Goal: Task Accomplishment & Management: Complete application form

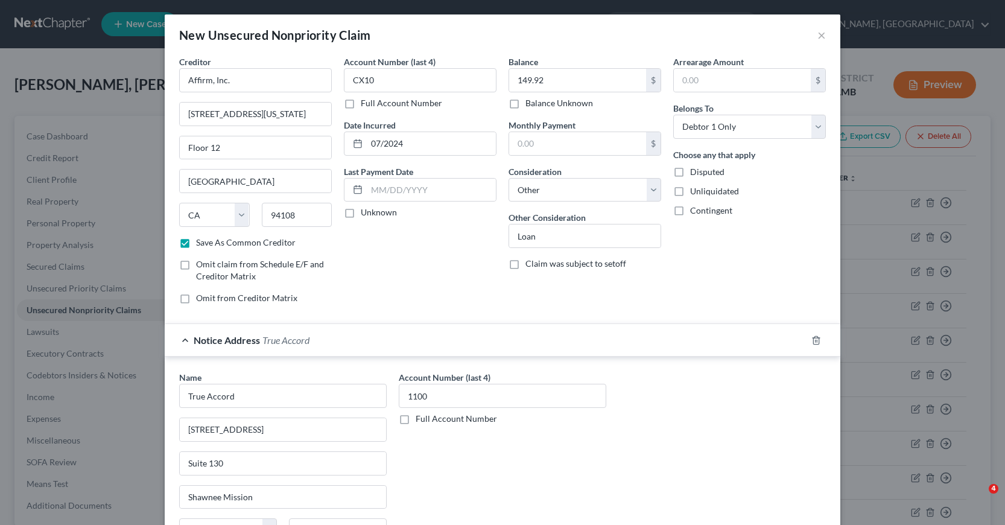
select select "4"
select select "14"
select select "0"
select select "17"
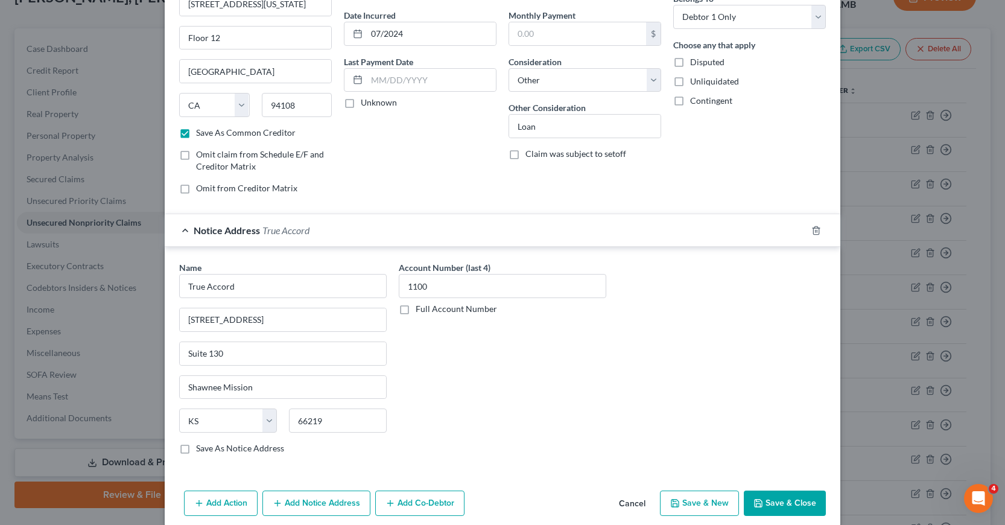
scroll to position [125, 0]
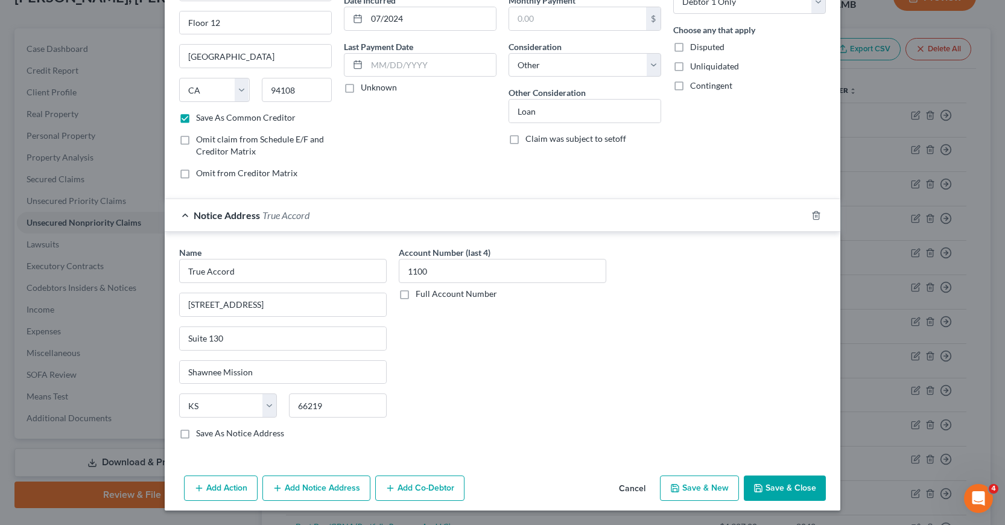
click at [196, 434] on label "Save As Notice Address" at bounding box center [240, 433] width 88 height 12
click at [201, 434] on input "Save As Notice Address" at bounding box center [205, 431] width 8 height 8
checkbox input "true"
drag, startPoint x: 183, startPoint y: 372, endPoint x: 298, endPoint y: 384, distance: 115.8
click at [298, 384] on div "Shawnee Mission" at bounding box center [283, 372] width 208 height 24
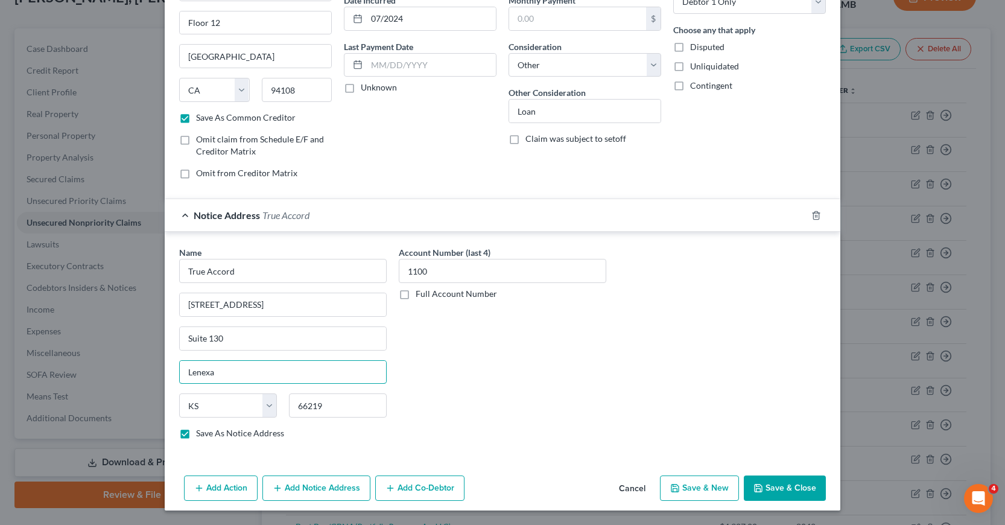
type input "Lenexa"
click at [458, 405] on div "Account Number (last 4) 1100 Full Account Number" at bounding box center [503, 347] width 220 height 203
click at [687, 489] on button "Save & New" at bounding box center [699, 487] width 79 height 25
checkbox input "false"
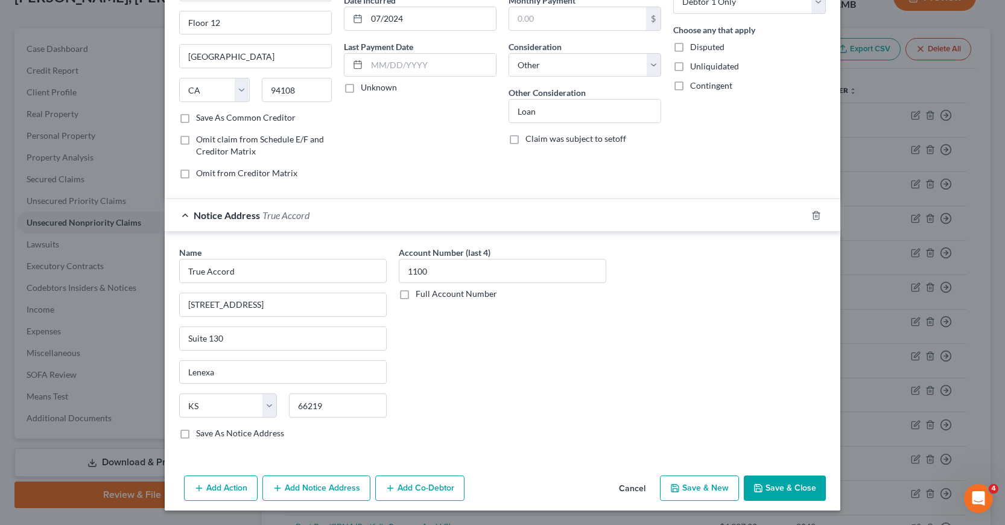
select select "0"
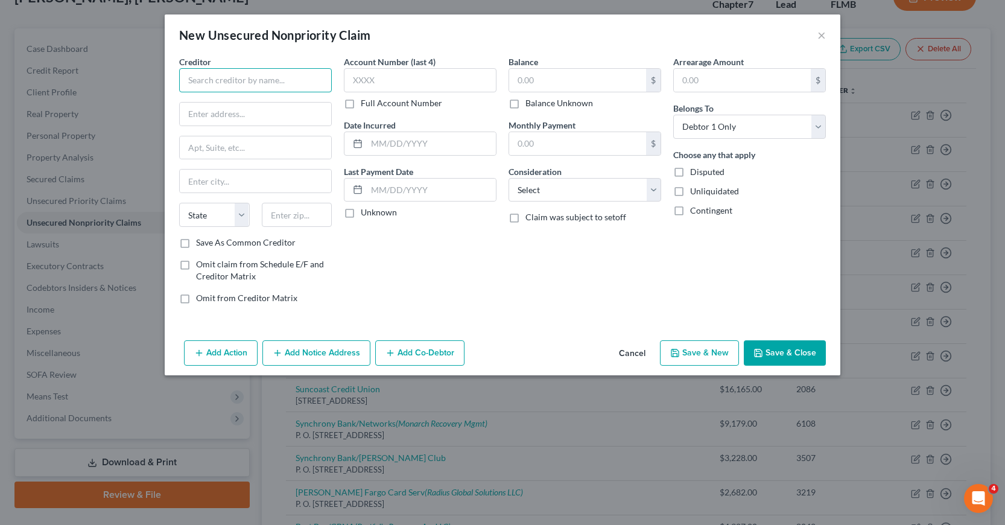
click at [190, 78] on input "text" at bounding box center [255, 80] width 153 height 24
type input "a"
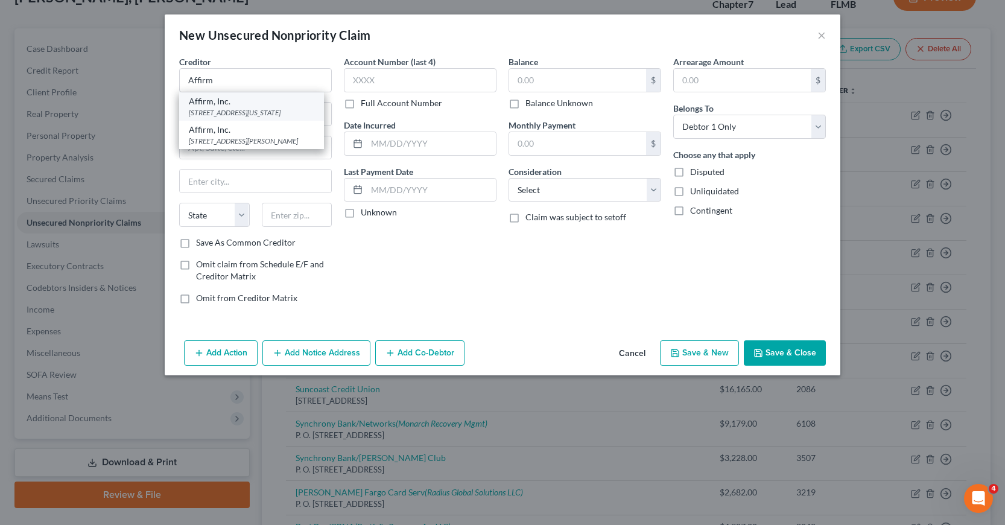
click at [235, 112] on div "[STREET_ADDRESS][US_STATE]" at bounding box center [251, 112] width 125 height 10
type input "Affirm, Inc."
type input "[STREET_ADDRESS][US_STATE]"
type input "Floor 12"
type input "[GEOGRAPHIC_DATA]"
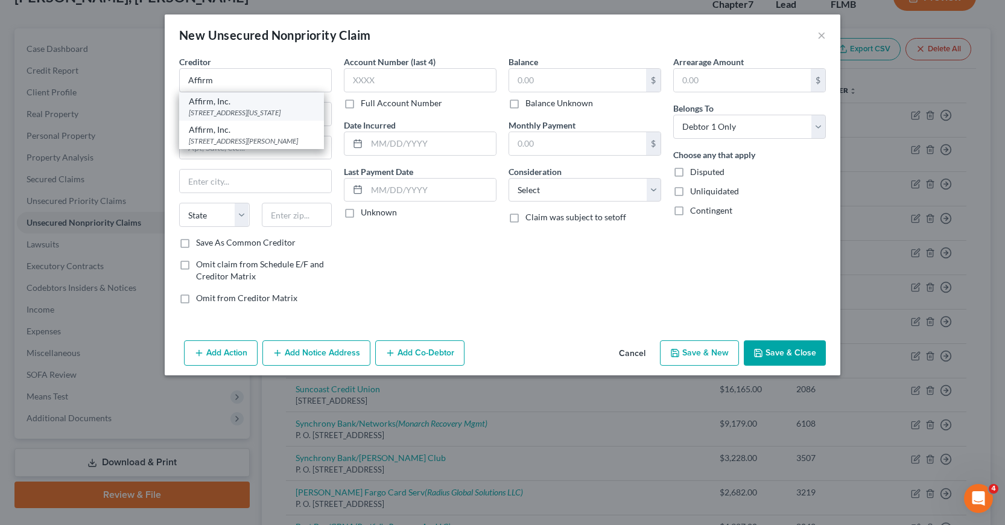
select select "4"
type input "94108"
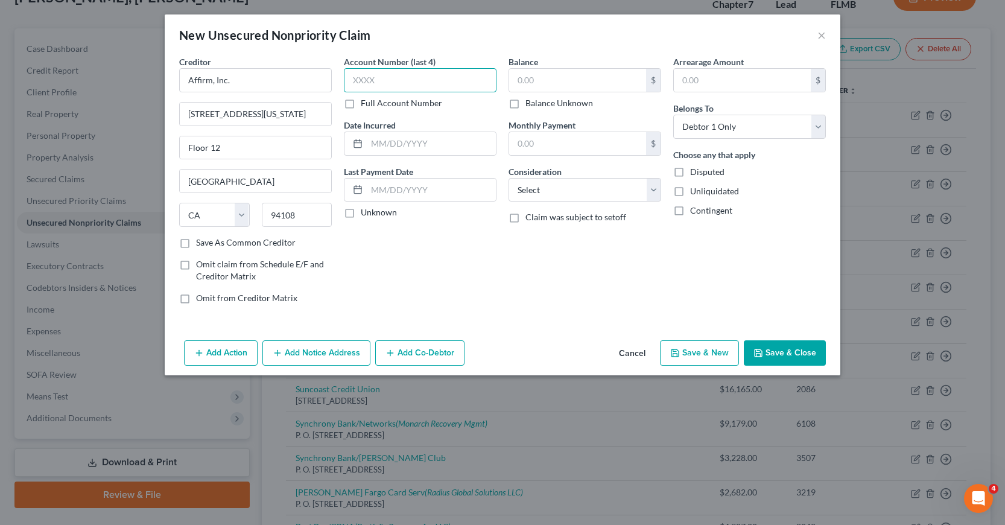
click at [355, 77] on input "text" at bounding box center [420, 80] width 153 height 24
type input "66VH"
click at [516, 81] on input "text" at bounding box center [577, 80] width 137 height 23
type input "138.09"
click at [369, 142] on input "text" at bounding box center [431, 143] width 129 height 23
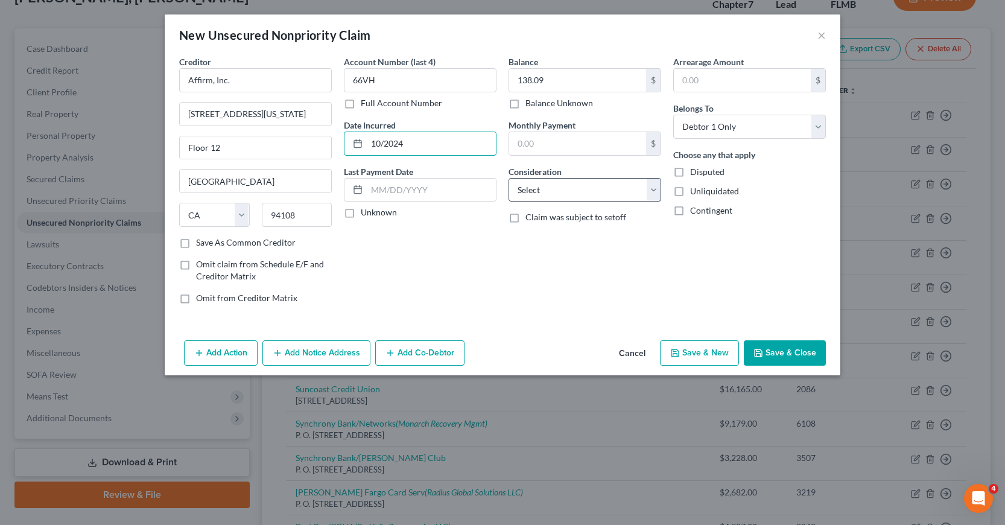
type input "10/2024"
click at [655, 192] on select "Select Cable / Satellite Services Collection Agency Credit Card Debt Debt Couns…" at bounding box center [585, 190] width 153 height 24
select select "14"
click at [509, 178] on select "Select Cable / Satellite Services Collection Agency Credit Card Debt Debt Couns…" at bounding box center [585, 190] width 153 height 24
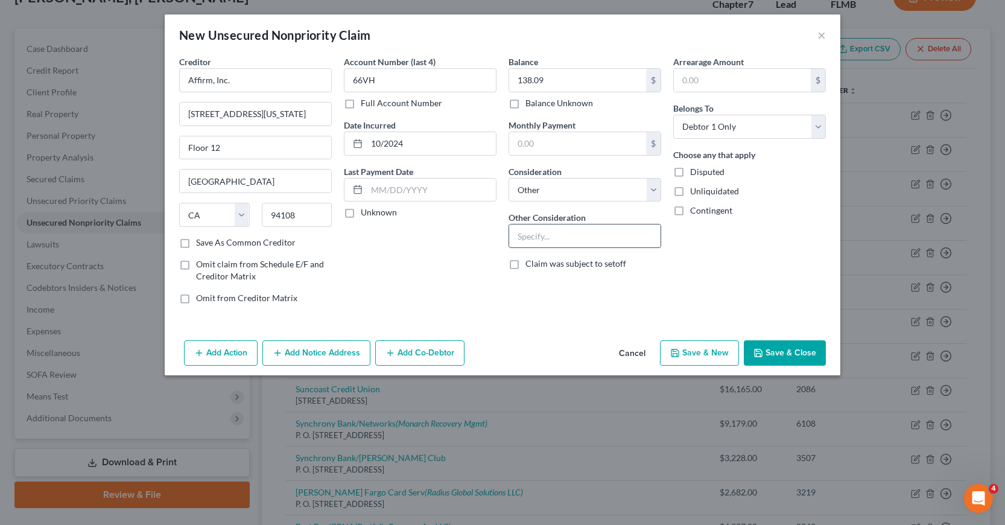
click at [520, 235] on input "text" at bounding box center [584, 235] width 151 height 23
type input "Loan"
click at [316, 352] on button "Add Notice Address" at bounding box center [316, 352] width 108 height 25
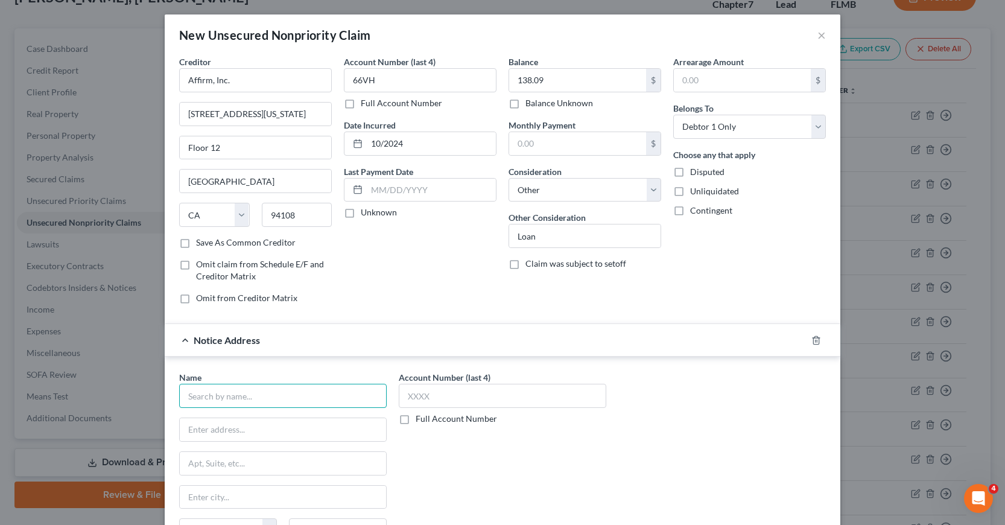
click at [241, 390] on input "text" at bounding box center [283, 396] width 208 height 24
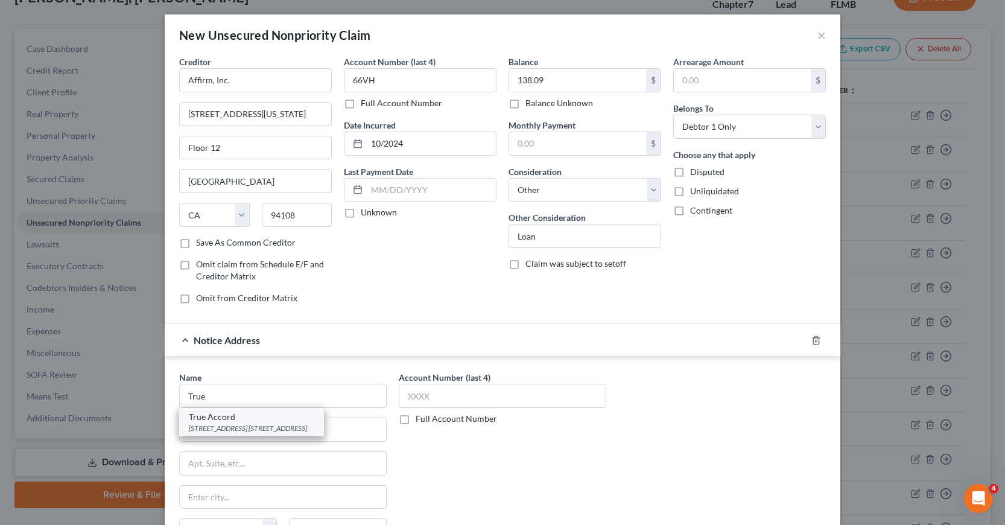
click at [239, 425] on div "[STREET_ADDRESS] [STREET_ADDRESS]" at bounding box center [251, 428] width 125 height 10
type input "True Accord"
type input "[STREET_ADDRESS]"
type input "Suite 130"
type input "Lenexa"
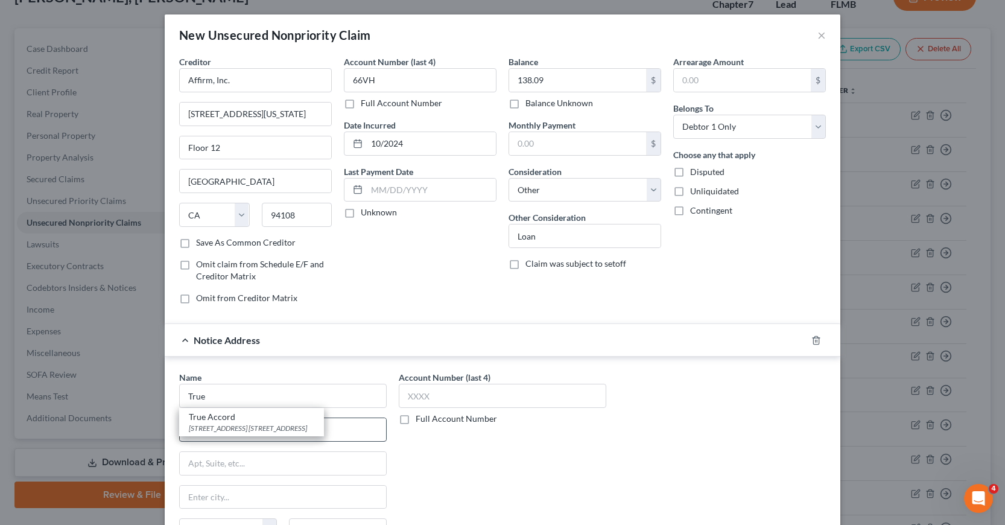
select select "17"
type input "66219"
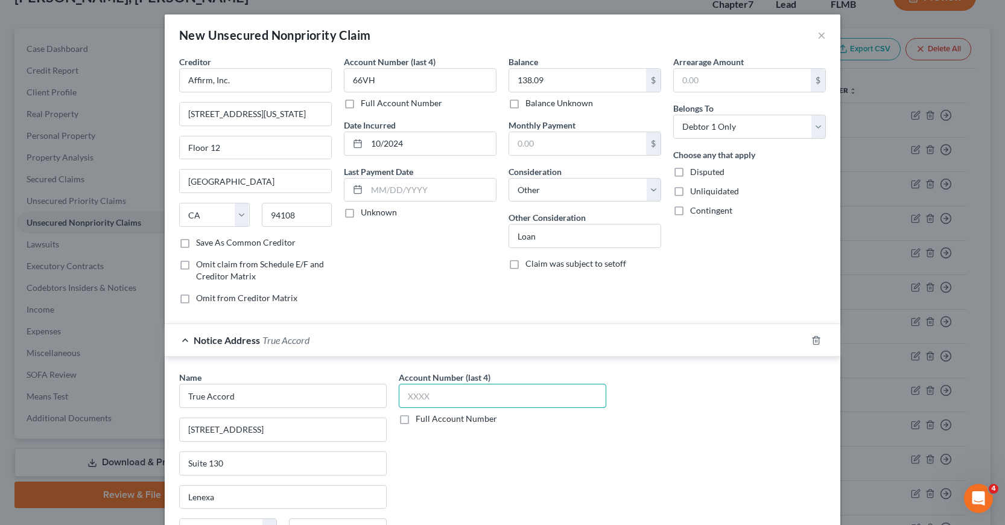
click at [404, 397] on input "text" at bounding box center [503, 396] width 208 height 24
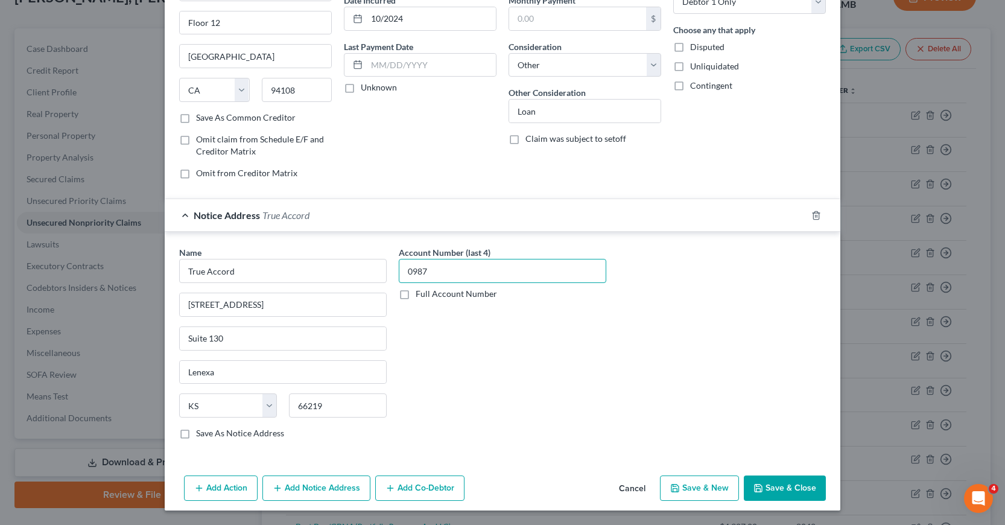
type input "0987"
click at [687, 485] on button "Save & New" at bounding box center [699, 487] width 79 height 25
select select "0"
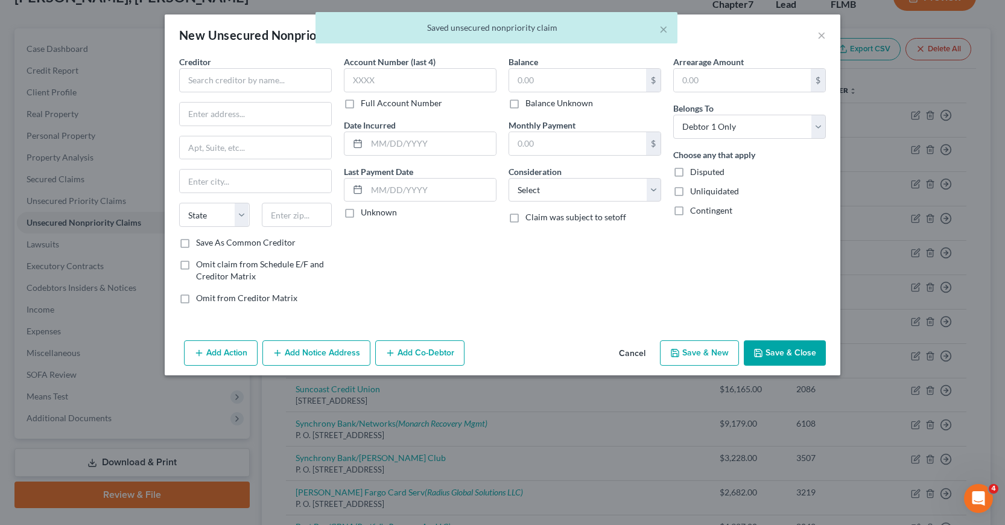
scroll to position [0, 0]
click at [188, 77] on input "text" at bounding box center [255, 80] width 153 height 24
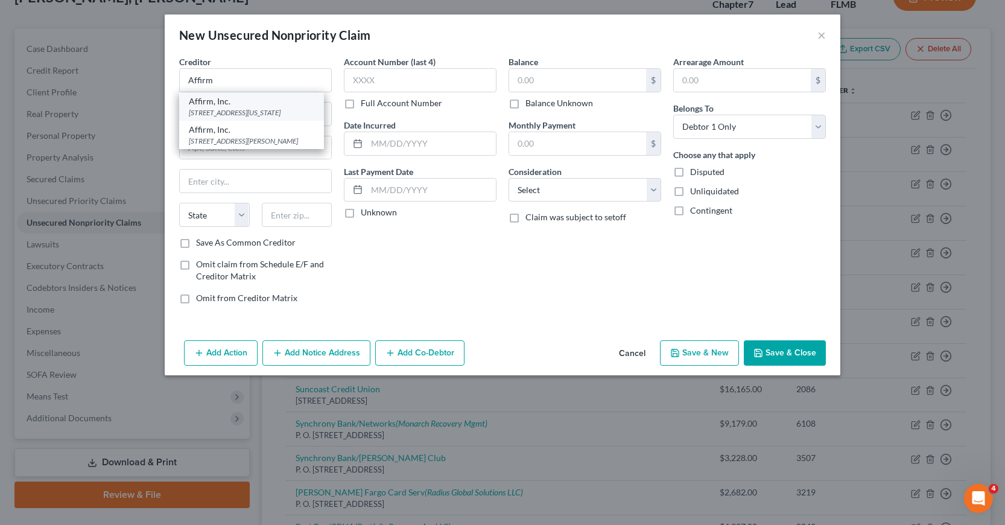
click at [227, 115] on div "[STREET_ADDRESS][US_STATE]" at bounding box center [251, 112] width 125 height 10
type input "Affirm, Inc."
type input "[STREET_ADDRESS][US_STATE]"
type input "Floor 12"
type input "[GEOGRAPHIC_DATA]"
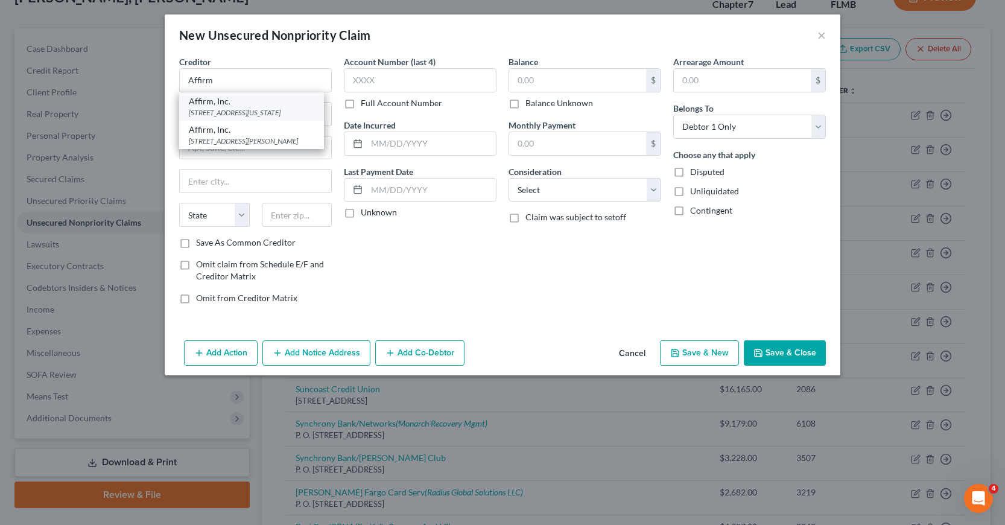
select select "4"
type input "94108"
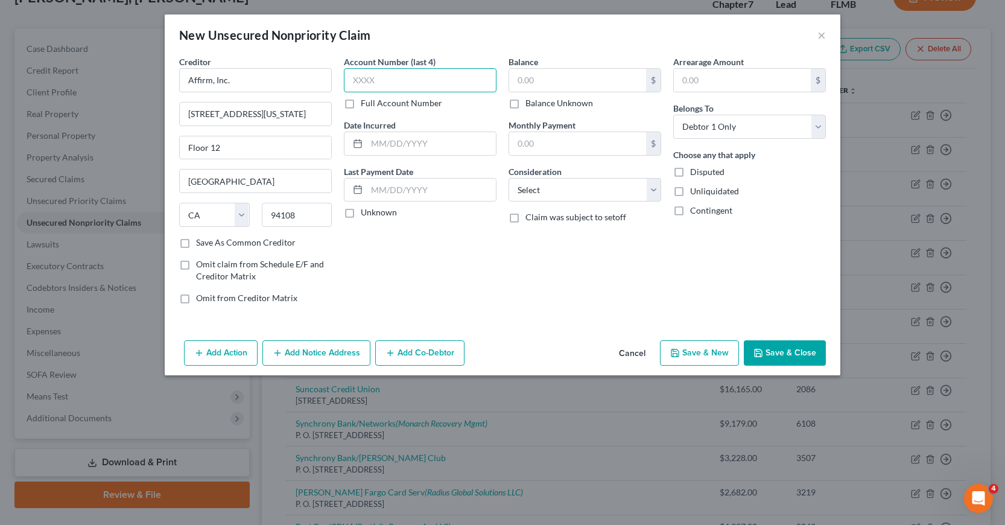
click at [354, 79] on input "text" at bounding box center [420, 80] width 153 height 24
type input "ATZK"
click at [373, 143] on input "text" at bounding box center [431, 143] width 129 height 23
type input "10/2024"
click at [514, 78] on input "text" at bounding box center [577, 80] width 137 height 23
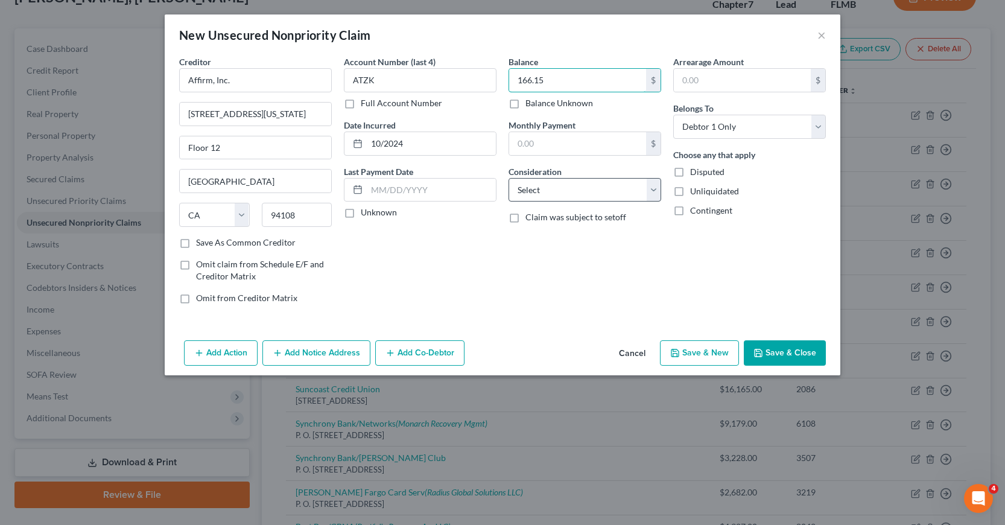
type input "166.15"
click at [649, 186] on select "Select Cable / Satellite Services Collection Agency Credit Card Debt Debt Couns…" at bounding box center [585, 190] width 153 height 24
select select "14"
click at [509, 178] on select "Select Cable / Satellite Services Collection Agency Credit Card Debt Debt Couns…" at bounding box center [585, 190] width 153 height 24
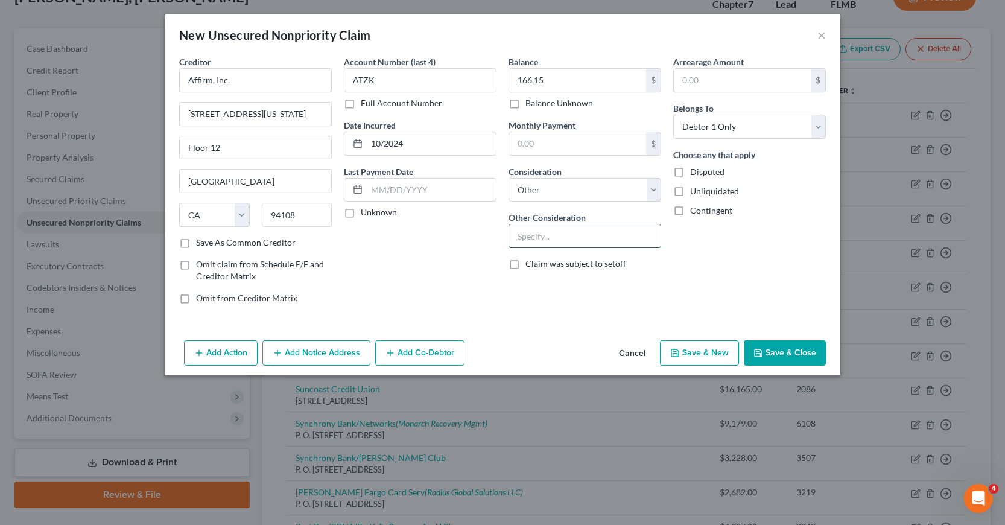
click at [520, 232] on input "text" at bounding box center [584, 235] width 151 height 23
type input "Loan"
click at [304, 349] on button "Add Notice Address" at bounding box center [316, 352] width 108 height 25
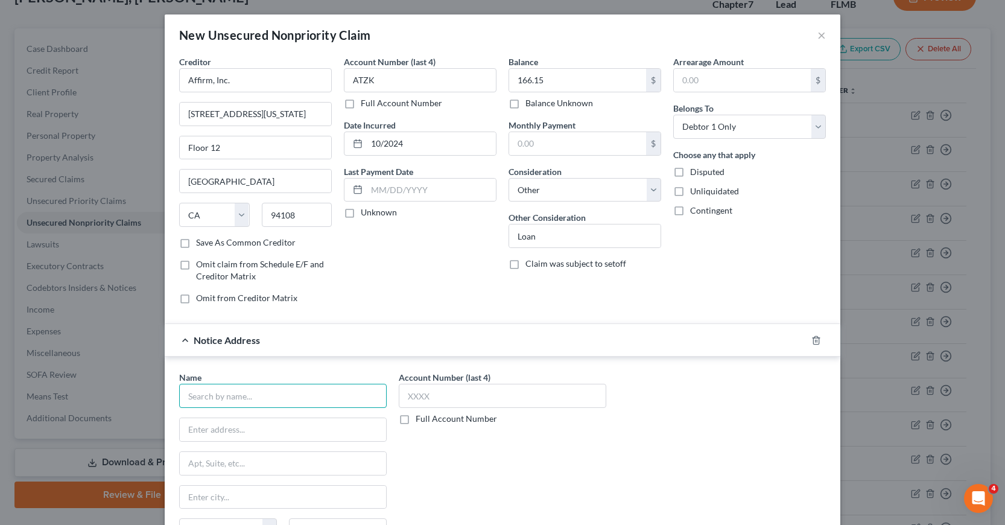
drag, startPoint x: 184, startPoint y: 399, endPoint x: 189, endPoint y: 392, distance: 9.2
click at [186, 399] on input "text" at bounding box center [283, 396] width 208 height 24
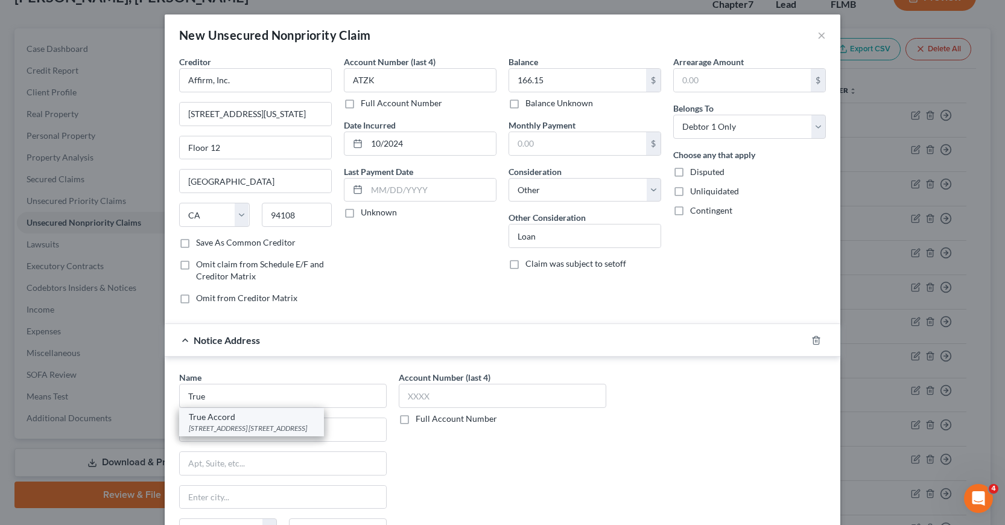
click at [205, 424] on div "[STREET_ADDRESS] [STREET_ADDRESS]" at bounding box center [251, 428] width 125 height 10
type input "True Accord"
type input "[STREET_ADDRESS]"
type input "Suite 130"
type input "Lenexa"
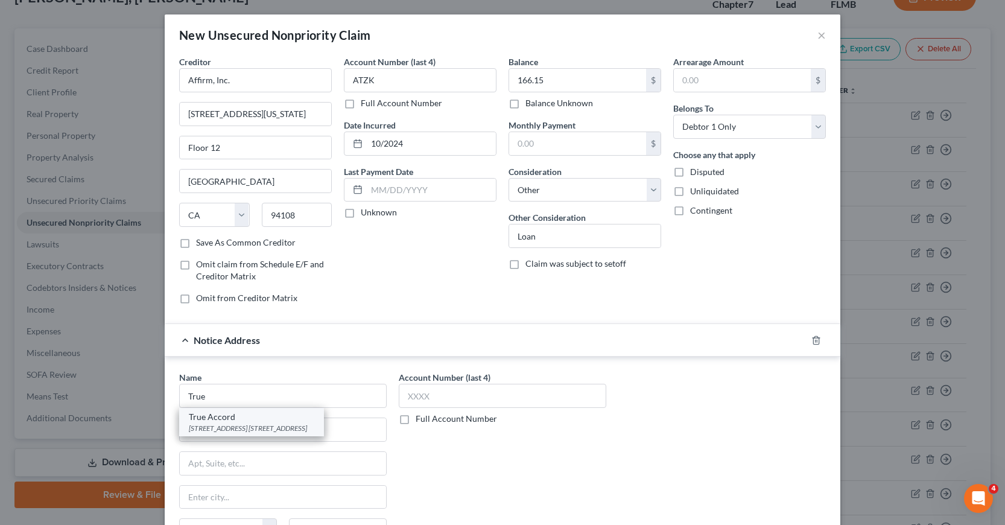
select select "17"
type input "66219"
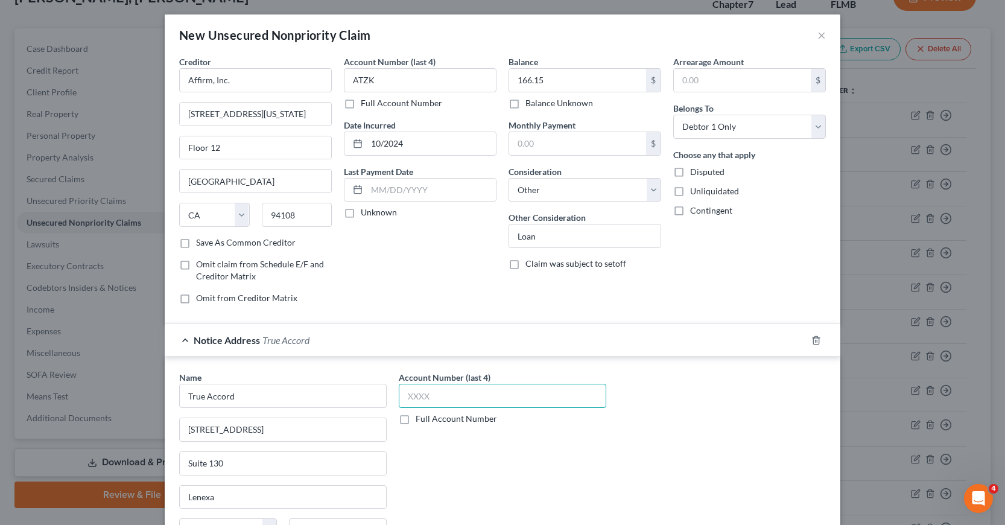
click at [405, 393] on input "text" at bounding box center [503, 396] width 208 height 24
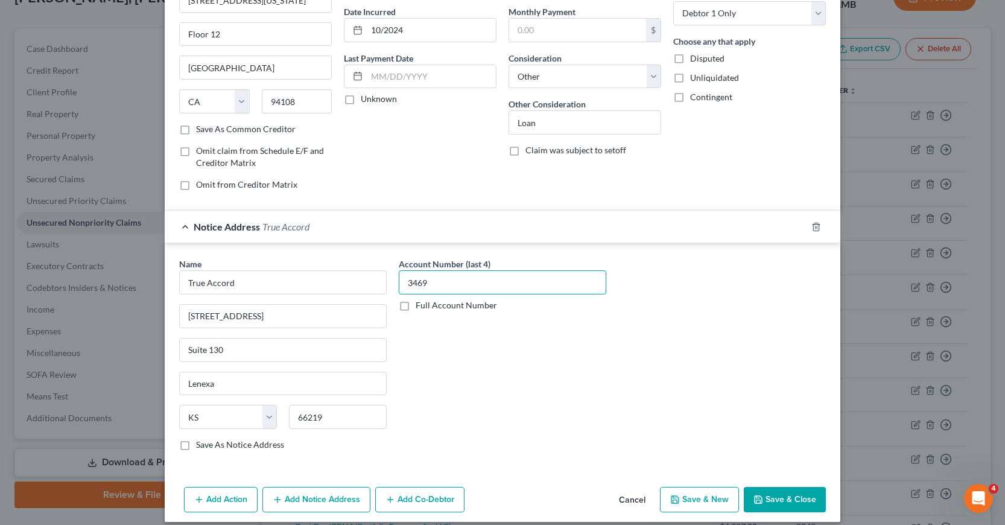
scroll to position [125, 0]
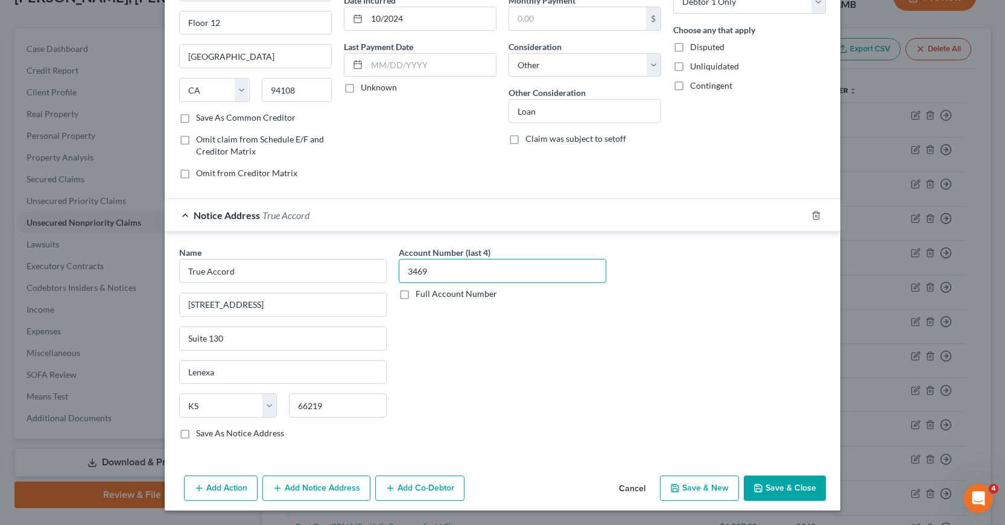
type input "3469"
click at [687, 486] on button "Save & New" at bounding box center [699, 487] width 79 height 25
select select "0"
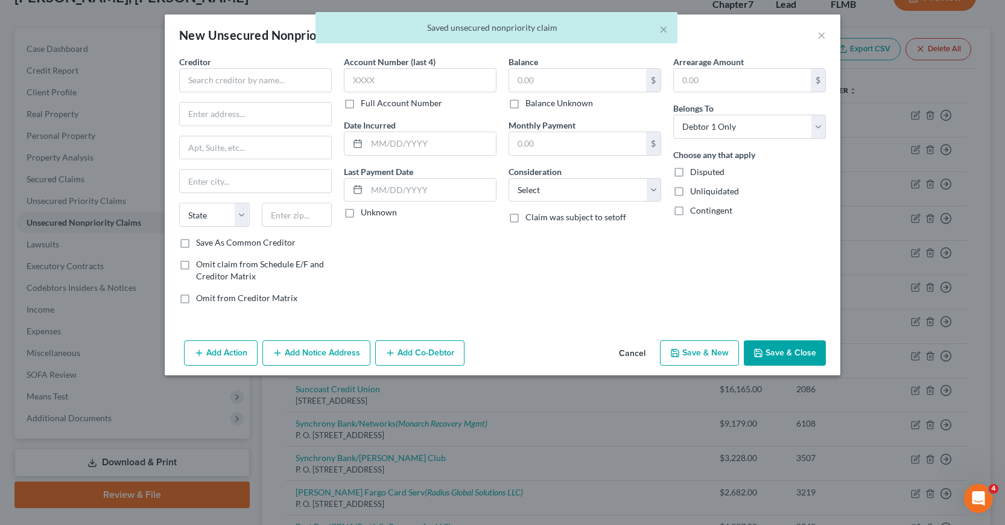
scroll to position [0, 0]
click at [188, 80] on input "text" at bounding box center [255, 80] width 153 height 24
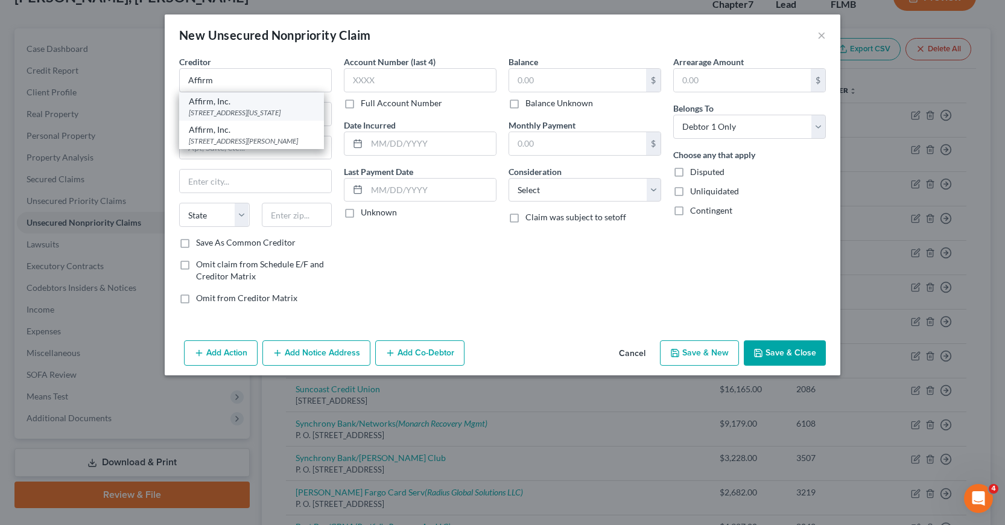
click at [229, 112] on div "[STREET_ADDRESS][US_STATE]" at bounding box center [251, 112] width 125 height 10
type input "Affirm, Inc."
type input "[STREET_ADDRESS][US_STATE]"
type input "Floor 12"
type input "[GEOGRAPHIC_DATA]"
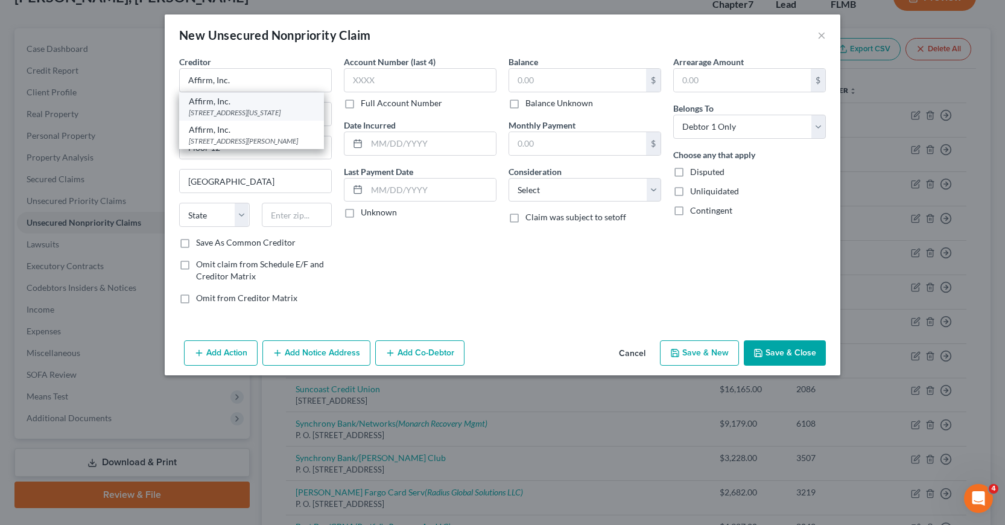
select select "4"
type input "94108"
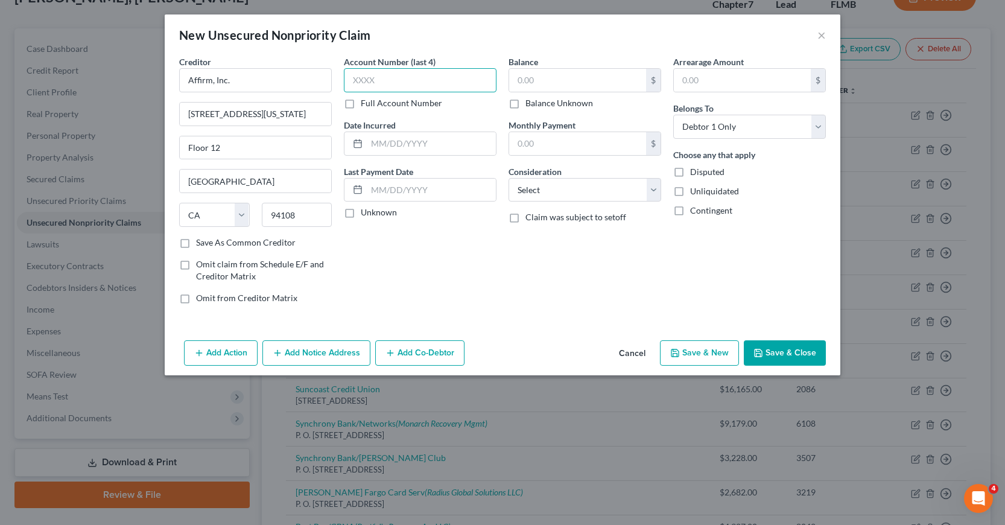
click at [356, 78] on input "text" at bounding box center [420, 80] width 153 height 24
click at [367, 145] on input "text" at bounding box center [431, 143] width 129 height 23
type input "10/2024"
click at [515, 78] on input "text" at bounding box center [577, 80] width 137 height 23
type input "166"
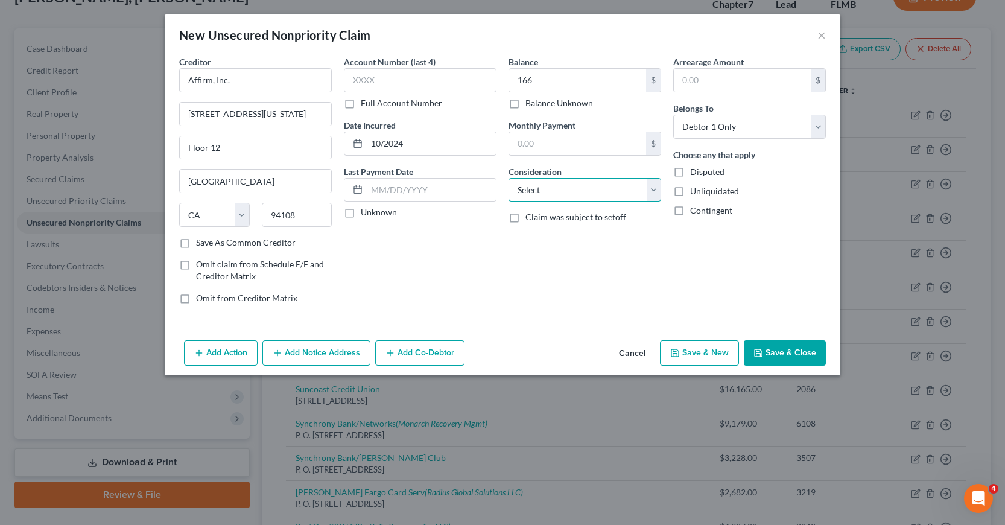
click at [648, 190] on select "Select Cable / Satellite Services Collection Agency Credit Card Debt Debt Couns…" at bounding box center [585, 190] width 153 height 24
select select "14"
click at [509, 178] on select "Select Cable / Satellite Services Collection Agency Credit Card Debt Debt Couns…" at bounding box center [585, 190] width 153 height 24
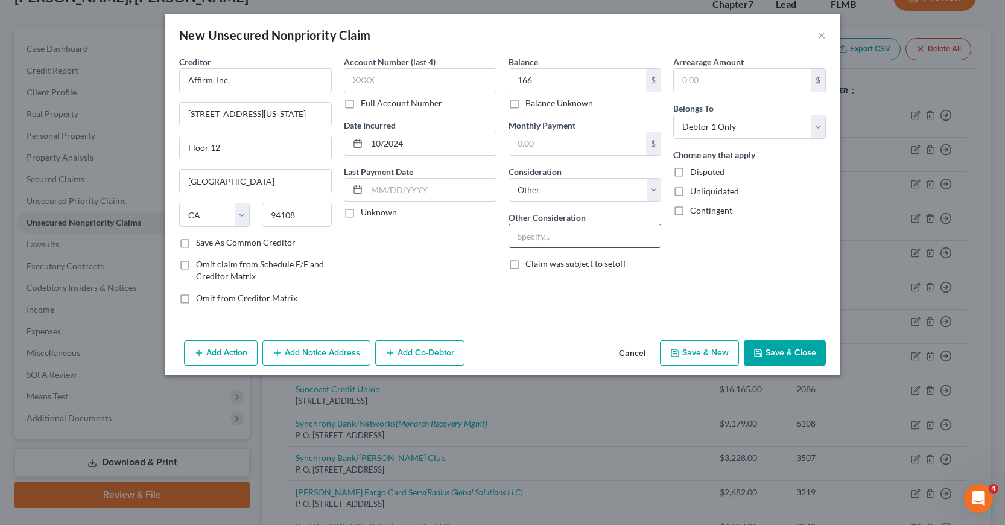
click at [522, 239] on input "text" at bounding box center [584, 235] width 151 height 23
type input "Loan"
click at [708, 352] on button "Save & New" at bounding box center [699, 352] width 79 height 25
select select "0"
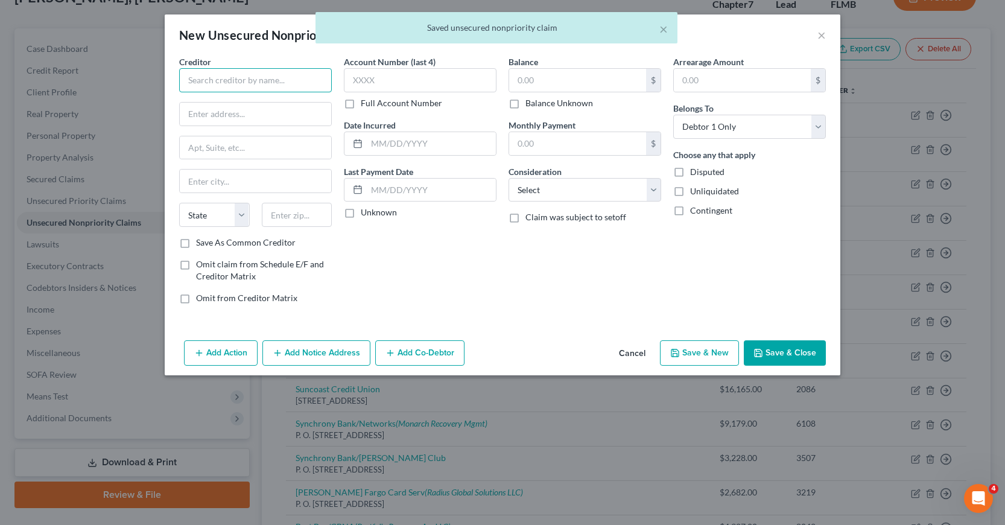
click at [193, 74] on input "text" at bounding box center [255, 80] width 153 height 24
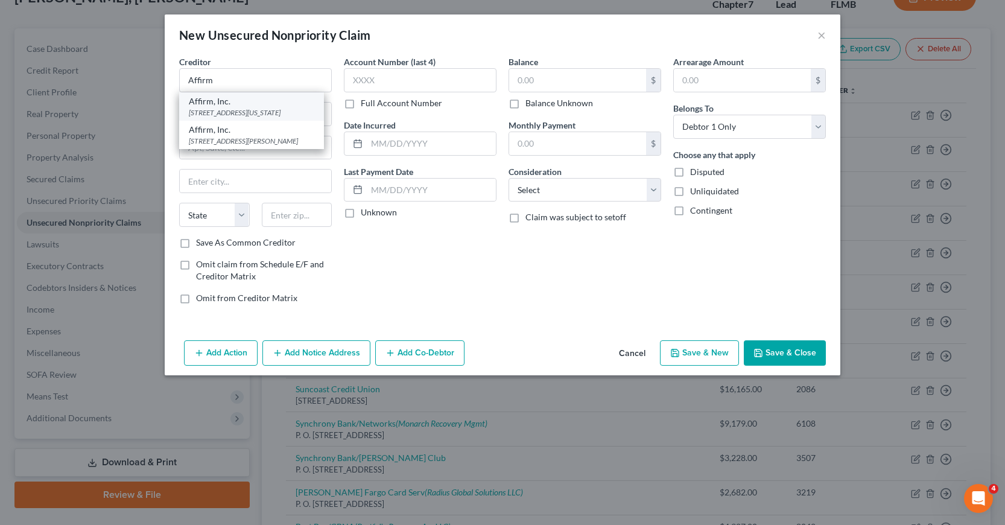
click at [220, 114] on div "[STREET_ADDRESS][US_STATE]" at bounding box center [251, 112] width 125 height 10
type input "Affirm, Inc."
type input "[STREET_ADDRESS][US_STATE]"
type input "Floor 12"
type input "[GEOGRAPHIC_DATA]"
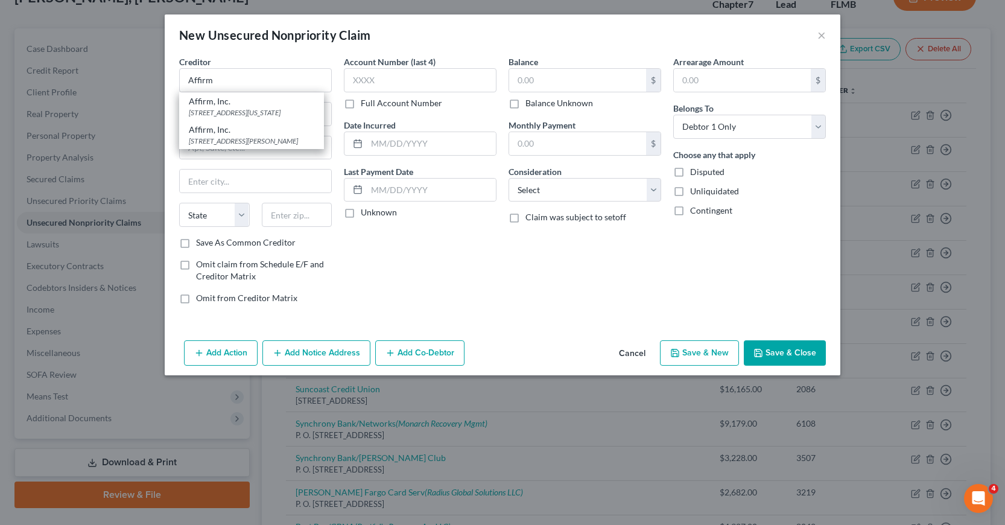
select select "4"
type input "94108"
click at [372, 142] on input "text" at bounding box center [431, 143] width 129 height 23
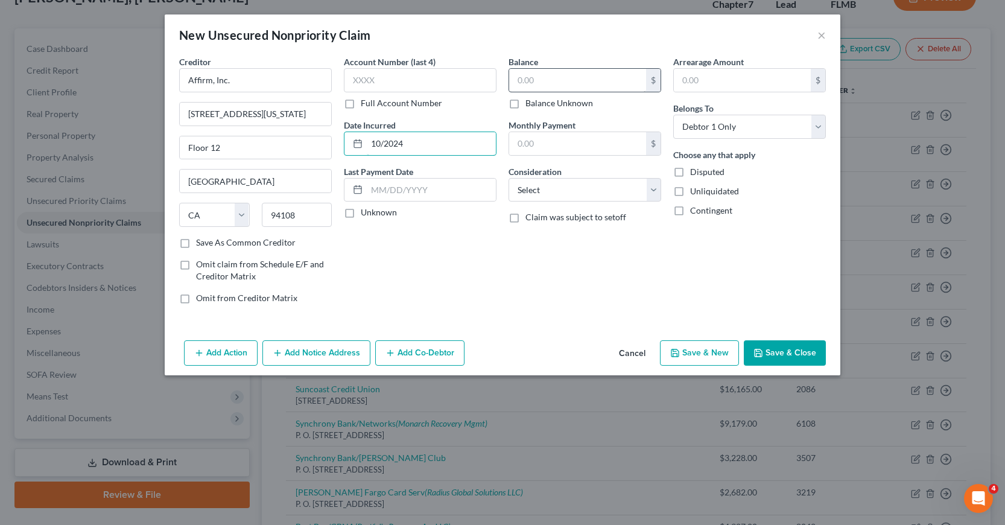
type input "10/2024"
click at [519, 80] on input "text" at bounding box center [577, 80] width 137 height 23
type input "327"
click at [652, 186] on select "Select Cable / Satellite Services Collection Agency Credit Card Debt Debt Couns…" at bounding box center [585, 190] width 153 height 24
select select "14"
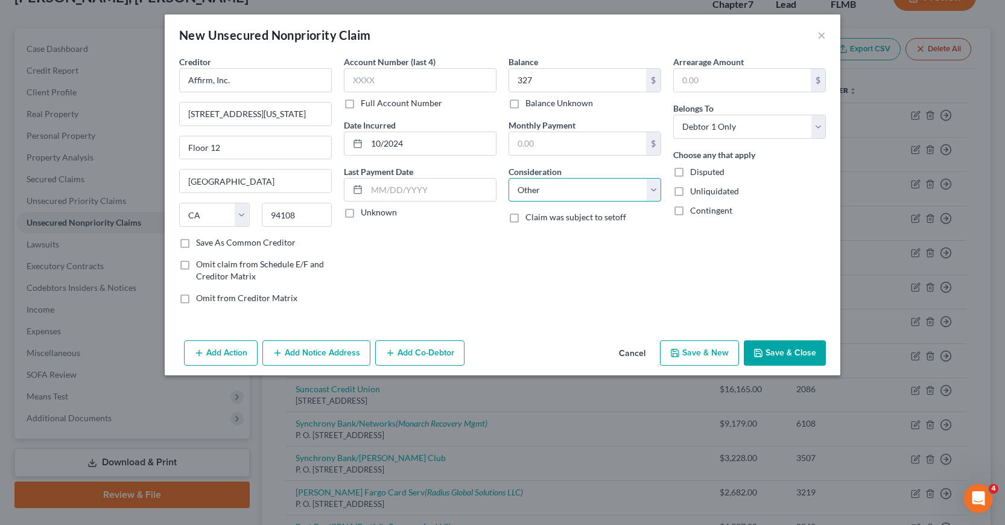
click at [509, 178] on select "Select Cable / Satellite Services Collection Agency Credit Card Debt Debt Couns…" at bounding box center [585, 190] width 153 height 24
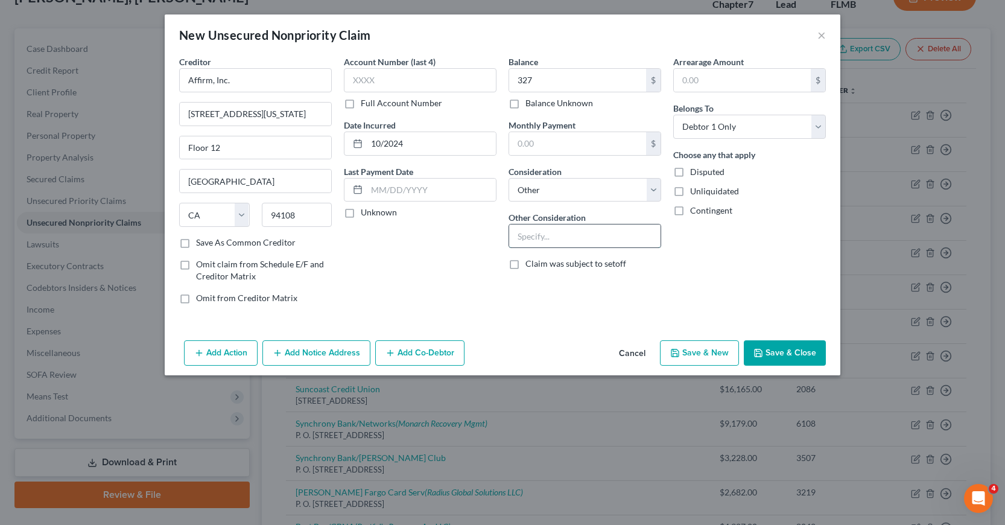
click at [522, 238] on input "text" at bounding box center [584, 235] width 151 height 23
type input "Loan"
click at [700, 353] on button "Save & New" at bounding box center [699, 352] width 79 height 25
select select "0"
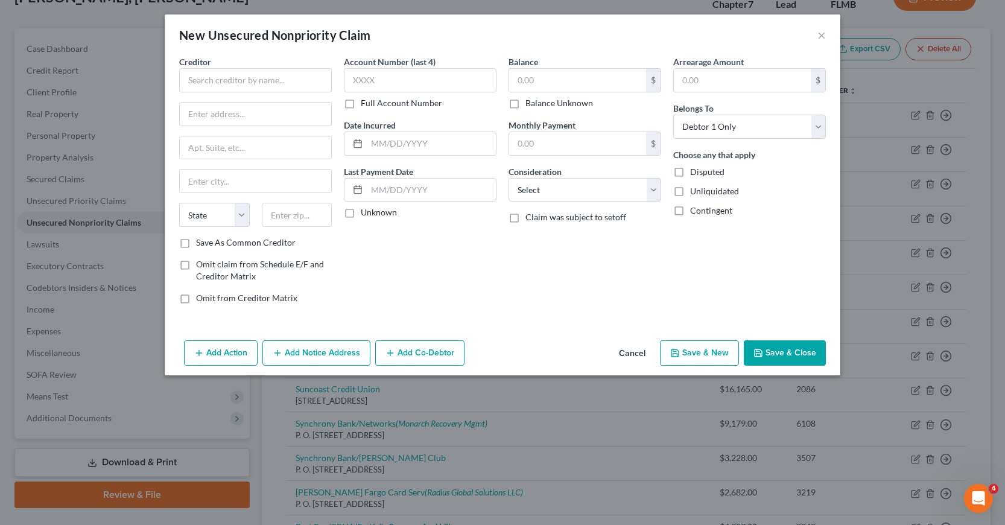
click at [711, 354] on button "Save & New" at bounding box center [699, 352] width 79 height 25
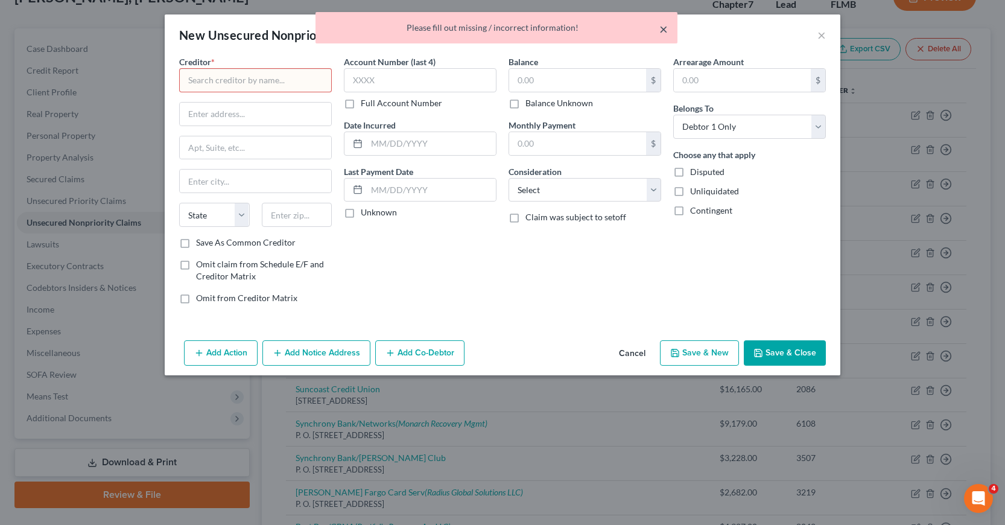
drag, startPoint x: 664, startPoint y: 28, endPoint x: 431, endPoint y: 64, distance: 235.6
click at [652, 30] on div "× Please fill out missing / incorrect information!" at bounding box center [497, 27] width 362 height 31
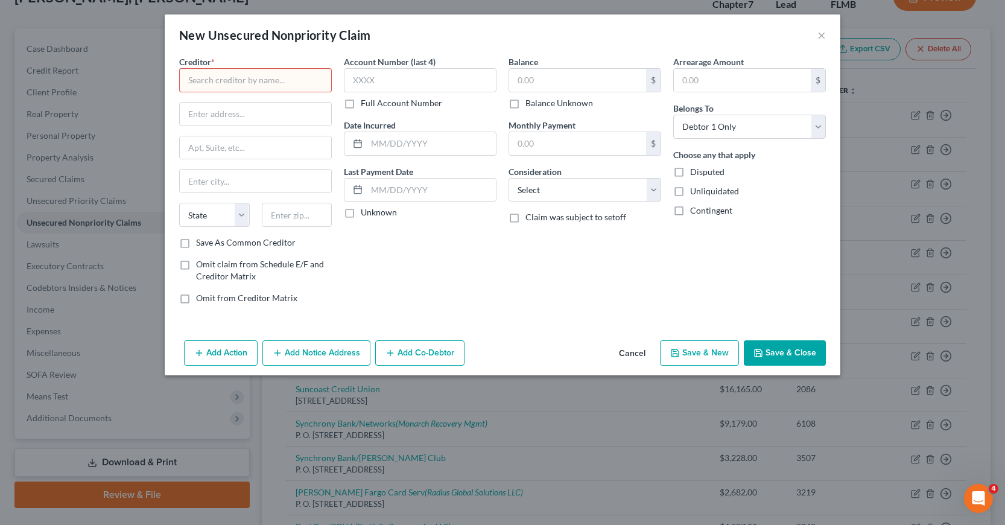
click at [192, 81] on input "text" at bounding box center [255, 80] width 153 height 24
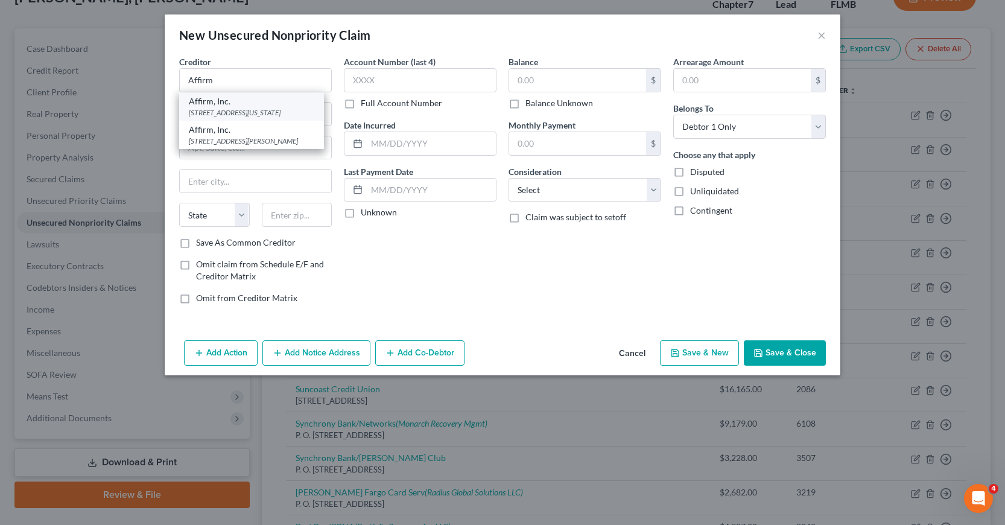
click at [216, 112] on div "[STREET_ADDRESS][US_STATE]" at bounding box center [251, 112] width 125 height 10
type input "Affirm, Inc."
type input "[STREET_ADDRESS][US_STATE]"
type input "Floor 12"
type input "[GEOGRAPHIC_DATA]"
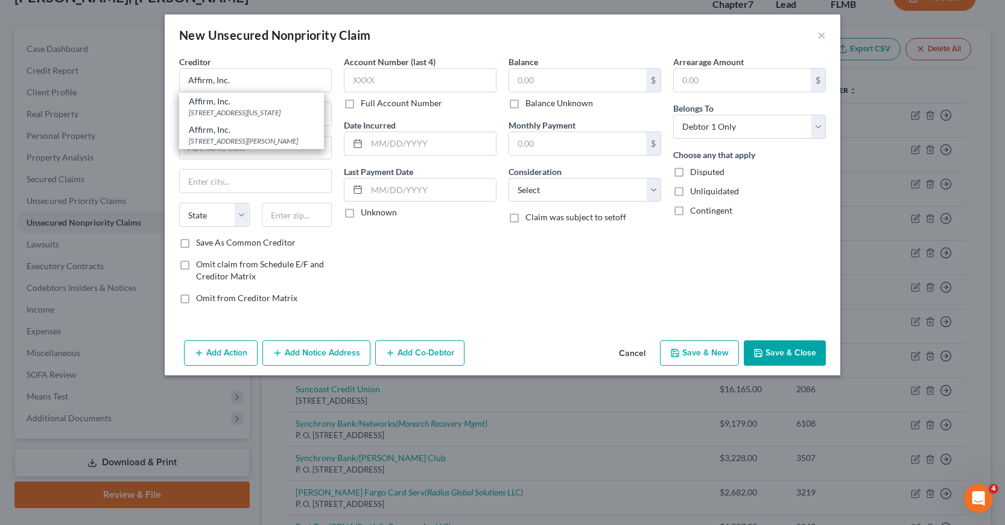
select select "4"
type input "94108"
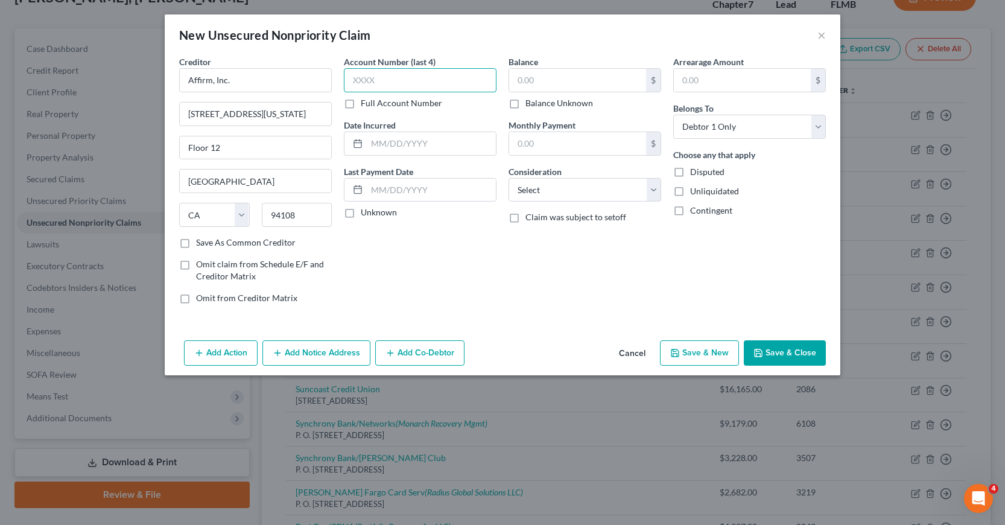
click at [349, 74] on input "text" at bounding box center [420, 80] width 153 height 24
type input "S94U"
click at [375, 143] on input "text" at bounding box center [431, 143] width 129 height 23
type input "11/2024"
click at [517, 79] on input "text" at bounding box center [577, 80] width 137 height 23
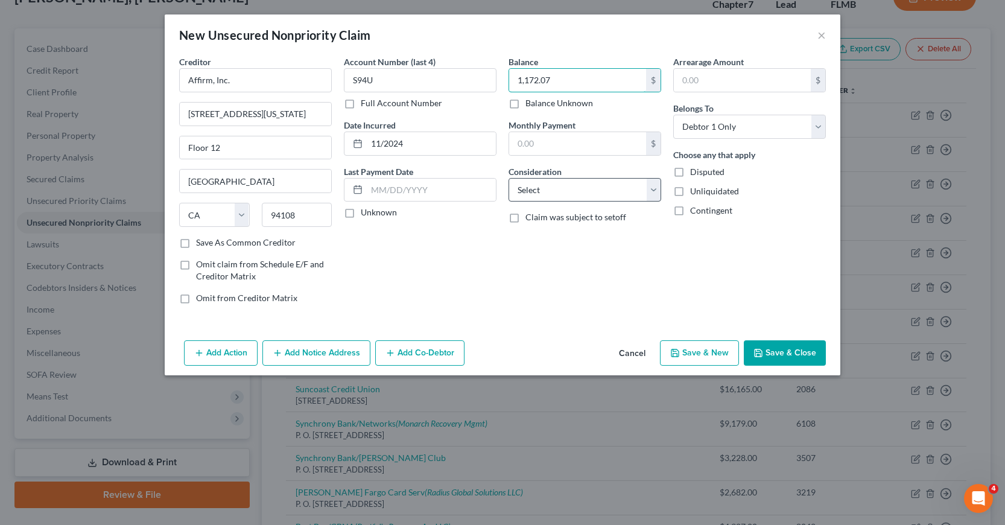
type input "1,172.07"
click at [650, 189] on select "Select Cable / Satellite Services Collection Agency Credit Card Debt Debt Couns…" at bounding box center [585, 190] width 153 height 24
select select "14"
click at [509, 178] on select "Select Cable / Satellite Services Collection Agency Credit Card Debt Debt Couns…" at bounding box center [585, 190] width 153 height 24
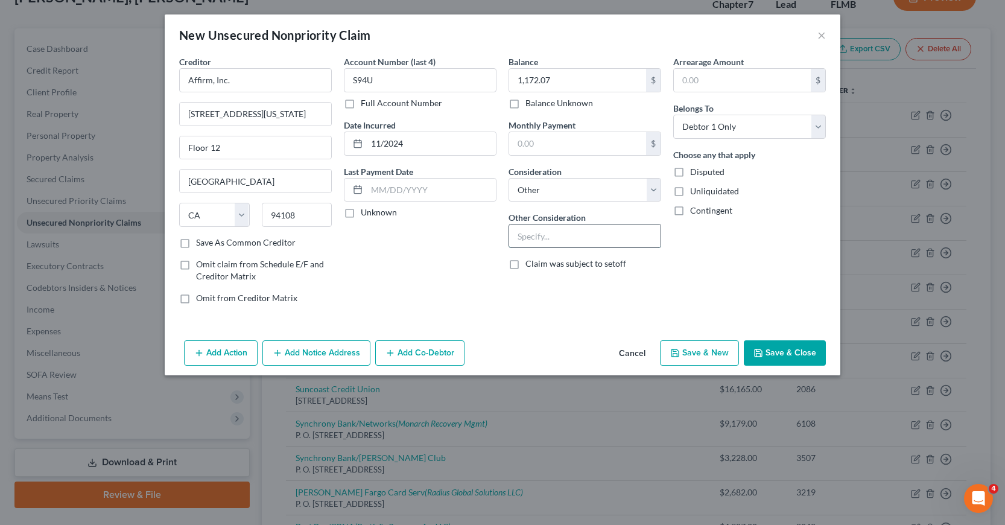
click at [525, 236] on input "text" at bounding box center [584, 235] width 151 height 23
type input "Loan"
click at [311, 352] on button "Add Notice Address" at bounding box center [316, 352] width 108 height 25
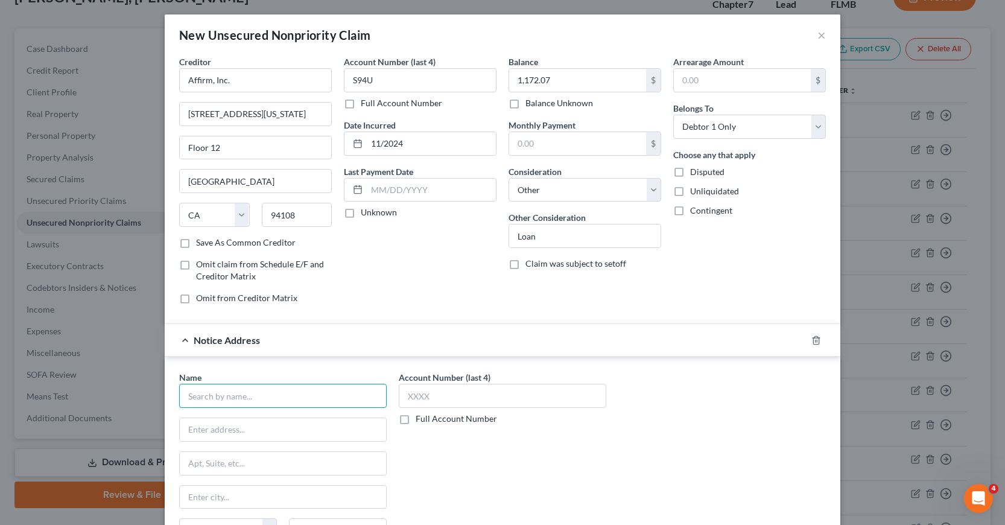
click at [209, 398] on input "text" at bounding box center [283, 396] width 208 height 24
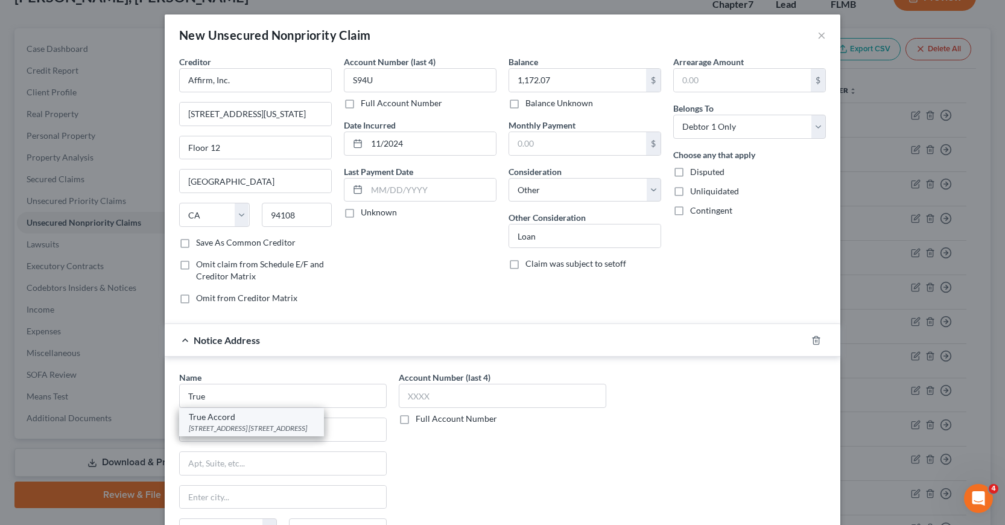
click at [219, 420] on div "True Accord" at bounding box center [251, 417] width 125 height 12
type input "True Accord"
type input "[STREET_ADDRESS]"
type input "Suite 130"
type input "Lenexa"
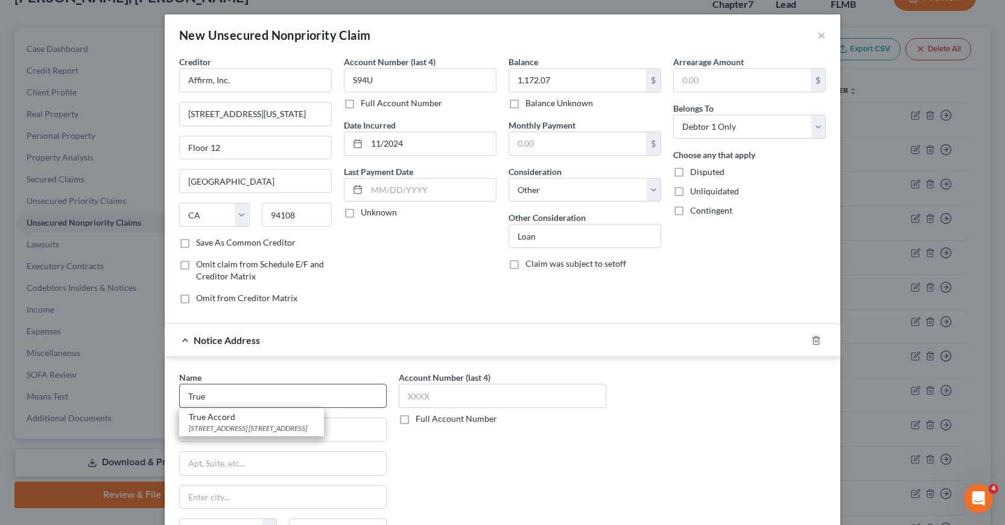
select select "17"
type input "66219"
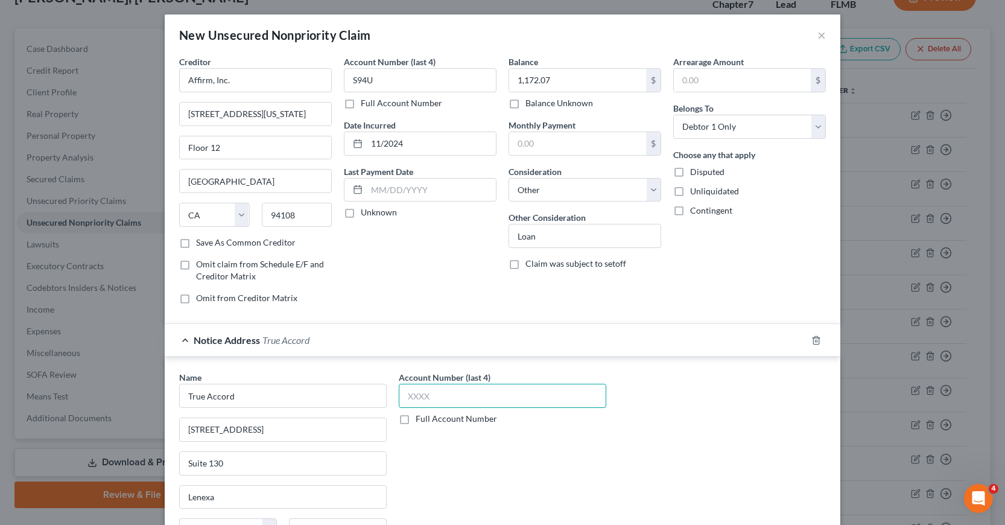
click at [405, 396] on input "text" at bounding box center [503, 396] width 208 height 24
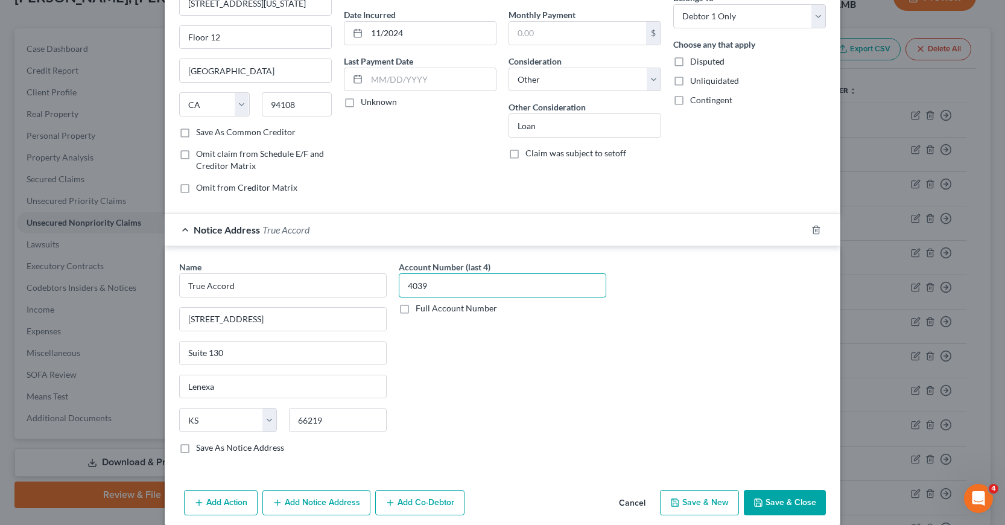
scroll to position [125, 0]
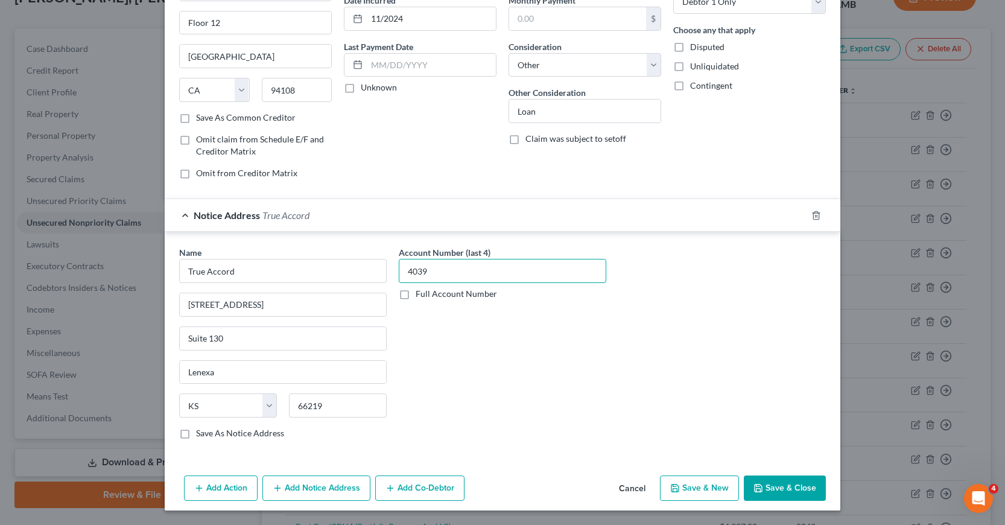
type input "4039"
click at [670, 487] on icon "button" at bounding box center [675, 488] width 10 height 10
select select "0"
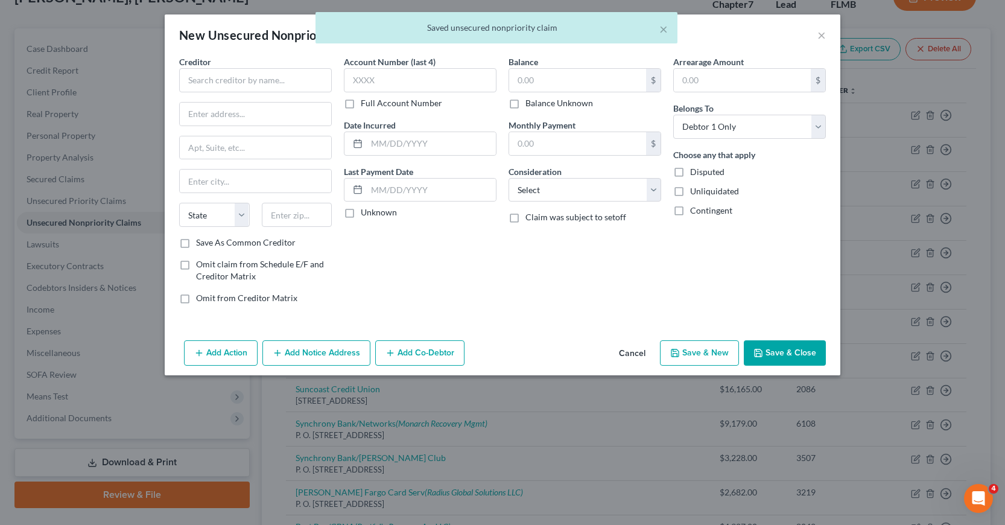
scroll to position [0, 0]
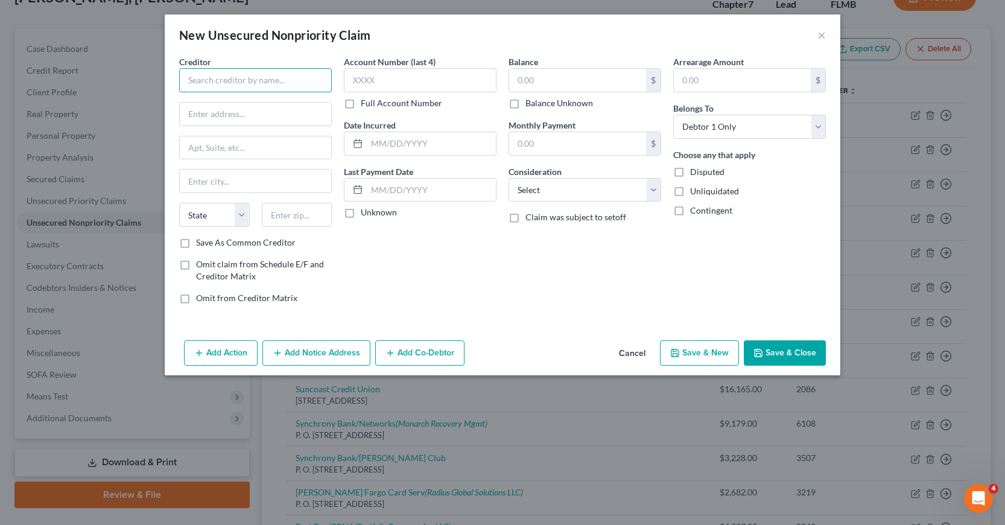
click at [189, 80] on input "text" at bounding box center [255, 80] width 153 height 24
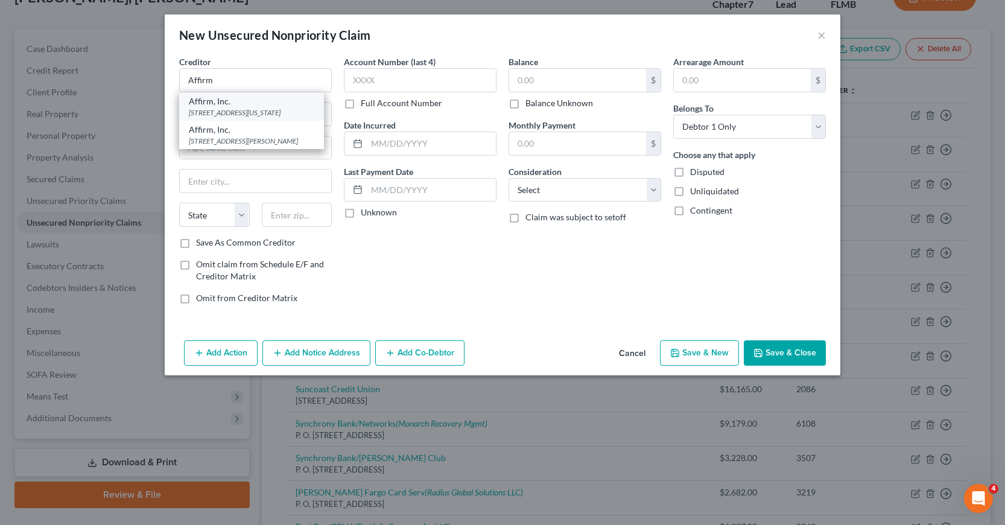
click at [232, 109] on div "[STREET_ADDRESS][US_STATE]" at bounding box center [251, 112] width 125 height 10
type input "Affirm, Inc."
type input "[STREET_ADDRESS][US_STATE]"
type input "Floor 12"
type input "[GEOGRAPHIC_DATA]"
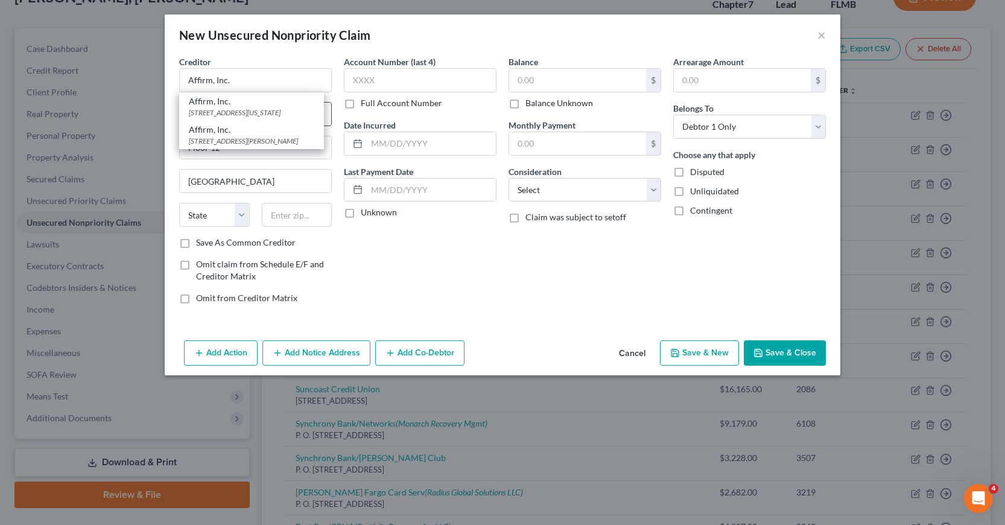
select select "4"
type input "94108"
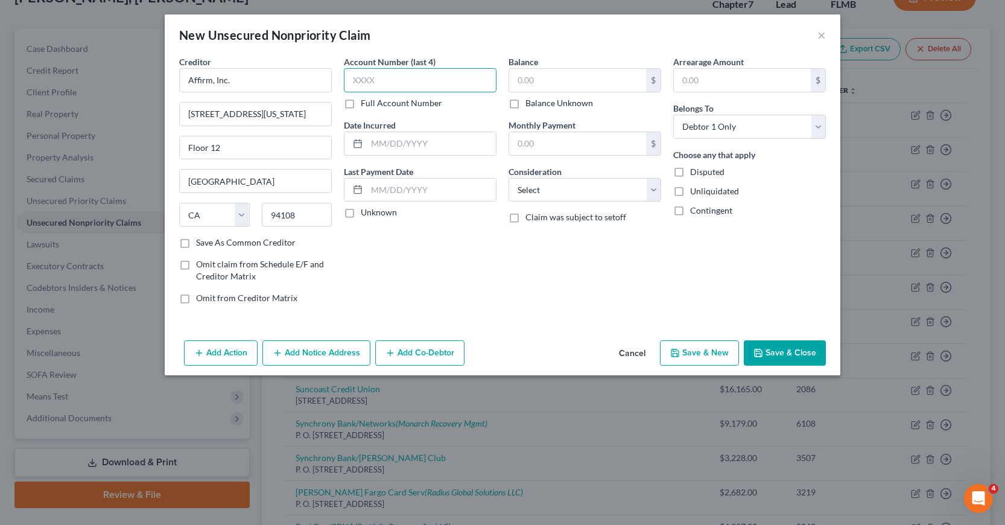
click at [350, 83] on input "text" at bounding box center [420, 80] width 153 height 24
type input "RL2H"
click at [375, 145] on input "text" at bounding box center [431, 143] width 129 height 23
type input "10/2024"
click at [516, 80] on input "text" at bounding box center [577, 80] width 137 height 23
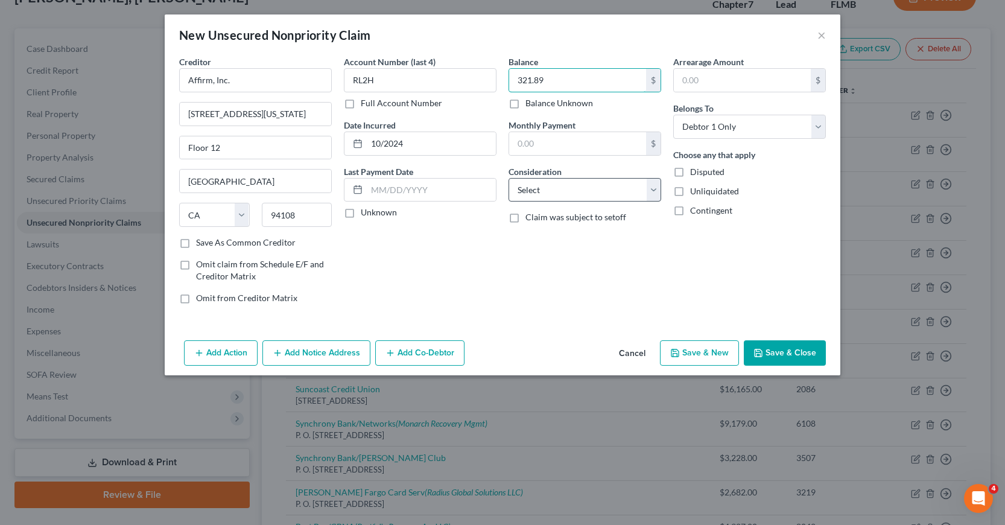
type input "321.89"
click at [655, 190] on select "Select Cable / Satellite Services Collection Agency Credit Card Debt Debt Couns…" at bounding box center [585, 190] width 153 height 24
select select "14"
click at [509, 178] on select "Select Cable / Satellite Services Collection Agency Credit Card Debt Debt Couns…" at bounding box center [585, 190] width 153 height 24
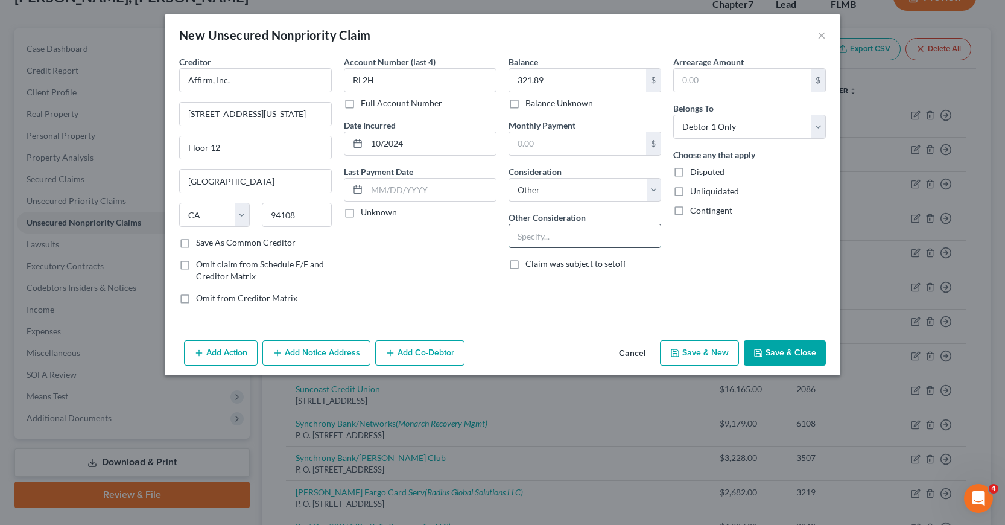
click at [519, 236] on input "text" at bounding box center [584, 235] width 151 height 23
type input "Loan"
click at [304, 346] on button "Add Notice Address" at bounding box center [316, 352] width 108 height 25
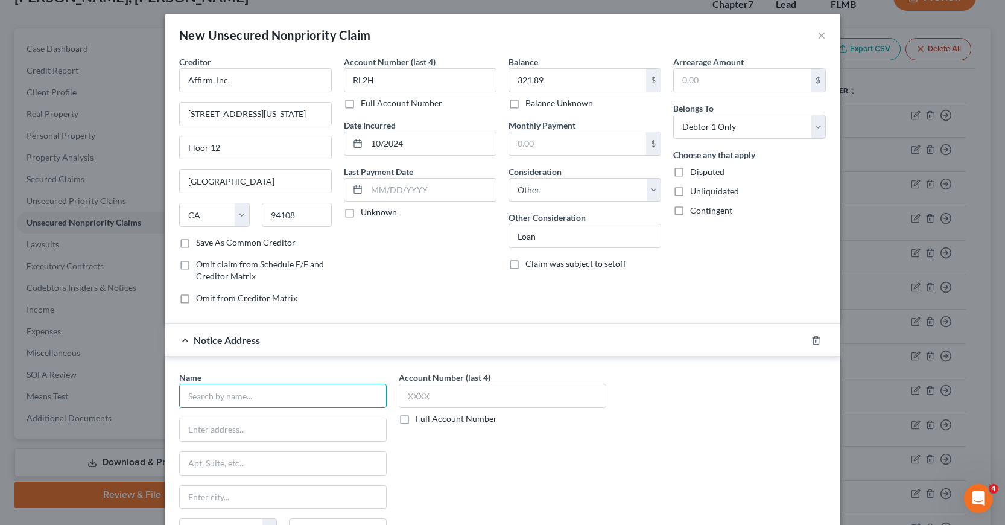
click at [185, 401] on input "text" at bounding box center [283, 396] width 208 height 24
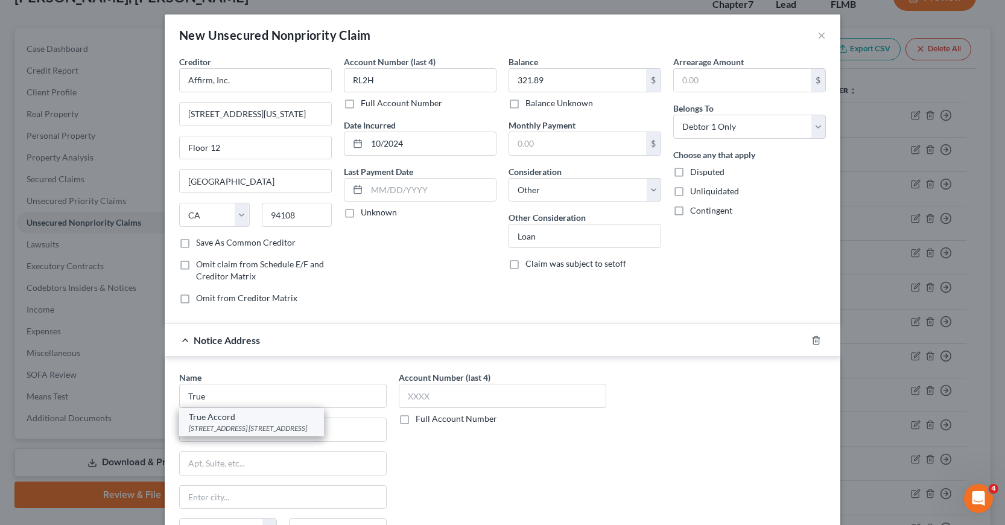
drag, startPoint x: 212, startPoint y: 419, endPoint x: 346, endPoint y: 394, distance: 135.7
click at [213, 419] on div "True Accord" at bounding box center [251, 417] width 125 height 12
type input "True Accord"
type input "[STREET_ADDRESS]"
type input "Suite 130"
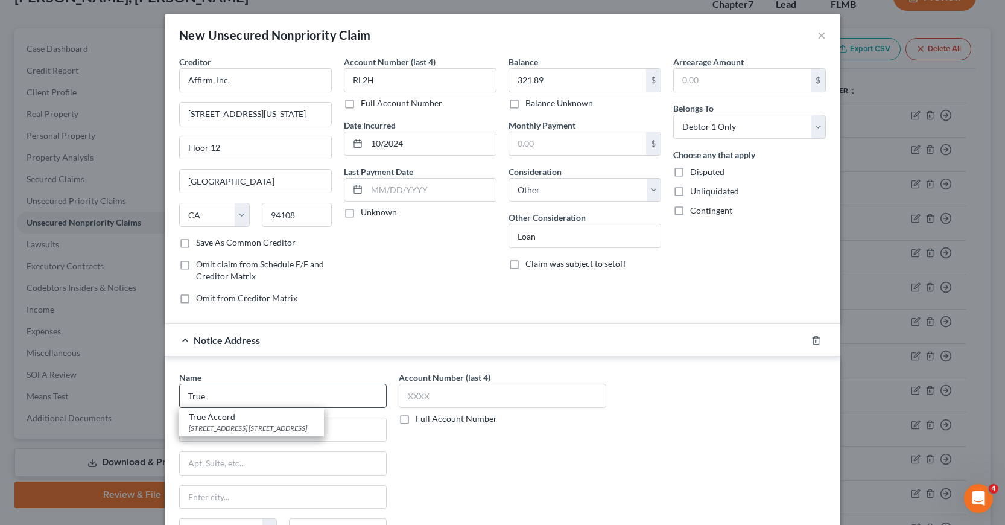
type input "Lenexa"
select select "17"
type input "66219"
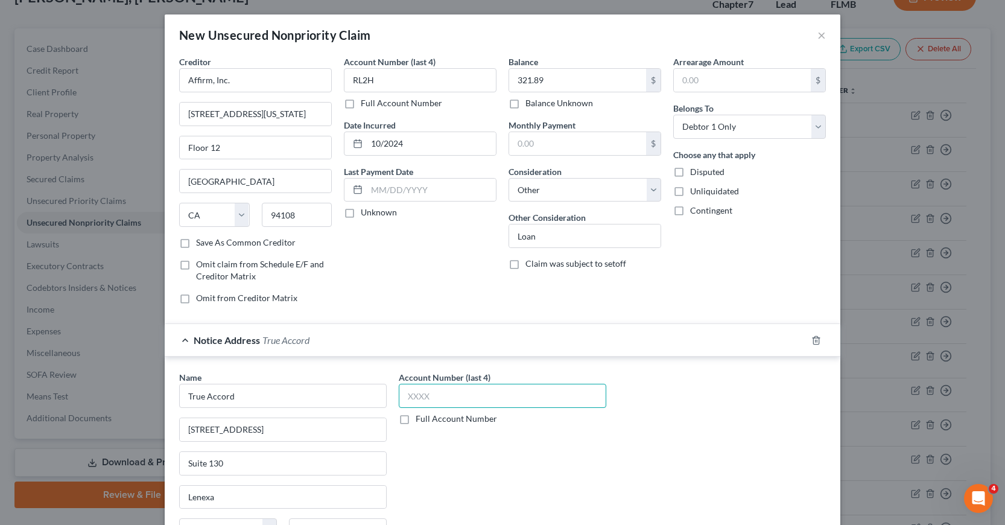
click at [410, 397] on input "text" at bounding box center [503, 396] width 208 height 24
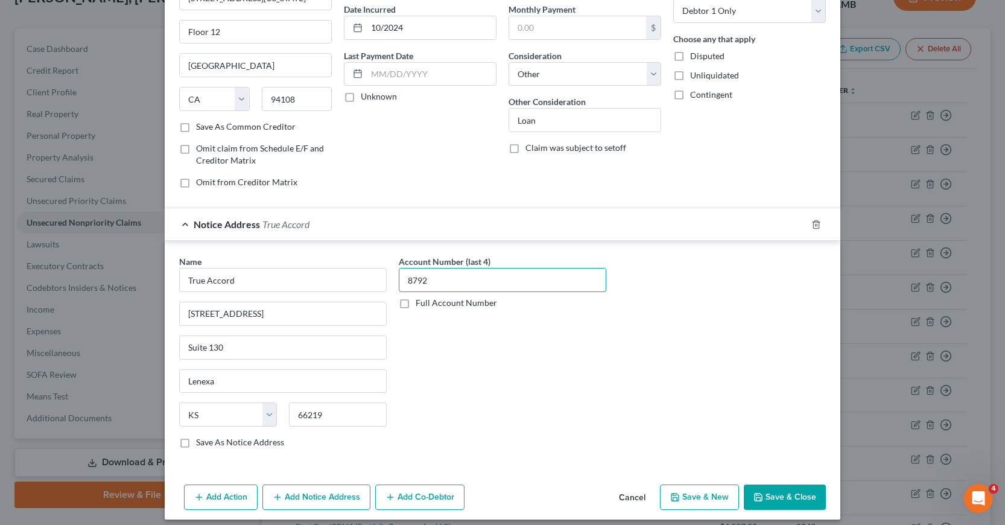
scroll to position [125, 0]
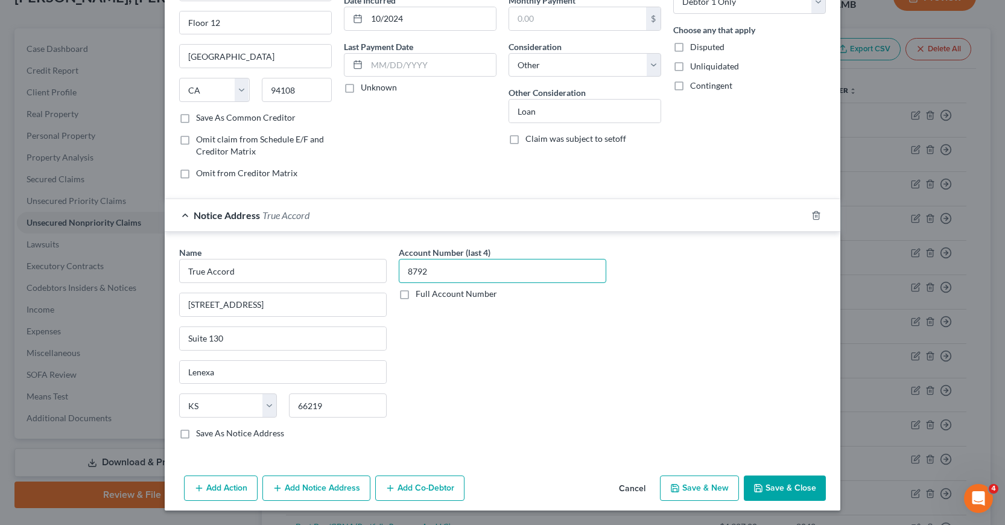
type input "8792"
click at [710, 487] on button "Save & New" at bounding box center [699, 487] width 79 height 25
select select "0"
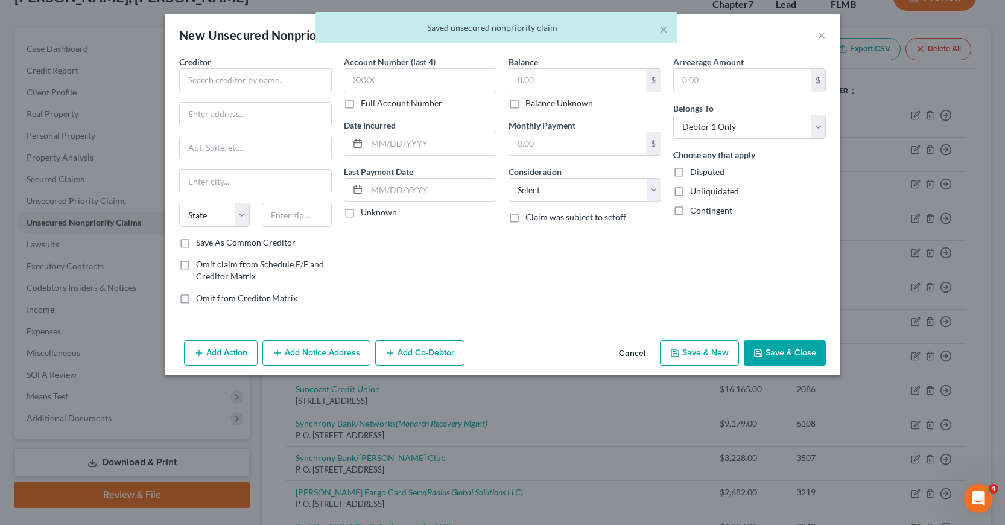
scroll to position [0, 0]
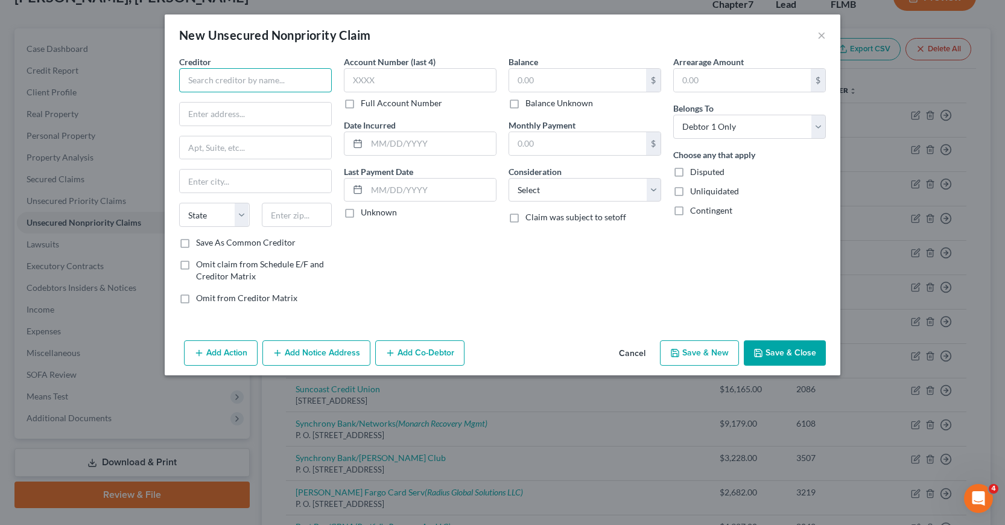
click at [188, 78] on input "text" at bounding box center [255, 80] width 153 height 24
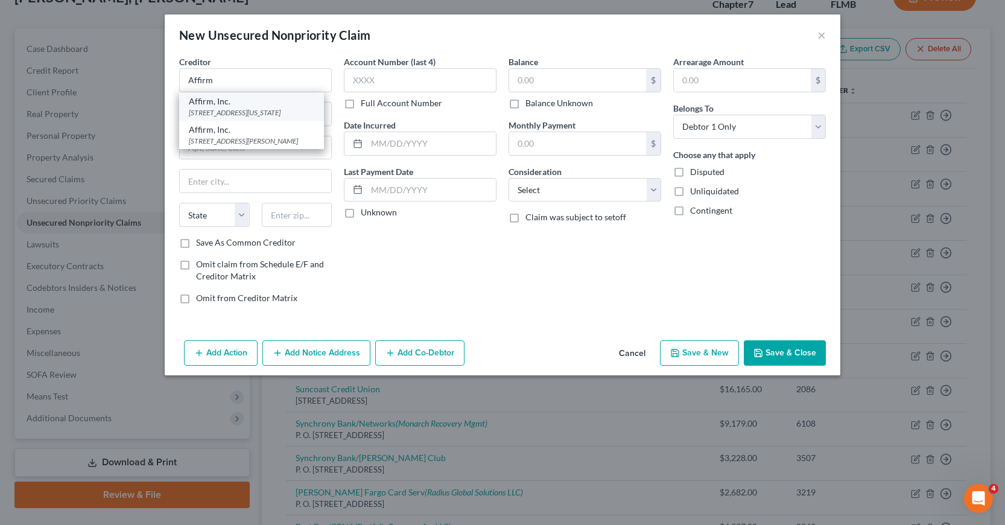
click at [218, 118] on div "[STREET_ADDRESS][US_STATE]" at bounding box center [251, 112] width 125 height 10
type input "Affirm, Inc."
type input "[STREET_ADDRESS][US_STATE]"
type input "Floor 12"
type input "[GEOGRAPHIC_DATA]"
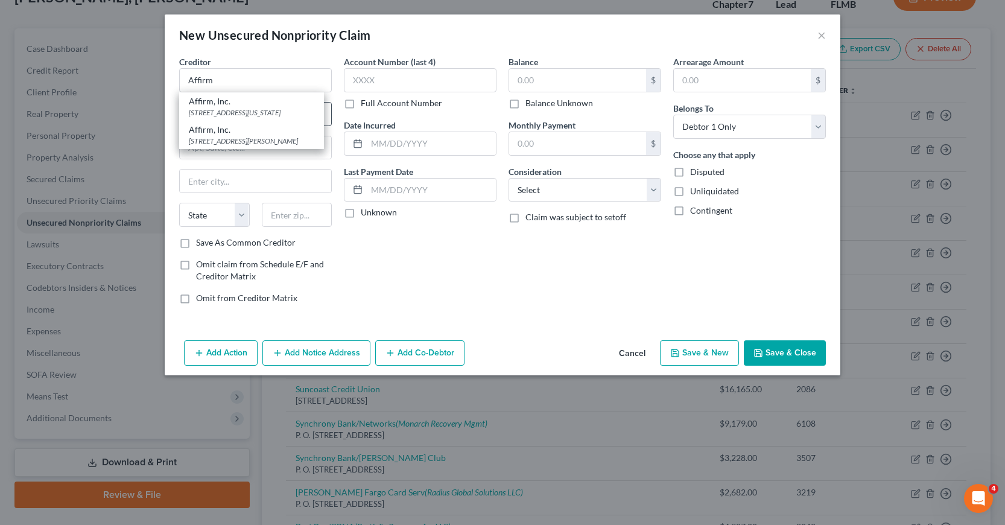
select select "4"
type input "94108"
click at [372, 145] on input "text" at bounding box center [431, 143] width 129 height 23
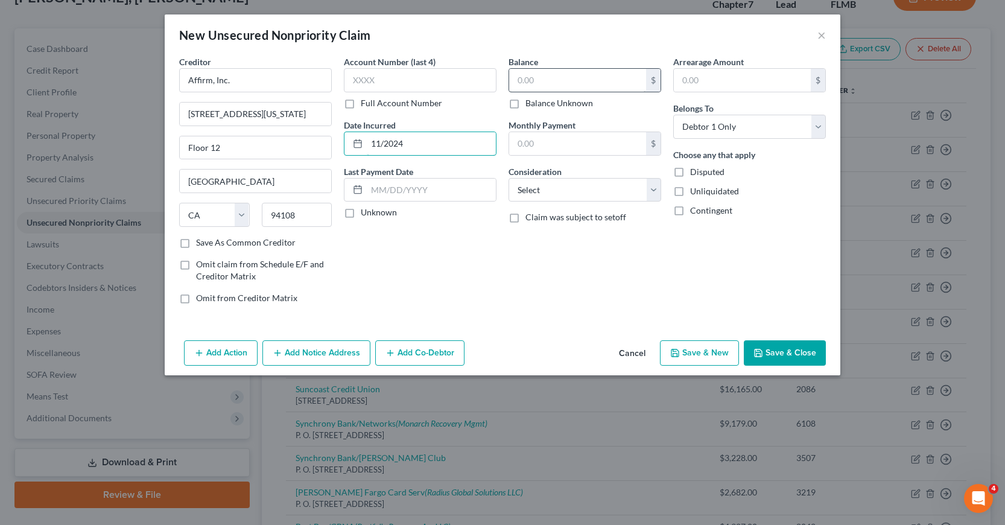
type input "11/2024"
click at [515, 80] on input "text" at bounding box center [577, 80] width 137 height 23
type input "328"
drag, startPoint x: 655, startPoint y: 189, endPoint x: 647, endPoint y: 195, distance: 9.8
click at [655, 189] on select "Select Cable / Satellite Services Collection Agency Credit Card Debt Debt Couns…" at bounding box center [585, 190] width 153 height 24
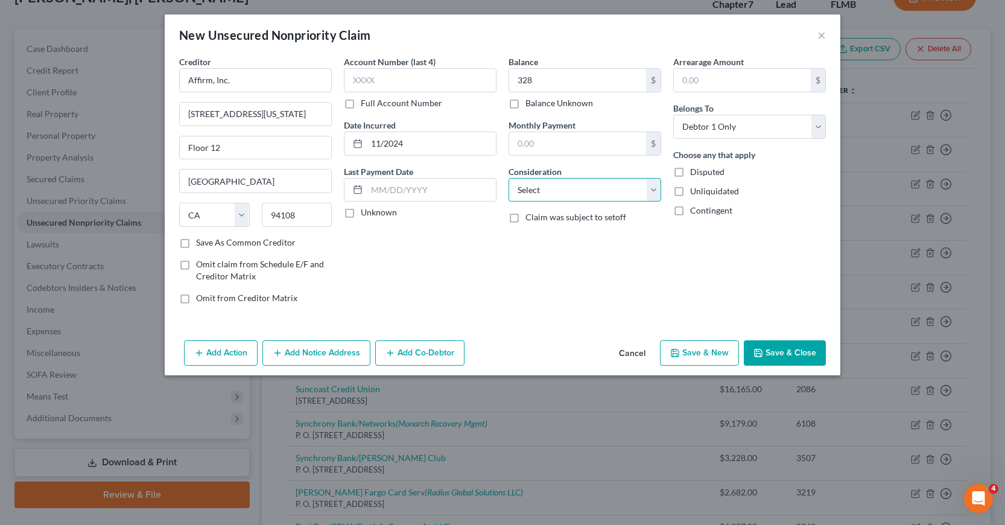
select select "14"
click at [509, 178] on select "Select Cable / Satellite Services Collection Agency Credit Card Debt Debt Couns…" at bounding box center [585, 190] width 153 height 24
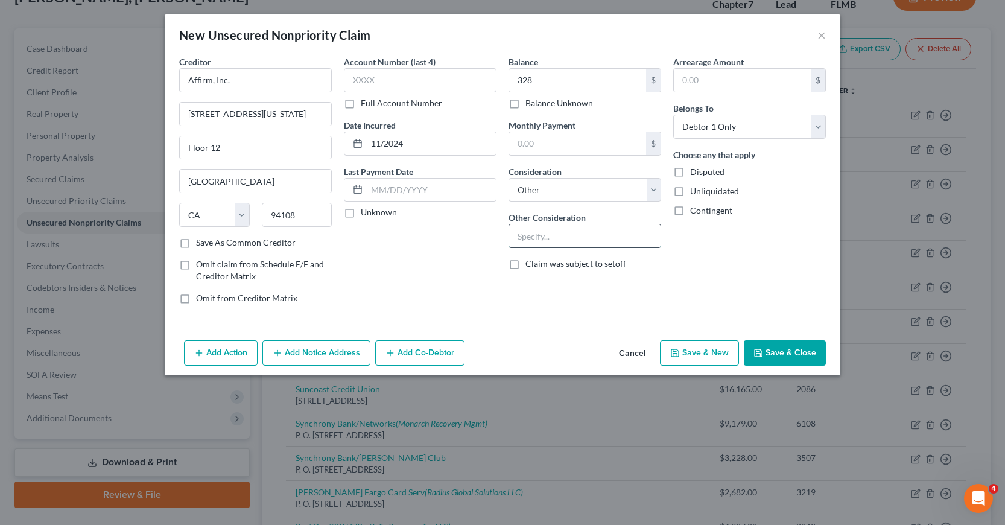
click at [522, 235] on input "text" at bounding box center [584, 235] width 151 height 23
type input "Loan"
click at [700, 354] on button "Save & New" at bounding box center [699, 352] width 79 height 25
select select "0"
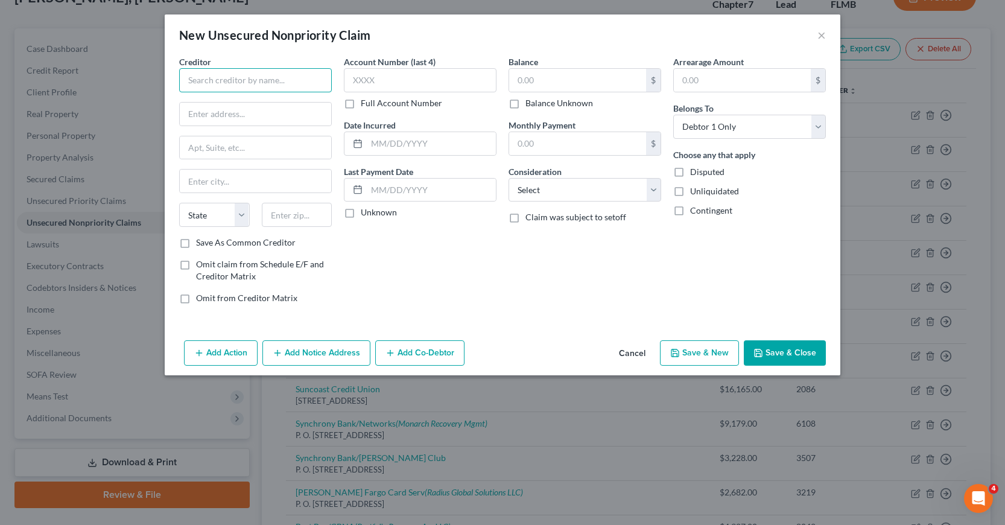
click at [192, 81] on input "text" at bounding box center [255, 80] width 153 height 24
type input "a"
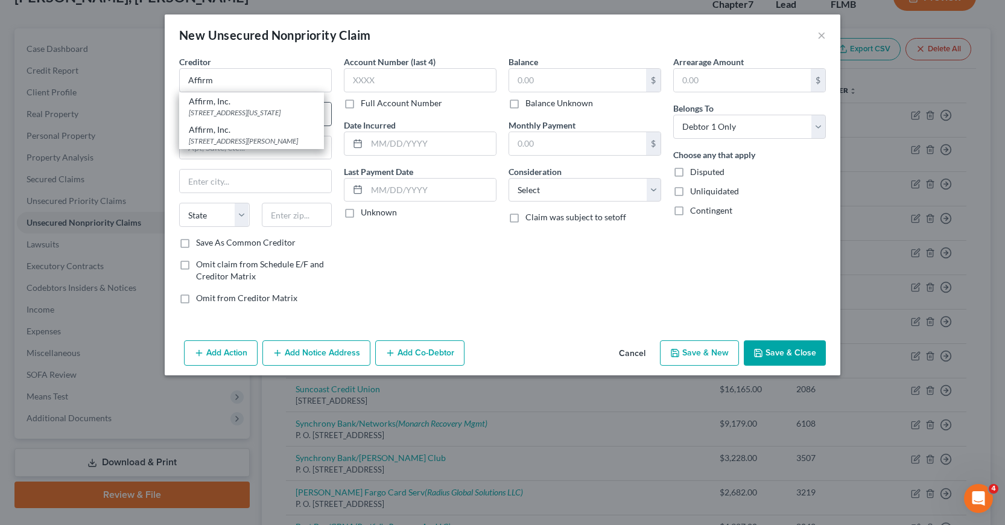
drag, startPoint x: 239, startPoint y: 114, endPoint x: 299, endPoint y: 107, distance: 60.2
click at [239, 115] on div "[STREET_ADDRESS][US_STATE]" at bounding box center [251, 112] width 125 height 10
type input "Affirm, Inc."
type input "[STREET_ADDRESS][US_STATE]"
type input "Floor 12"
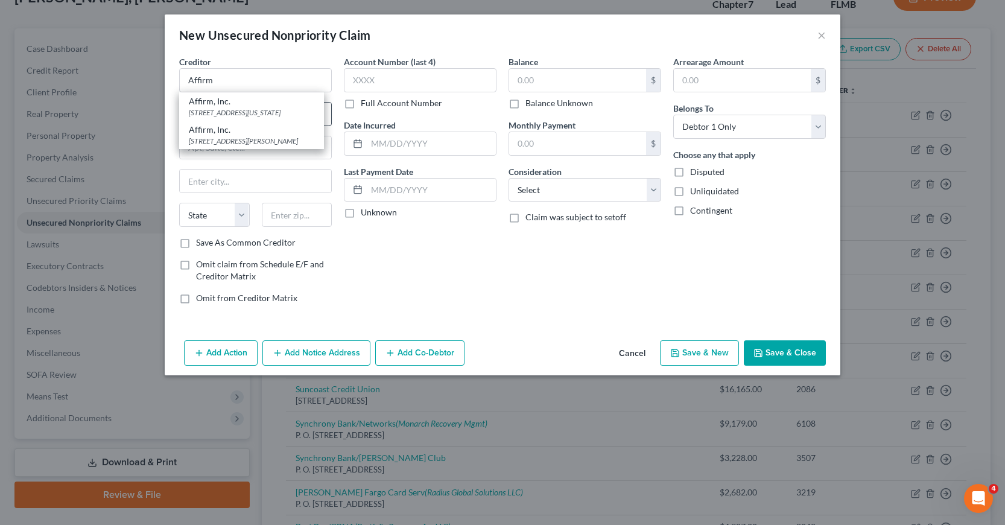
type input "[GEOGRAPHIC_DATA]"
select select "4"
type input "94108"
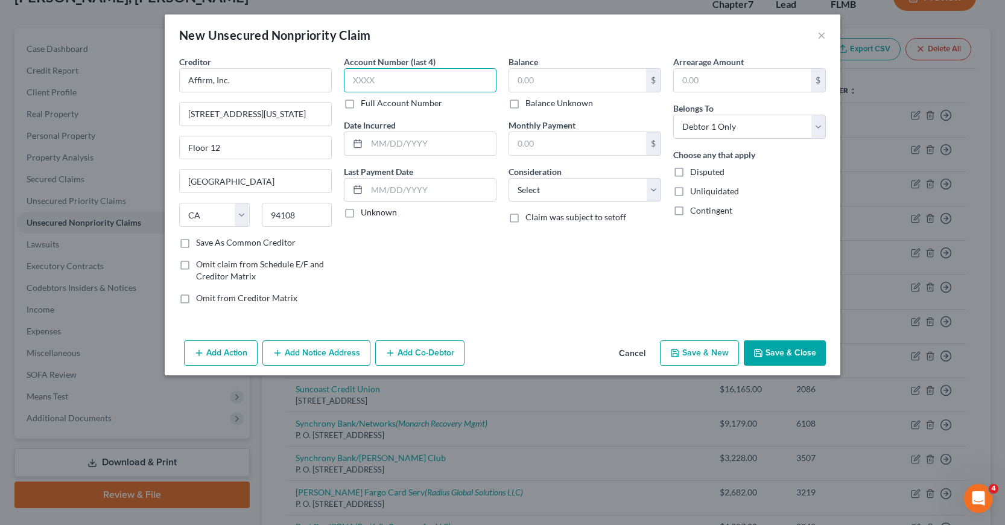
click at [353, 82] on input "text" at bounding box center [420, 80] width 153 height 24
type input "9IIL"
click at [373, 141] on input "text" at bounding box center [431, 143] width 129 height 23
type input "10/2024"
click at [513, 80] on input "text" at bounding box center [577, 80] width 137 height 23
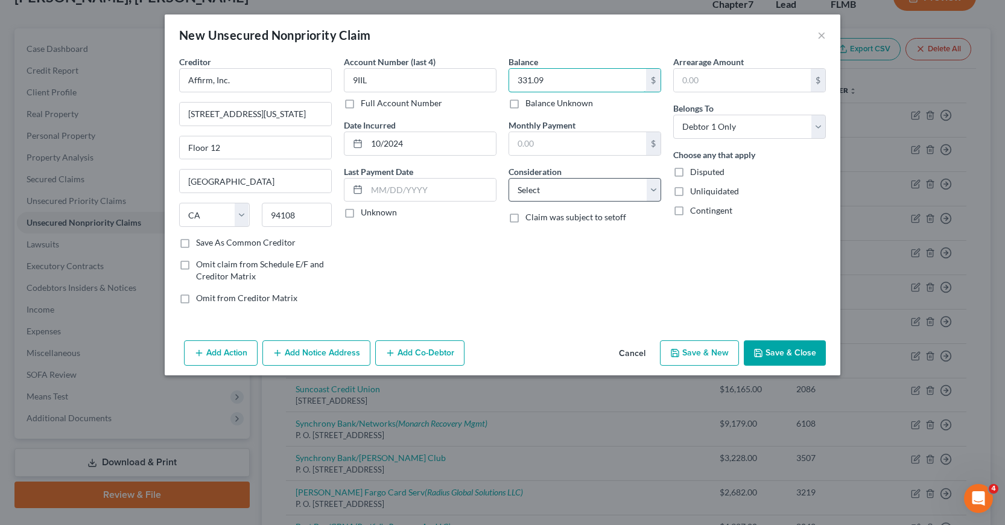
type input "331.09"
click at [655, 189] on select "Select Cable / Satellite Services Collection Agency Credit Card Debt Debt Couns…" at bounding box center [585, 190] width 153 height 24
select select "14"
click at [509, 178] on select "Select Cable / Satellite Services Collection Agency Credit Card Debt Debt Couns…" at bounding box center [585, 190] width 153 height 24
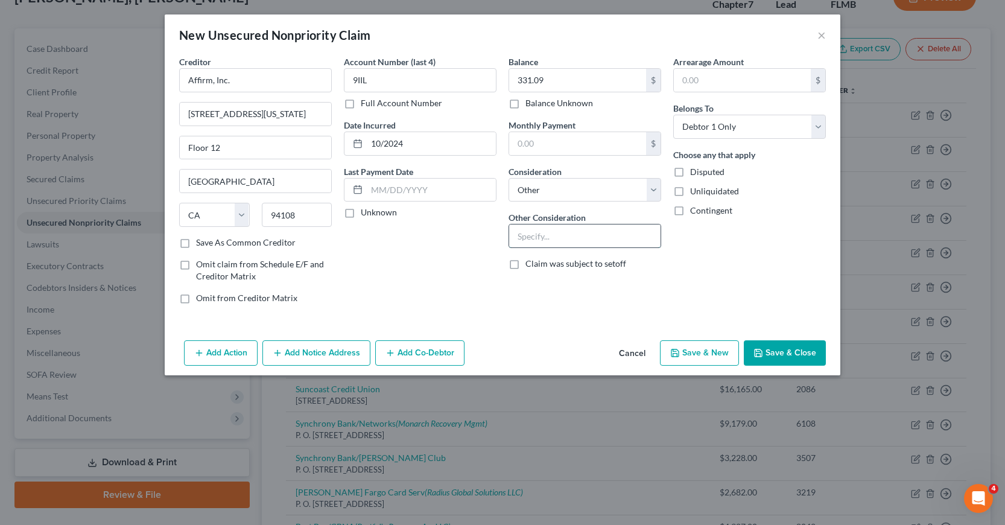
click at [521, 236] on input "text" at bounding box center [584, 235] width 151 height 23
type input "Loan"
click at [316, 349] on button "Add Notice Address" at bounding box center [316, 352] width 108 height 25
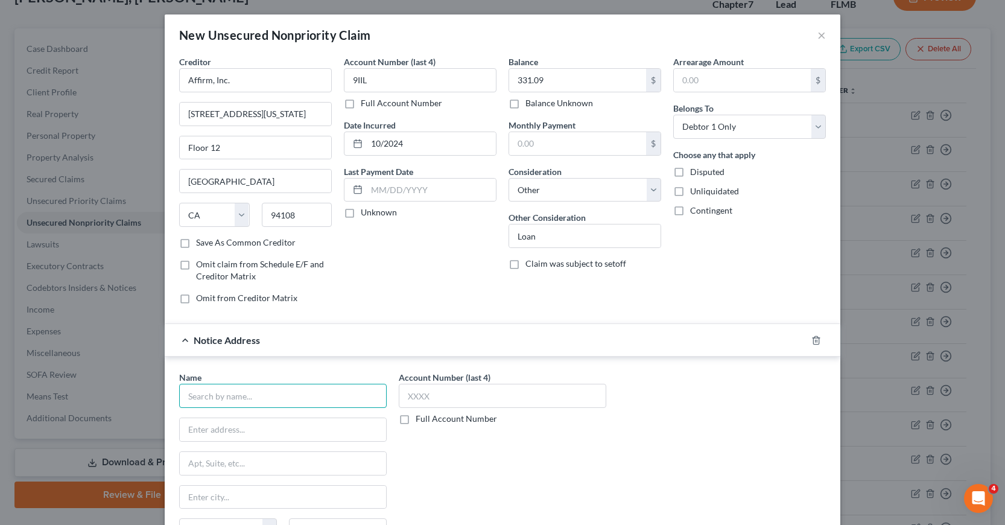
click at [199, 396] on input "text" at bounding box center [283, 396] width 208 height 24
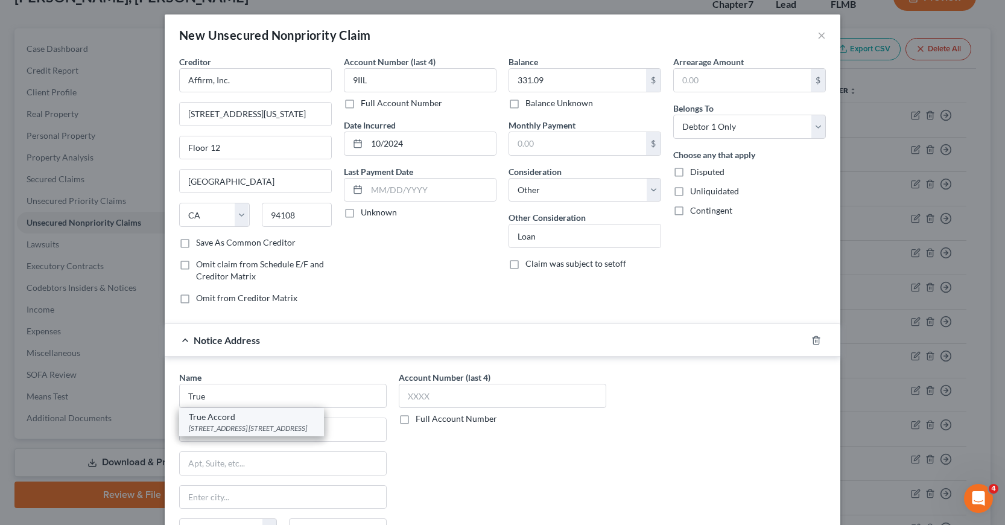
click at [215, 421] on div "True Accord" at bounding box center [251, 417] width 125 height 12
type input "True Accord"
type input "[STREET_ADDRESS]"
type input "Suite 130"
type input "Lenexa"
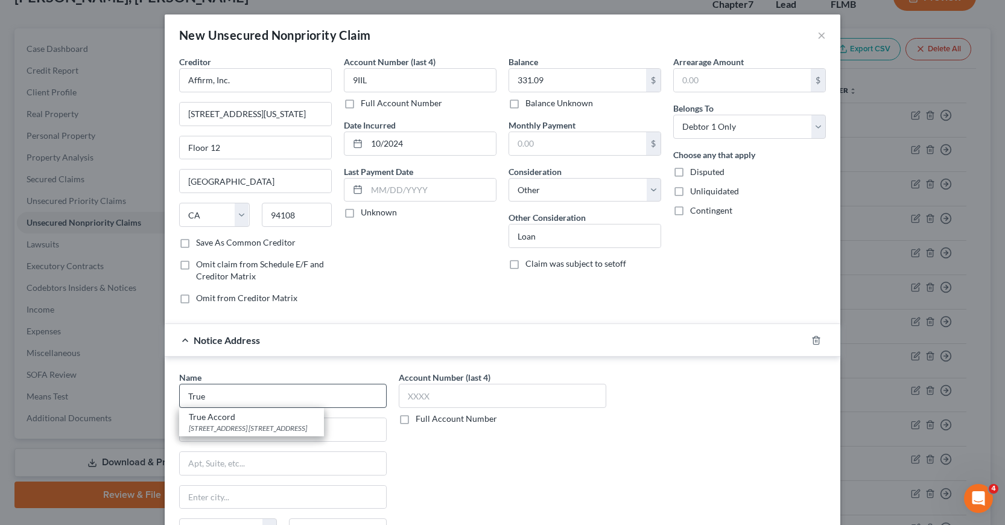
select select "17"
type input "66219"
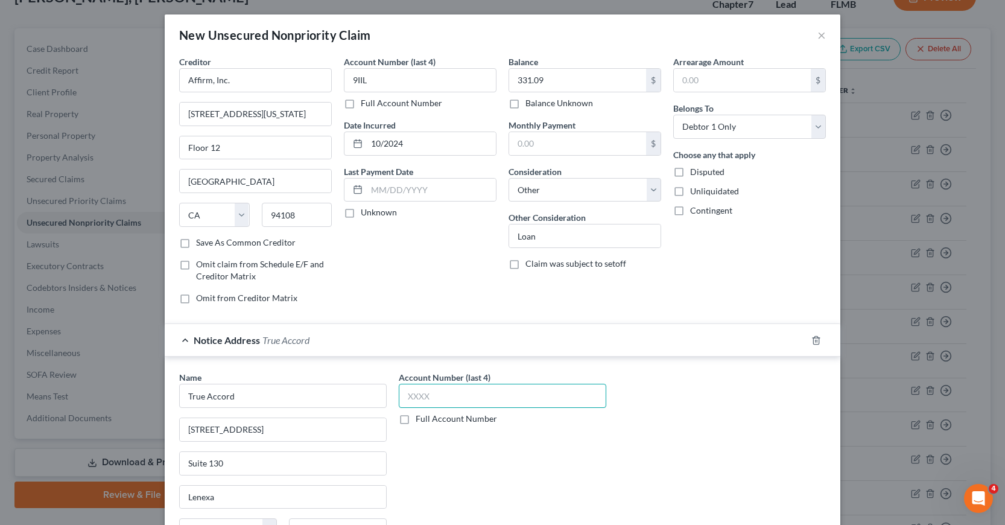
click at [400, 397] on input "text" at bounding box center [503, 396] width 208 height 24
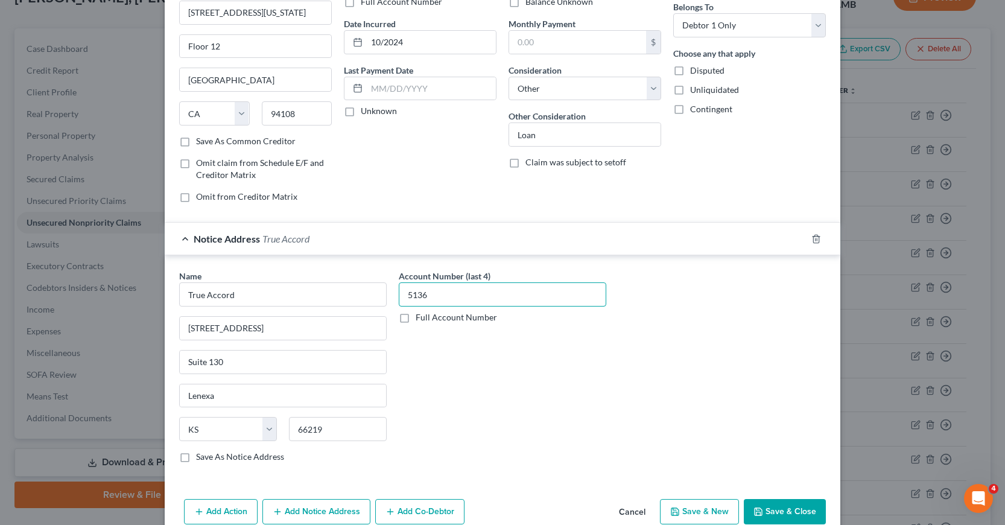
scroll to position [125, 0]
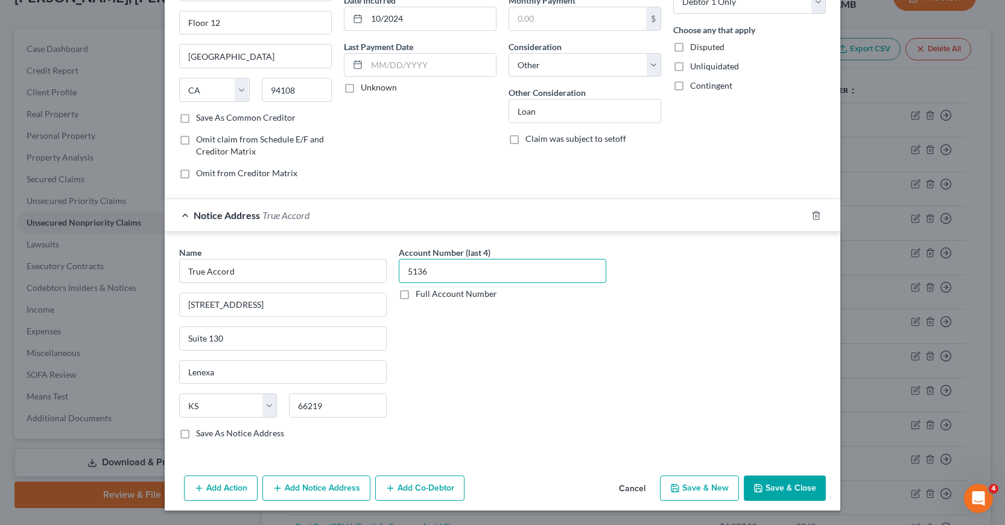
type input "5136"
click at [690, 489] on button "Save & New" at bounding box center [699, 487] width 79 height 25
select select "0"
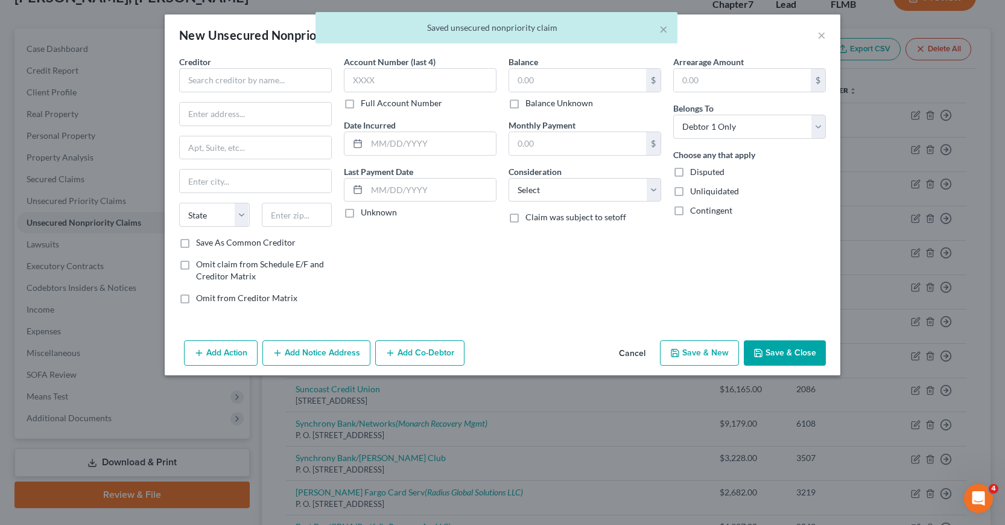
scroll to position [0, 0]
click at [195, 81] on input "text" at bounding box center [255, 80] width 153 height 24
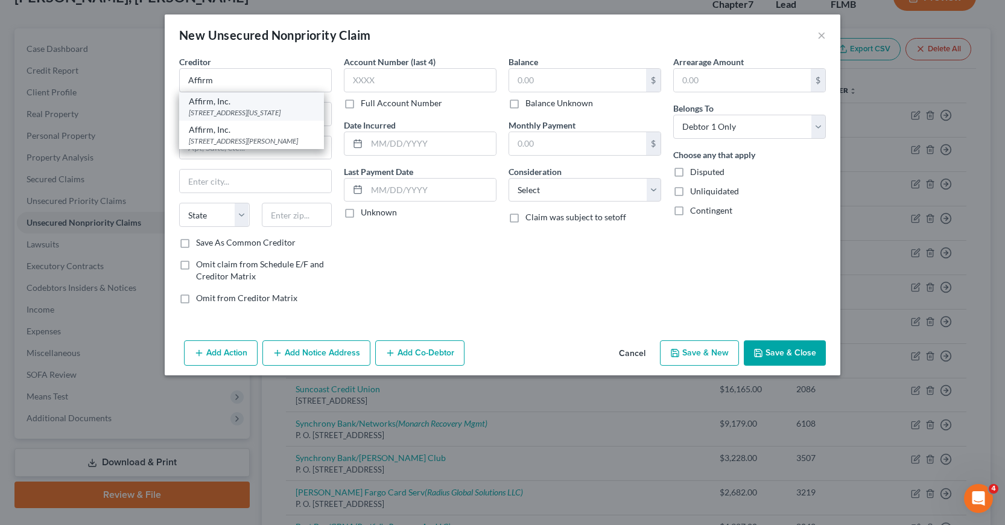
click at [224, 118] on div "[STREET_ADDRESS][US_STATE]" at bounding box center [251, 112] width 125 height 10
type input "Affirm, Inc."
type input "[STREET_ADDRESS][US_STATE]"
type input "Floor 12"
type input "[GEOGRAPHIC_DATA]"
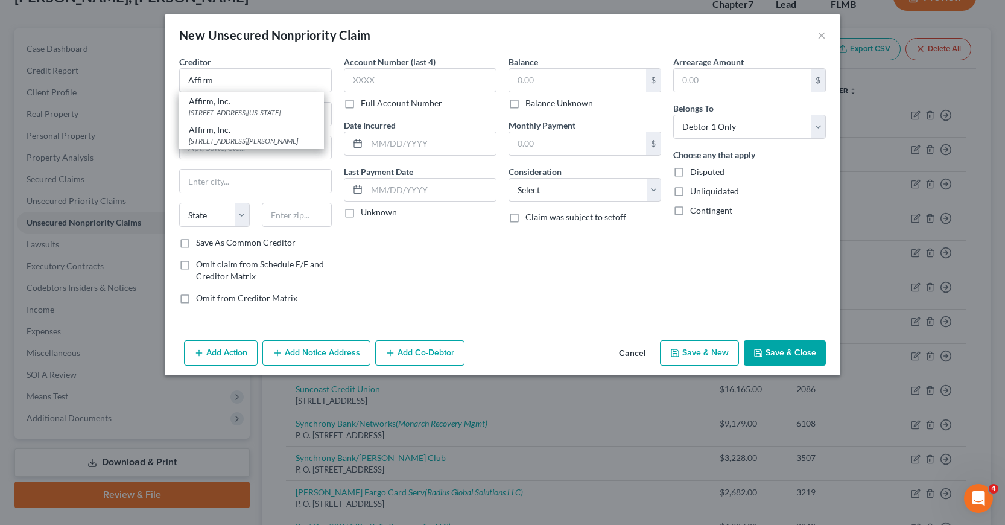
select select "4"
type input "94108"
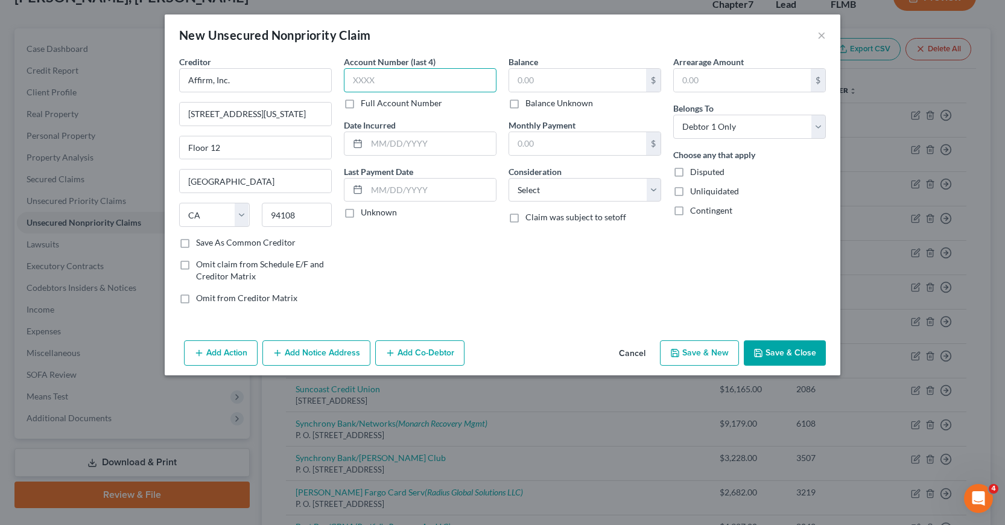
click at [350, 82] on input "text" at bounding box center [420, 80] width 153 height 24
type input "3CTW"
click at [376, 146] on input "text" at bounding box center [431, 143] width 129 height 23
type input "10/2024"
click at [513, 81] on input "text" at bounding box center [577, 80] width 137 height 23
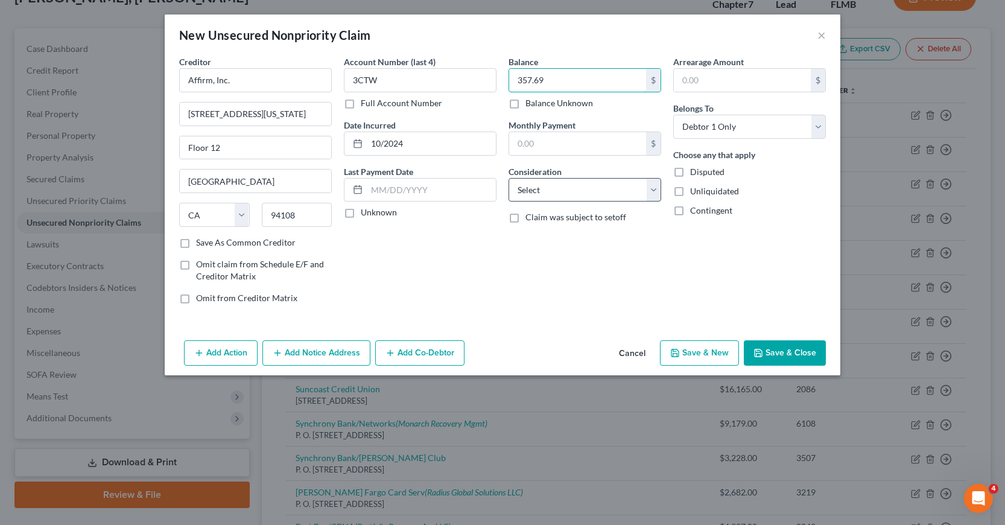
type input "357.69"
click at [653, 191] on select "Select Cable / Satellite Services Collection Agency Credit Card Debt Debt Couns…" at bounding box center [585, 190] width 153 height 24
select select "14"
click at [509, 178] on select "Select Cable / Satellite Services Collection Agency Credit Card Debt Debt Couns…" at bounding box center [585, 190] width 153 height 24
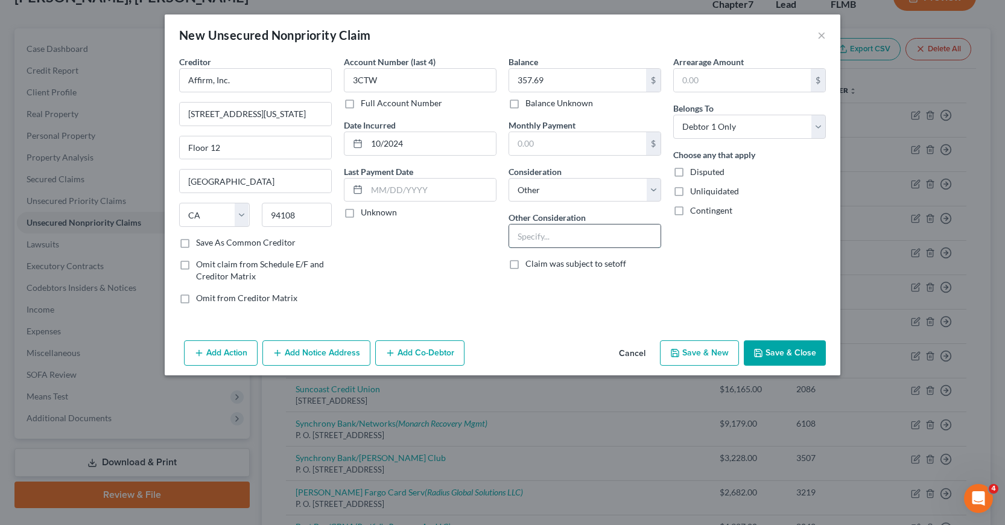
click at [521, 235] on input "text" at bounding box center [584, 235] width 151 height 23
type input "Loan"
click at [302, 349] on button "Add Notice Address" at bounding box center [316, 352] width 108 height 25
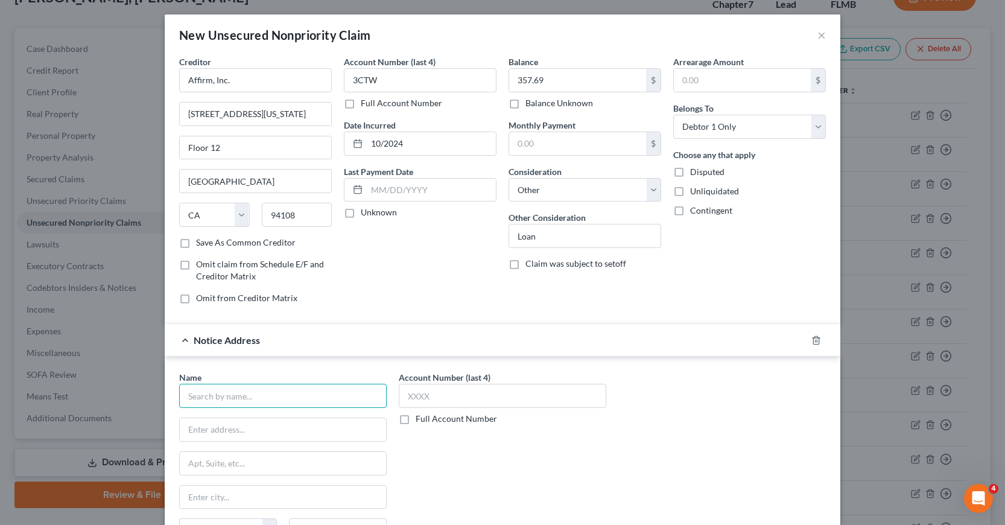
click at [200, 395] on input "text" at bounding box center [283, 396] width 208 height 24
type input "True Accord"
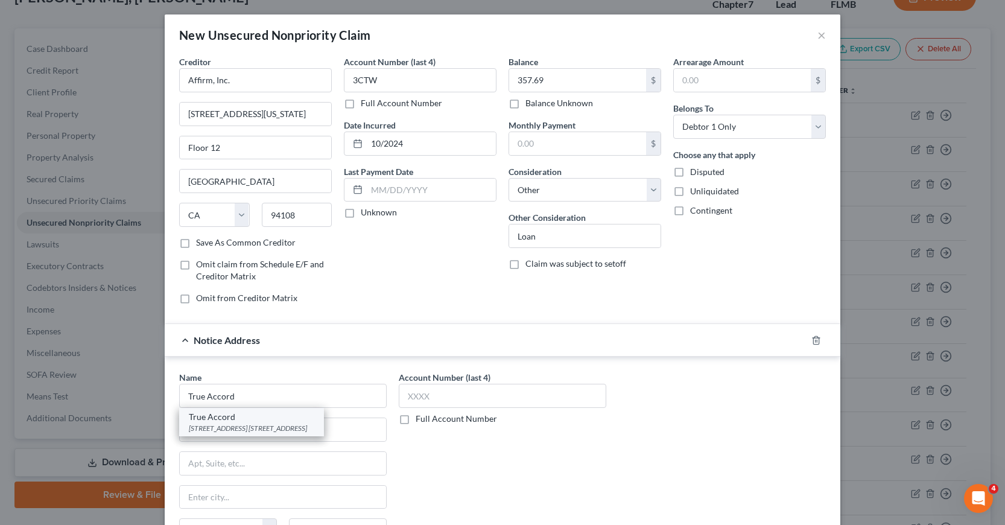
click at [215, 423] on div "[STREET_ADDRESS] [STREET_ADDRESS]" at bounding box center [251, 428] width 125 height 10
type input "[STREET_ADDRESS]"
type input "Suite 130"
type input "Lenexa"
select select "17"
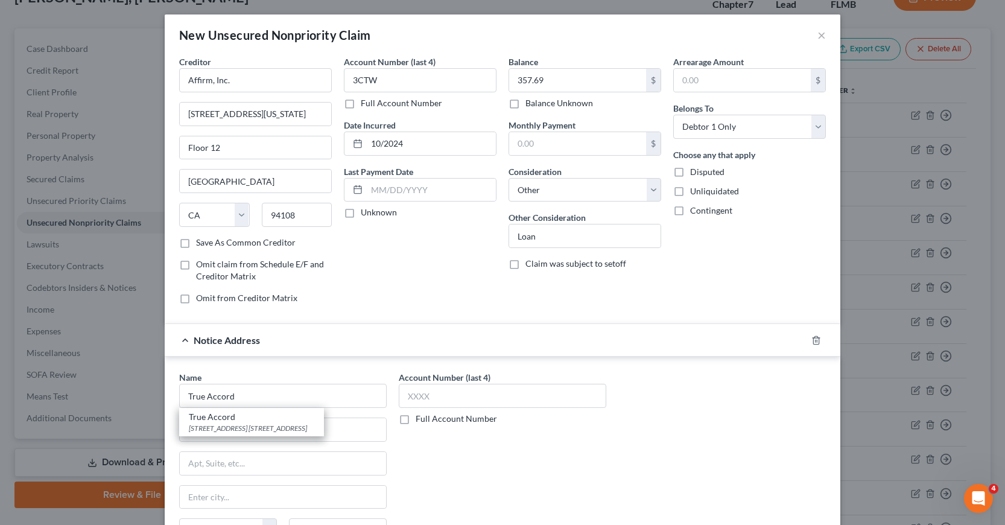
type input "66219"
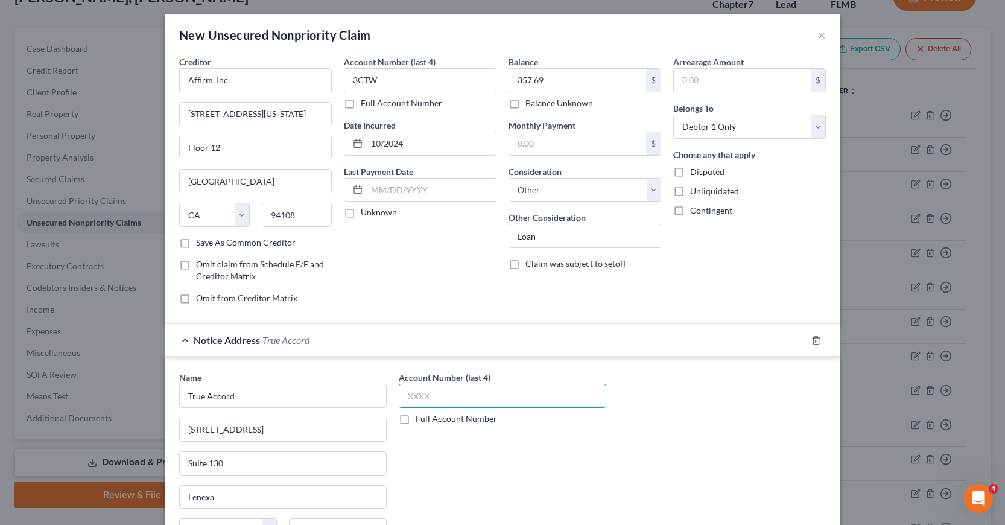
click at [406, 395] on input "text" at bounding box center [503, 396] width 208 height 24
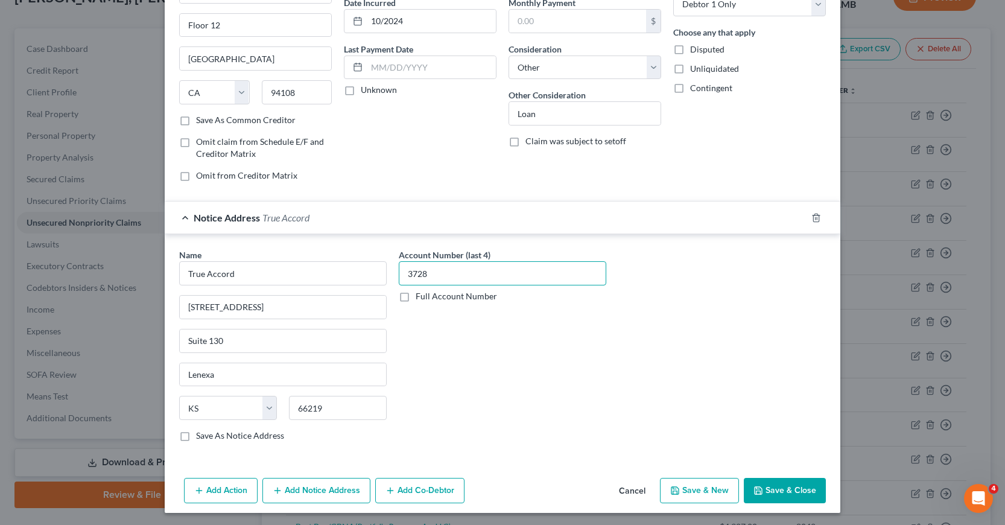
scroll to position [125, 0]
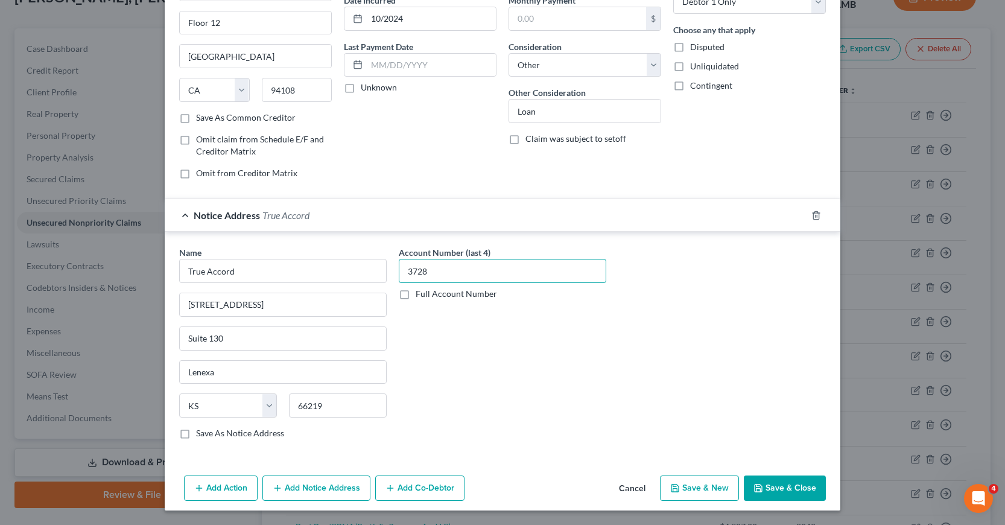
type input "3728"
click at [677, 489] on icon "button" at bounding box center [675, 488] width 10 height 10
select select "0"
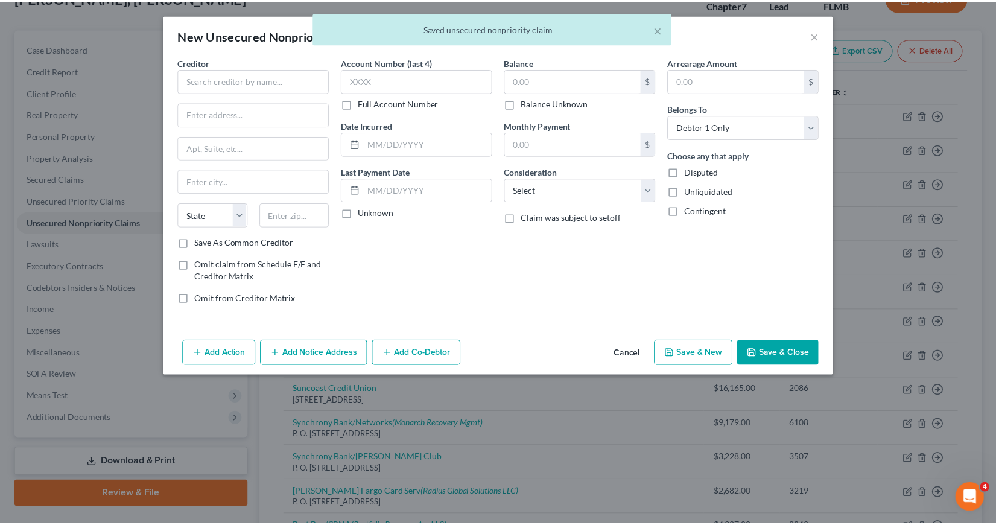
scroll to position [0, 0]
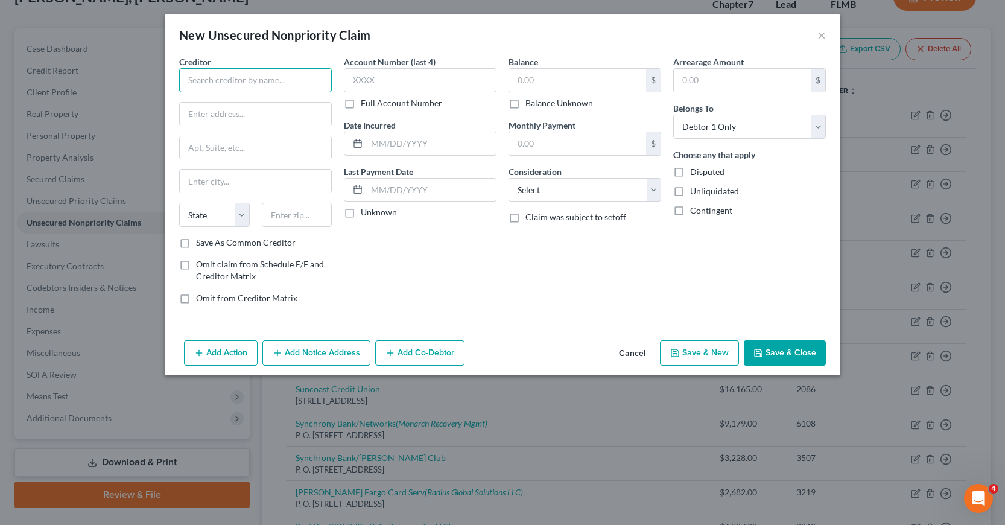
click at [185, 78] on input "text" at bounding box center [255, 80] width 153 height 24
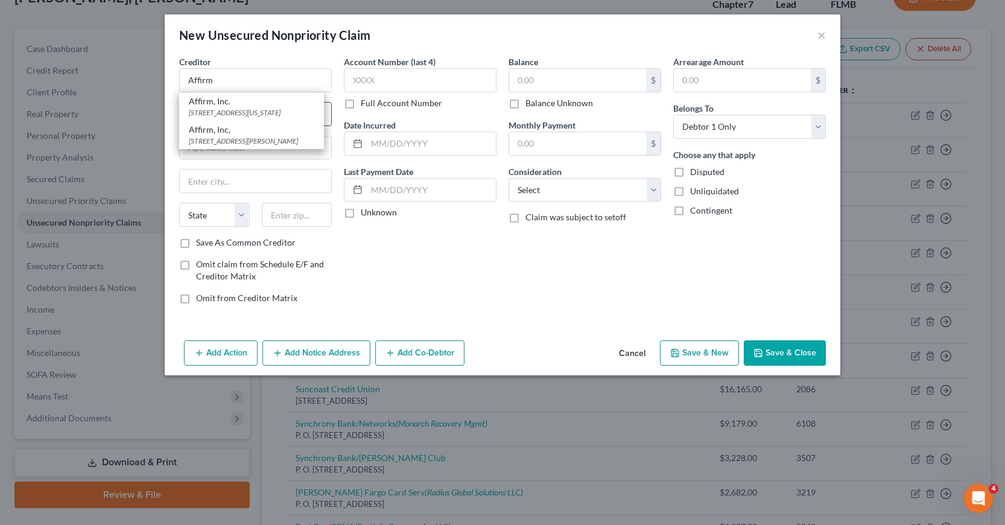
drag, startPoint x: 211, startPoint y: 110, endPoint x: 244, endPoint y: 113, distance: 33.3
click at [211, 111] on div "[STREET_ADDRESS][US_STATE]" at bounding box center [251, 112] width 125 height 10
type input "Affirm, Inc."
type input "[STREET_ADDRESS][US_STATE]"
type input "Floor 12"
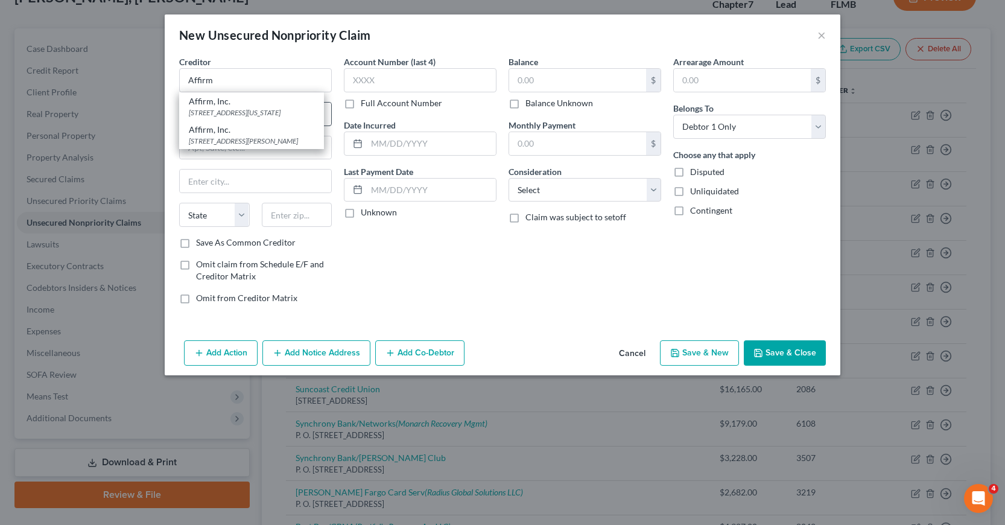
type input "[GEOGRAPHIC_DATA]"
select select "4"
type input "94108"
click at [523, 78] on input "text" at bounding box center [577, 80] width 137 height 23
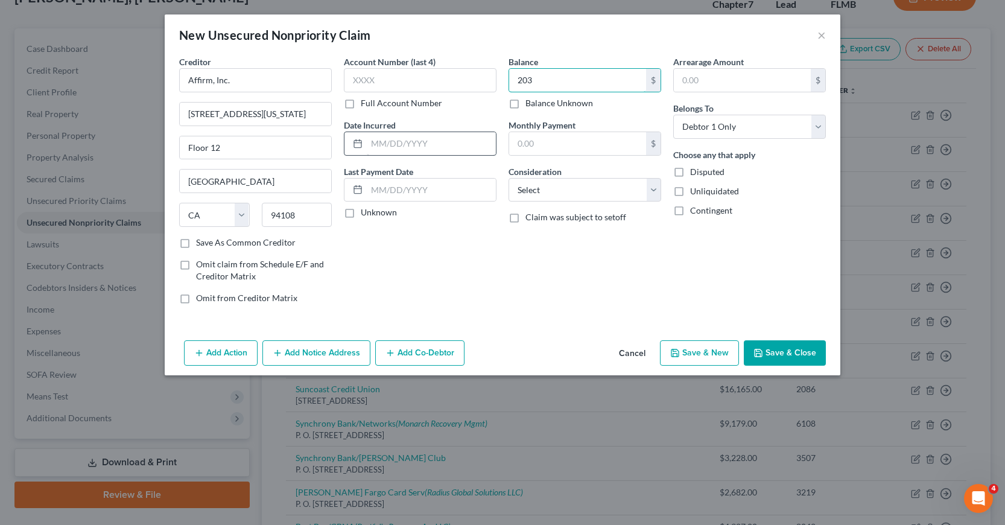
type input "203"
click at [373, 147] on input "text" at bounding box center [431, 143] width 129 height 23
type input "10/2024"
drag, startPoint x: 655, startPoint y: 190, endPoint x: 647, endPoint y: 201, distance: 13.4
click at [655, 190] on select "Select Cable / Satellite Services Collection Agency Credit Card Debt Debt Couns…" at bounding box center [585, 190] width 153 height 24
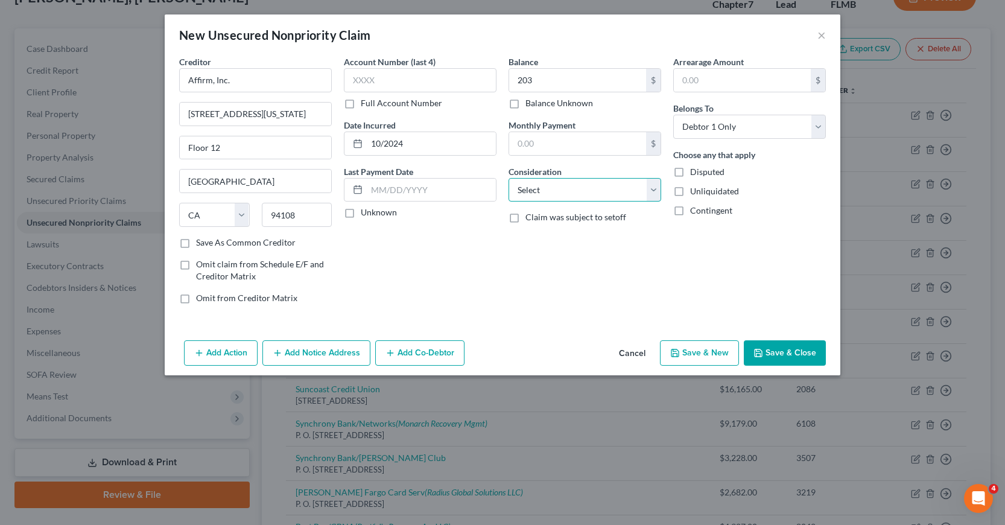
select select "14"
click at [509, 178] on select "Select Cable / Satellite Services Collection Agency Credit Card Debt Debt Couns…" at bounding box center [585, 190] width 153 height 24
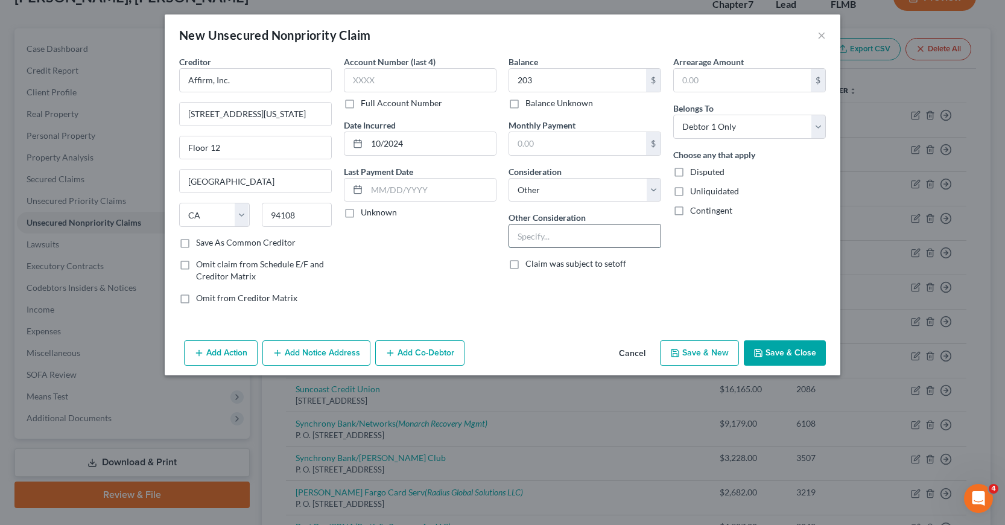
click at [516, 233] on input "text" at bounding box center [584, 235] width 151 height 23
type input "Loan"
click at [698, 352] on button "Save & New" at bounding box center [699, 352] width 79 height 25
select select "0"
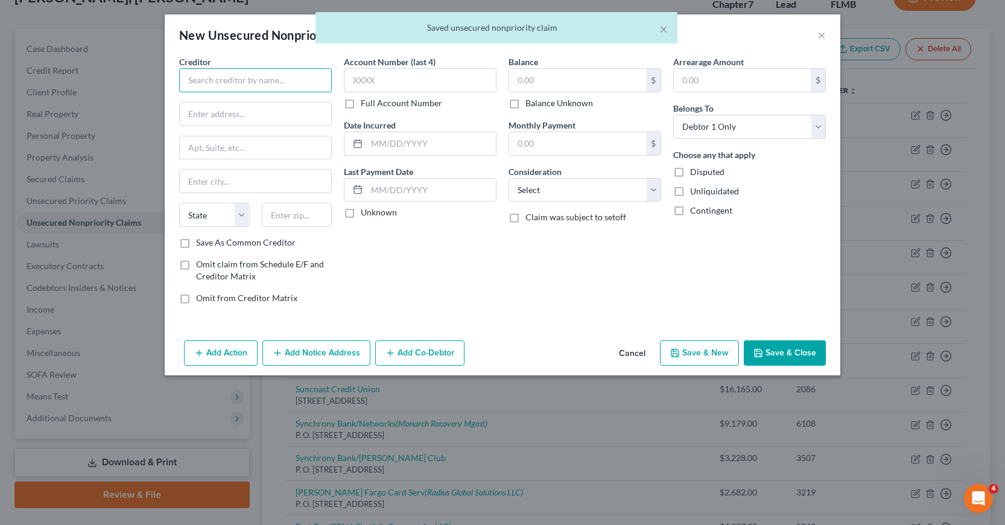
click at [201, 75] on input "text" at bounding box center [255, 80] width 153 height 24
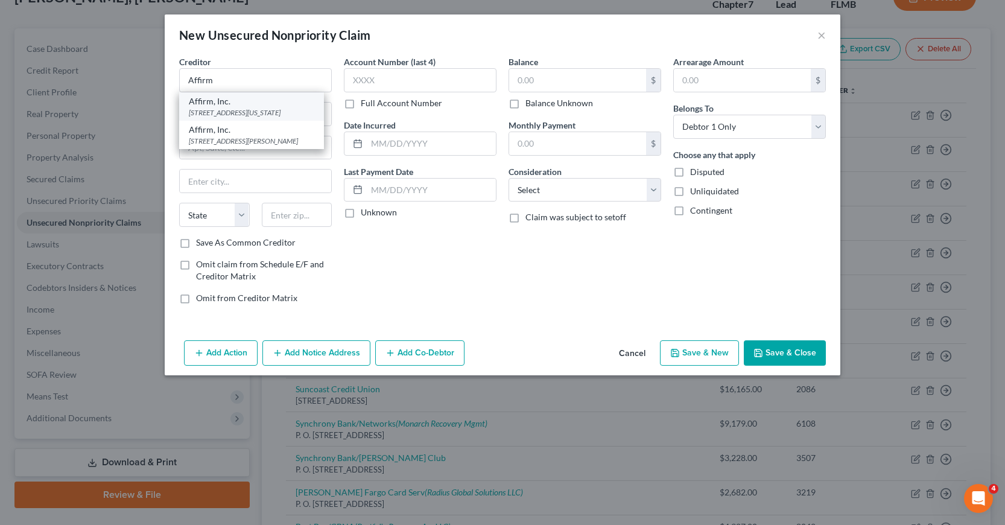
click at [205, 117] on div "[STREET_ADDRESS][US_STATE]" at bounding box center [251, 112] width 125 height 10
type input "Affirm, Inc."
type input "[STREET_ADDRESS][US_STATE]"
type input "Floor 12"
type input "[GEOGRAPHIC_DATA]"
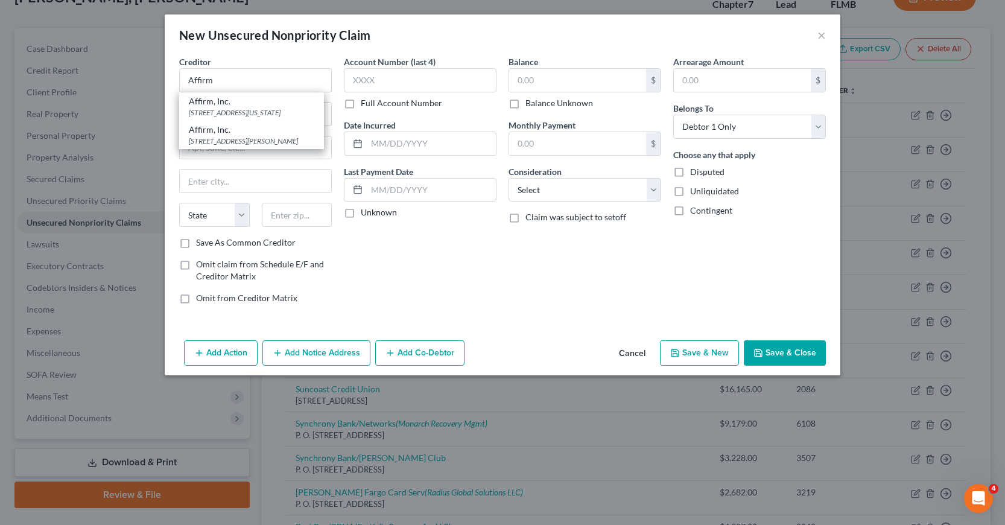
select select "4"
type input "94108"
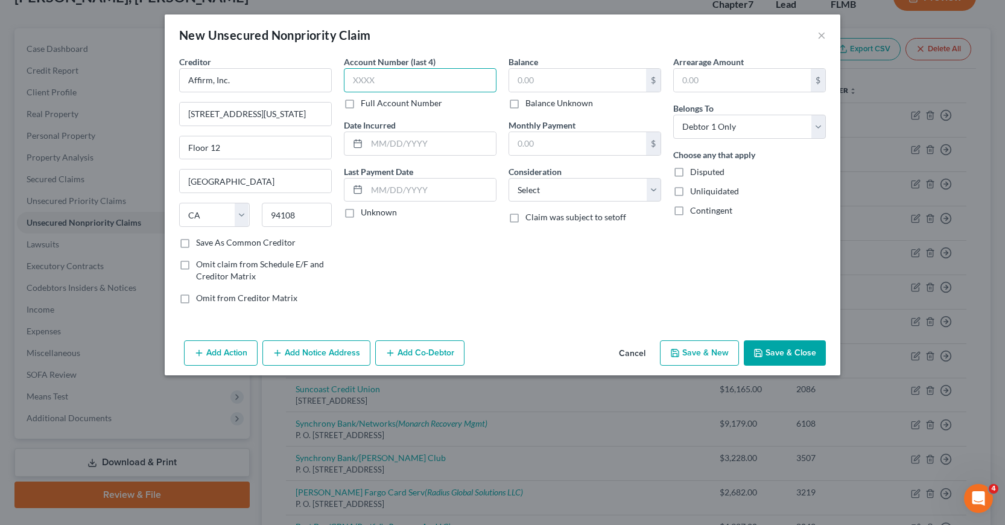
click at [353, 80] on input "text" at bounding box center [420, 80] width 153 height 24
type input "PHN2"
click at [368, 144] on input "text" at bounding box center [431, 143] width 129 height 23
type input "10/2024"
click at [519, 81] on input "text" at bounding box center [577, 80] width 137 height 23
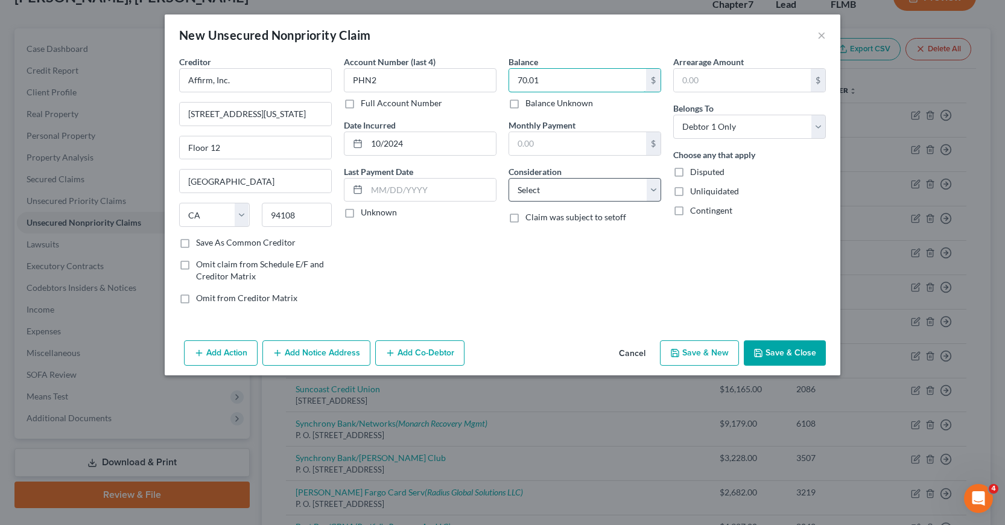
type input "70.01"
click at [652, 188] on select "Select Cable / Satellite Services Collection Agency Credit Card Debt Debt Couns…" at bounding box center [585, 190] width 153 height 24
select select "14"
click at [509, 178] on select "Select Cable / Satellite Services Collection Agency Credit Card Debt Debt Couns…" at bounding box center [585, 190] width 153 height 24
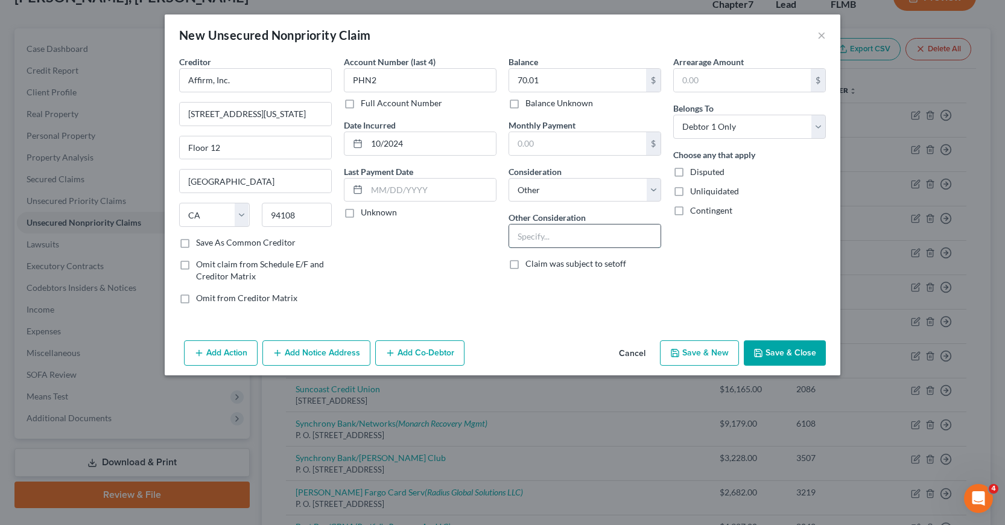
click at [516, 232] on input "text" at bounding box center [584, 235] width 151 height 23
type input "Loan"
click at [699, 356] on button "Save & New" at bounding box center [699, 352] width 79 height 25
select select "0"
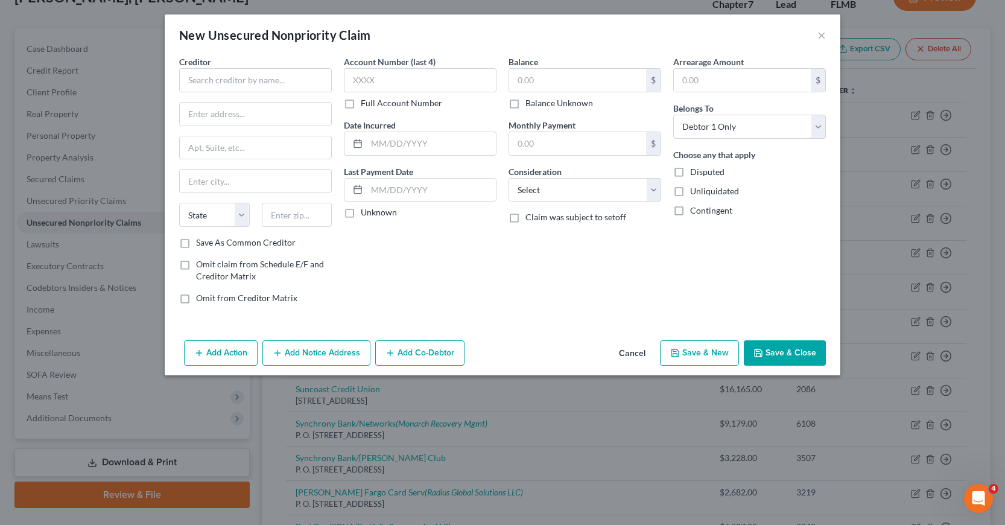
click at [631, 354] on button "Cancel" at bounding box center [632, 353] width 46 height 24
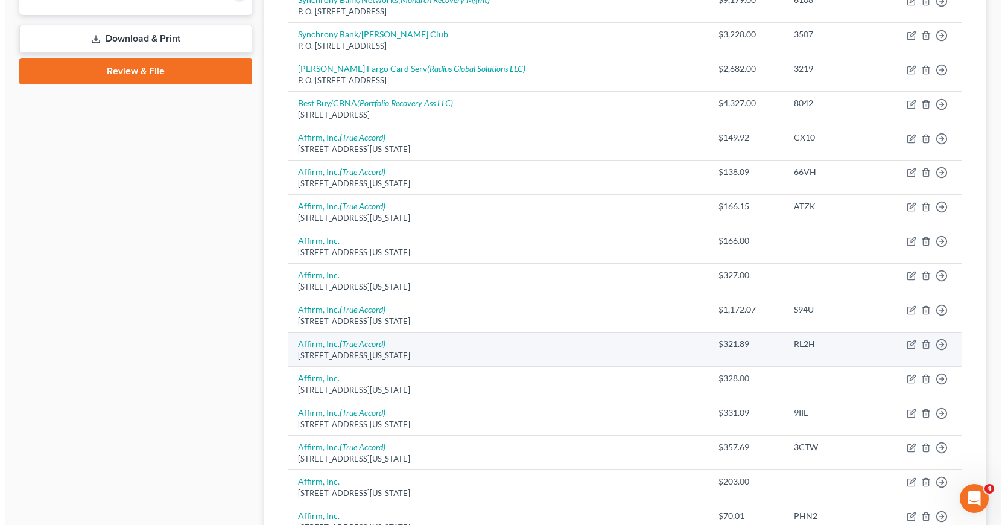
scroll to position [655, 0]
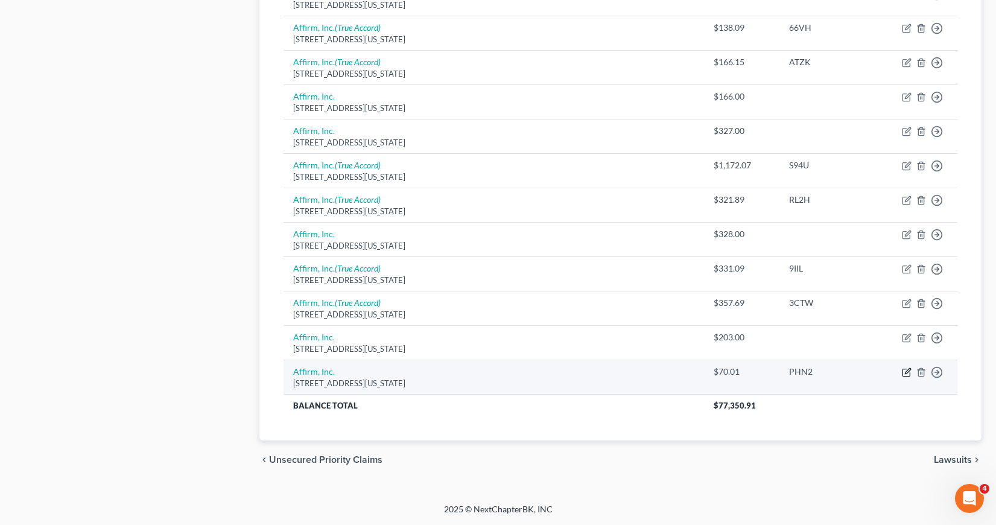
click at [905, 373] on icon "button" at bounding box center [907, 370] width 5 height 5
select select "4"
select select "14"
select select "0"
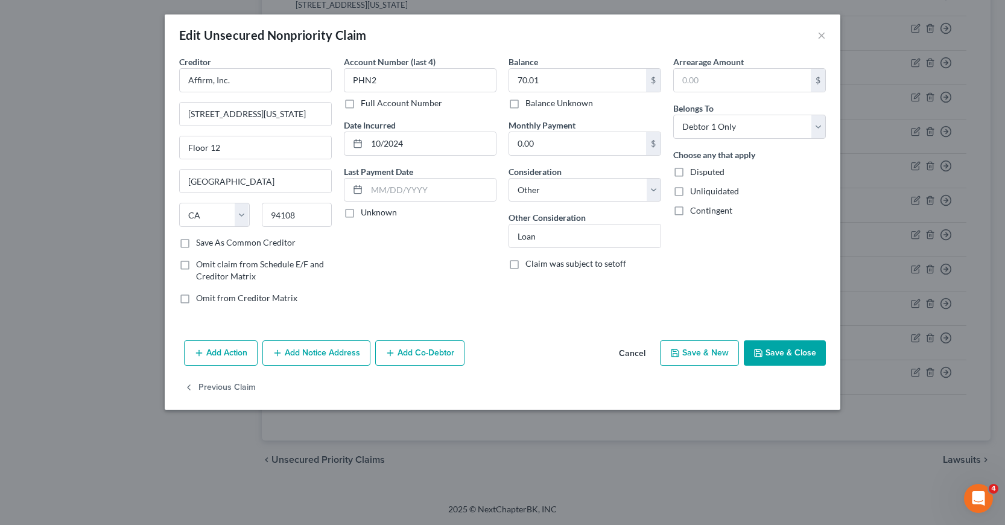
click at [317, 350] on button "Add Notice Address" at bounding box center [316, 352] width 108 height 25
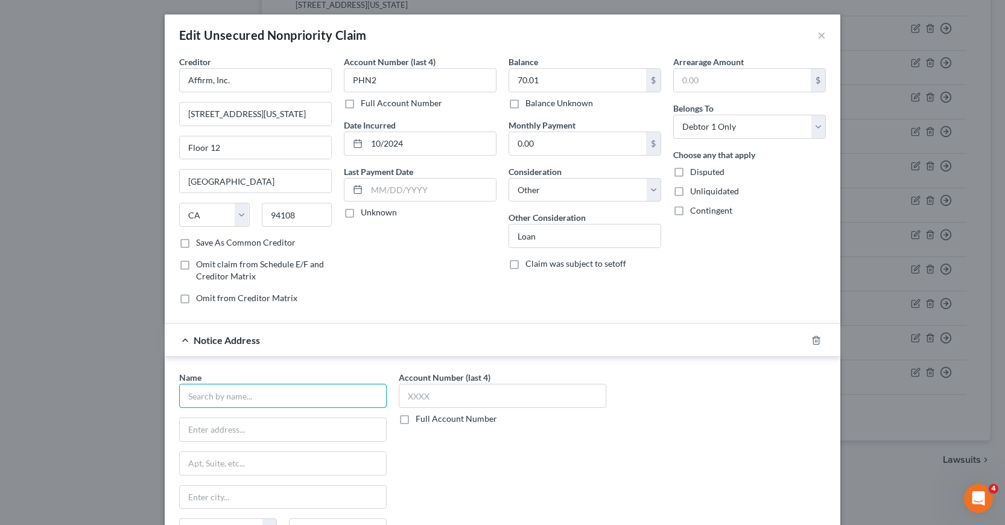
click at [201, 402] on input "text" at bounding box center [283, 396] width 208 height 24
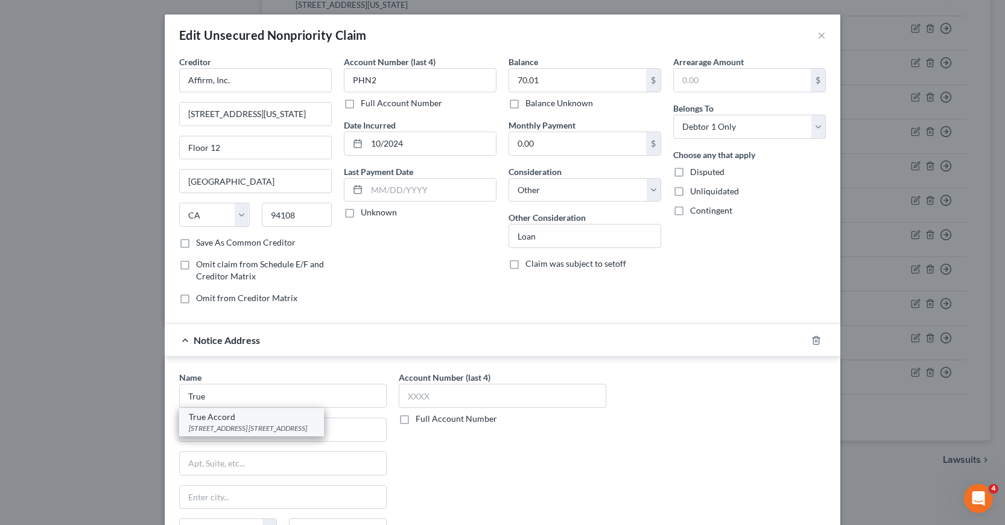
click at [222, 424] on div "[STREET_ADDRESS] [STREET_ADDRESS]" at bounding box center [251, 428] width 125 height 10
type input "True Accord"
type input "[STREET_ADDRESS]"
type input "Suite 130"
type input "Lenexa"
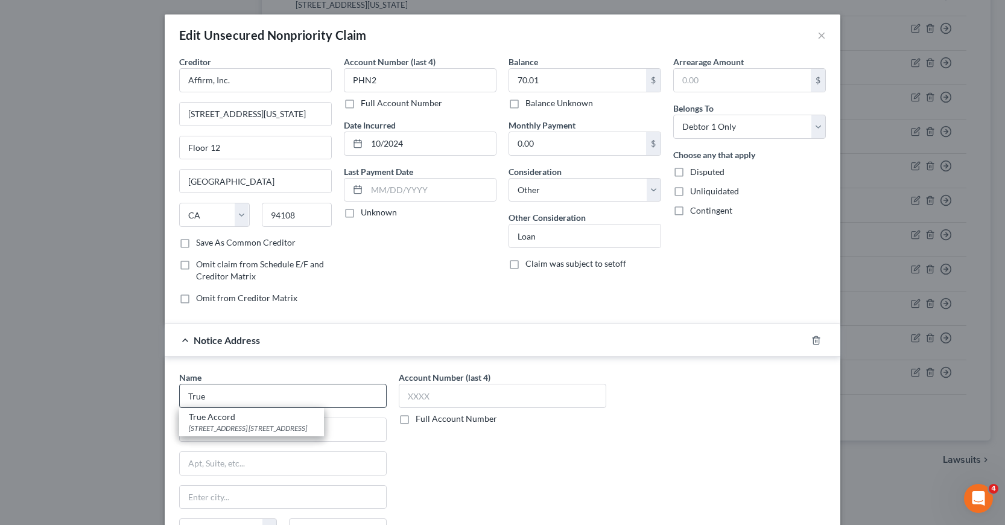
select select "17"
type input "66219"
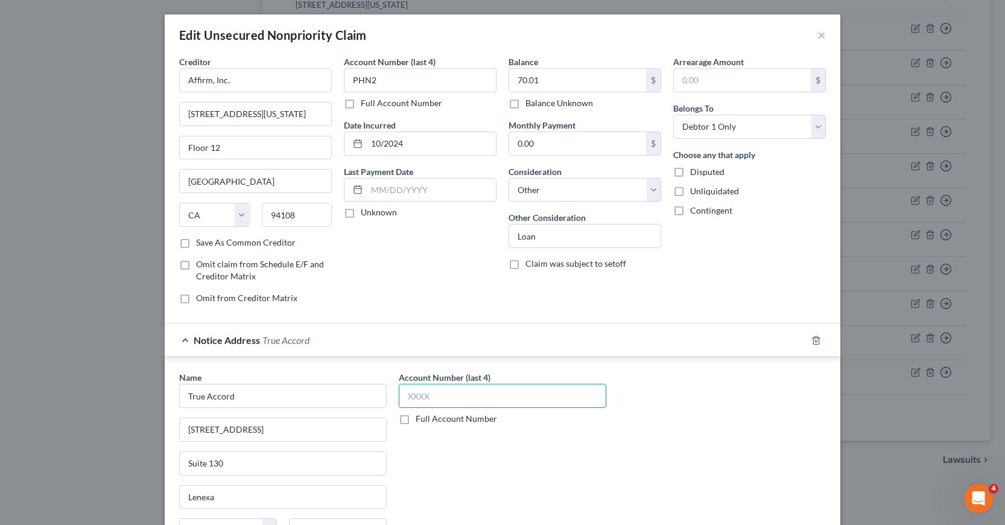
click at [401, 398] on input "text" at bounding box center [503, 396] width 208 height 24
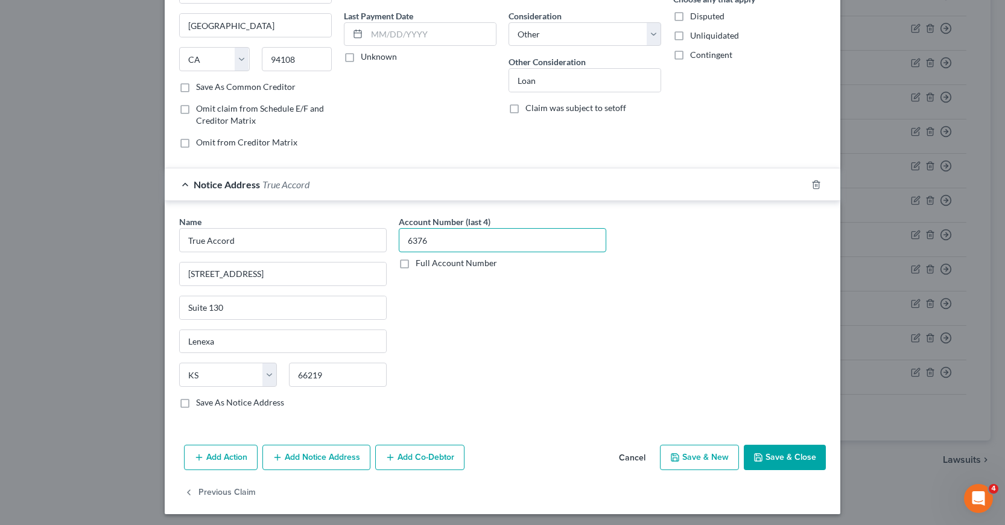
scroll to position [159, 0]
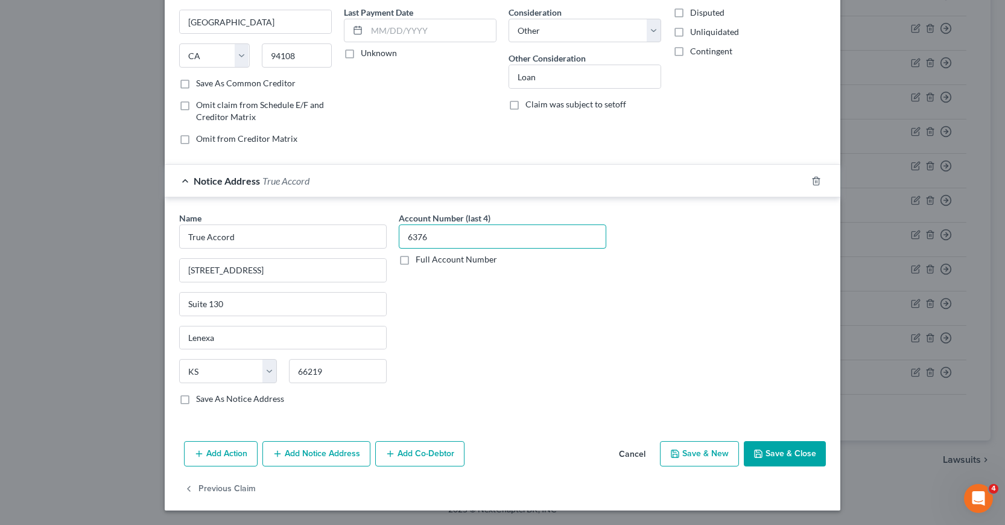
type input "6376"
click at [693, 456] on button "Save & New" at bounding box center [699, 453] width 79 height 25
select select "0"
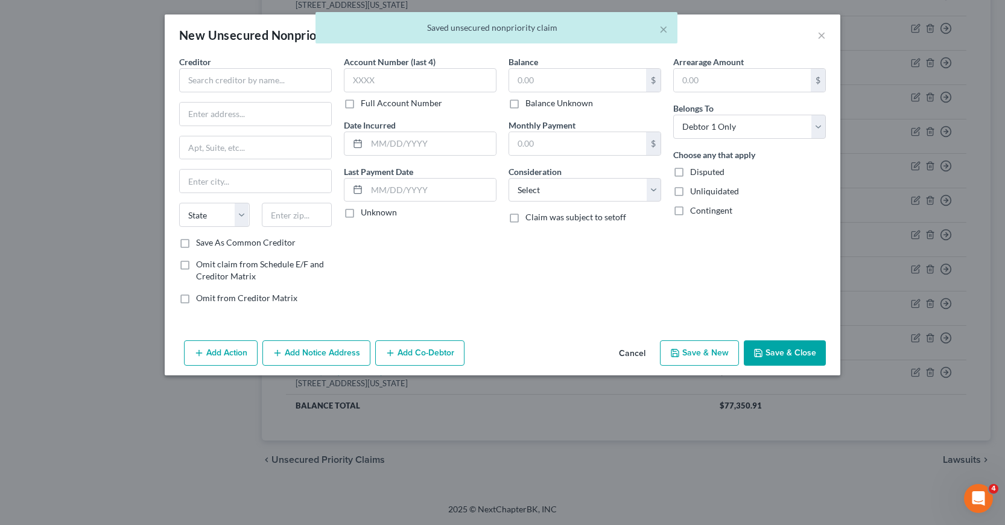
scroll to position [0, 0]
click at [191, 78] on input "text" at bounding box center [255, 80] width 153 height 24
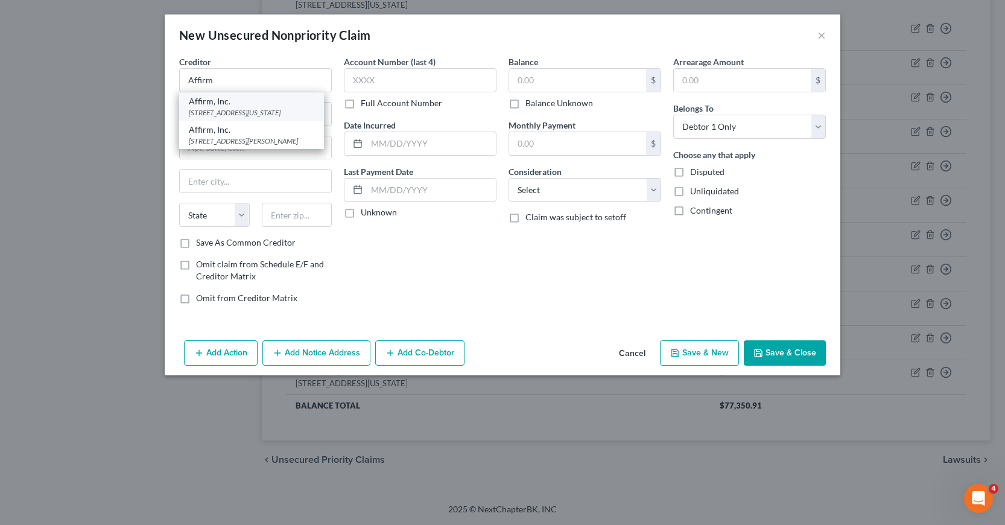
click at [226, 113] on div "[STREET_ADDRESS][US_STATE]" at bounding box center [251, 112] width 125 height 10
type input "Affirm, Inc."
type input "[STREET_ADDRESS][US_STATE]"
type input "Floor 12"
type input "[GEOGRAPHIC_DATA]"
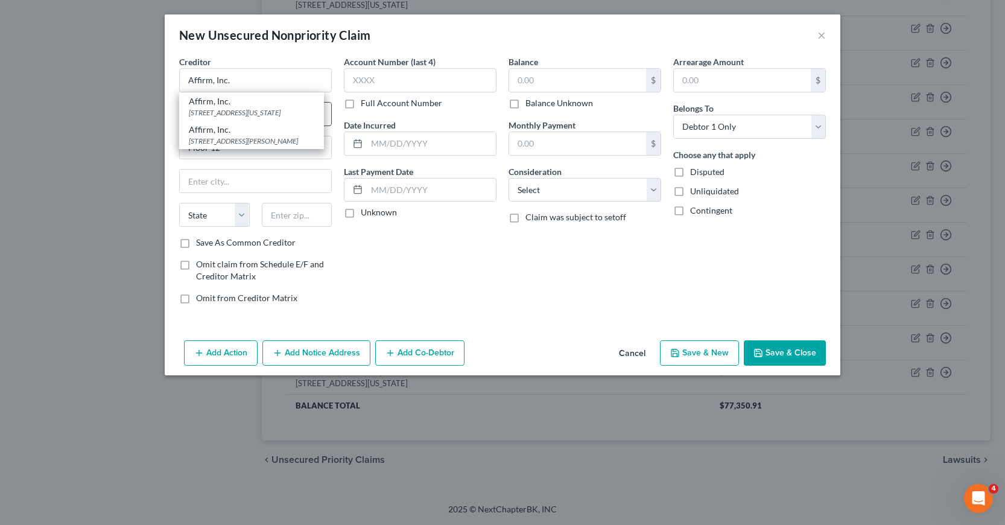
select select "4"
type input "94108"
click at [373, 142] on input "text" at bounding box center [431, 143] width 129 height 23
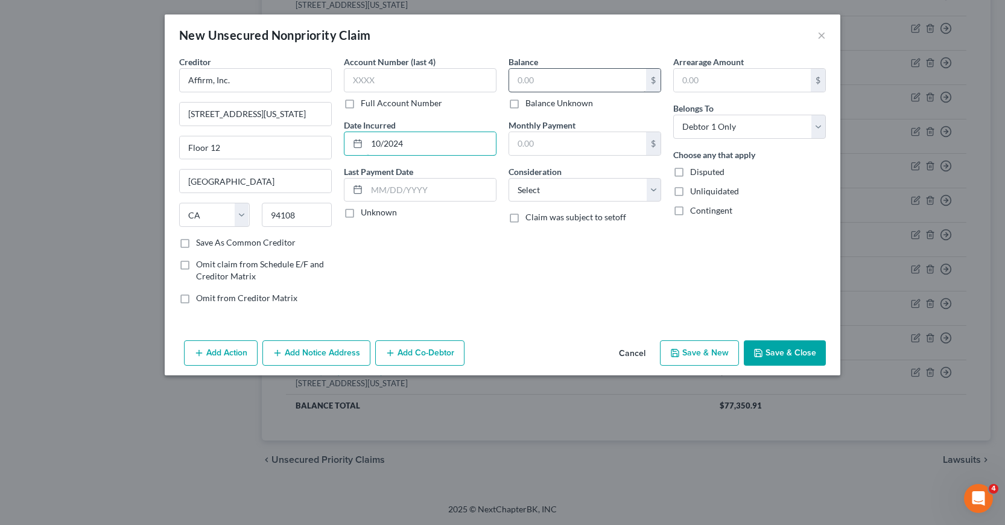
type input "10/2024"
click at [515, 81] on input "text" at bounding box center [577, 80] width 137 height 23
type input "5"
click at [653, 188] on select "Select Cable / Satellite Services Collection Agency Credit Card Debt Debt Couns…" at bounding box center [585, 190] width 153 height 24
click at [509, 178] on select "Select Cable / Satellite Services Collection Agency Credit Card Debt Debt Couns…" at bounding box center [585, 190] width 153 height 24
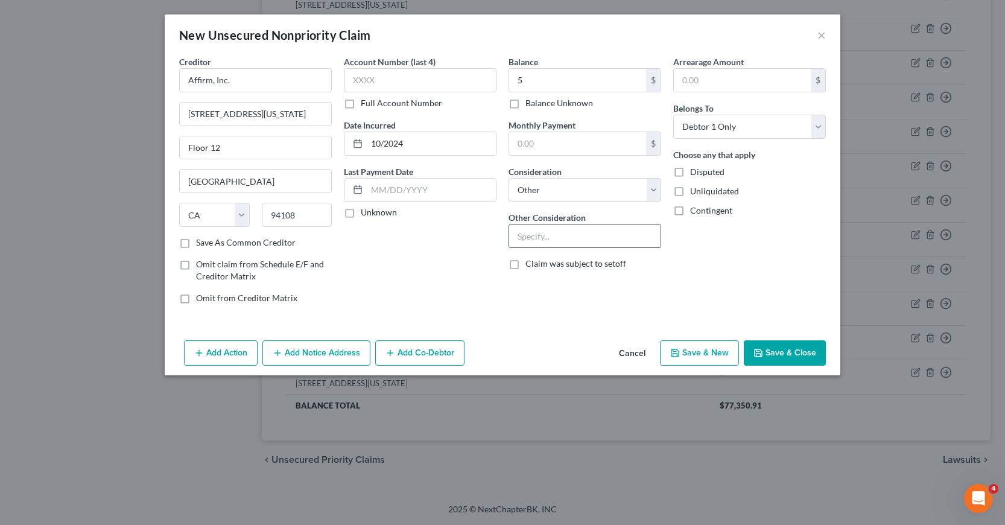
click at [524, 233] on input "text" at bounding box center [584, 235] width 151 height 23
click at [697, 349] on button "Save & New" at bounding box center [699, 352] width 79 height 25
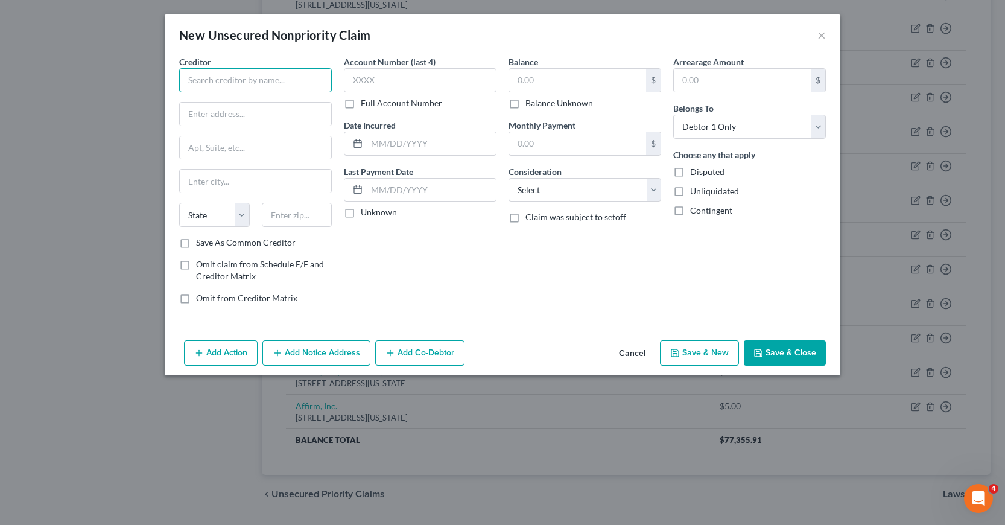
click at [194, 78] on input "text" at bounding box center [255, 80] width 153 height 24
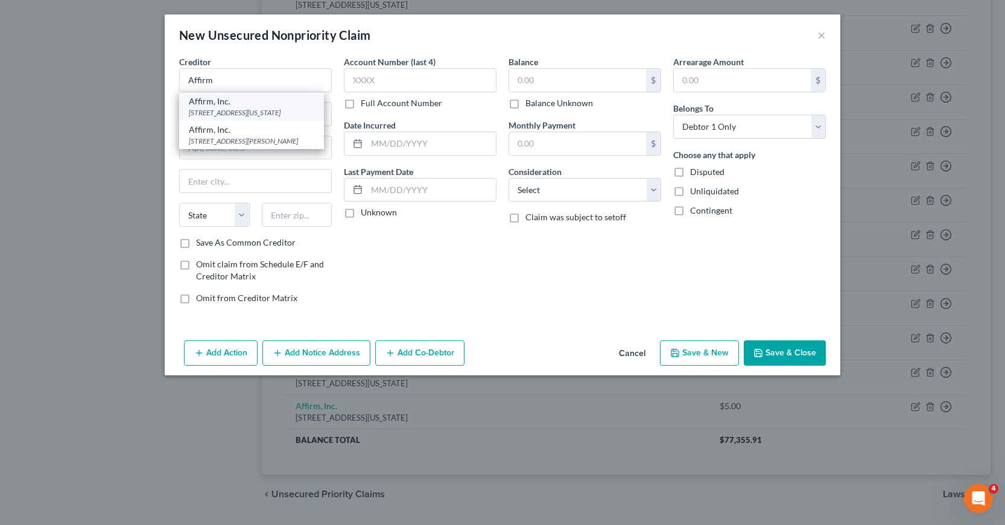
click at [226, 115] on div "[STREET_ADDRESS][US_STATE]" at bounding box center [251, 112] width 125 height 10
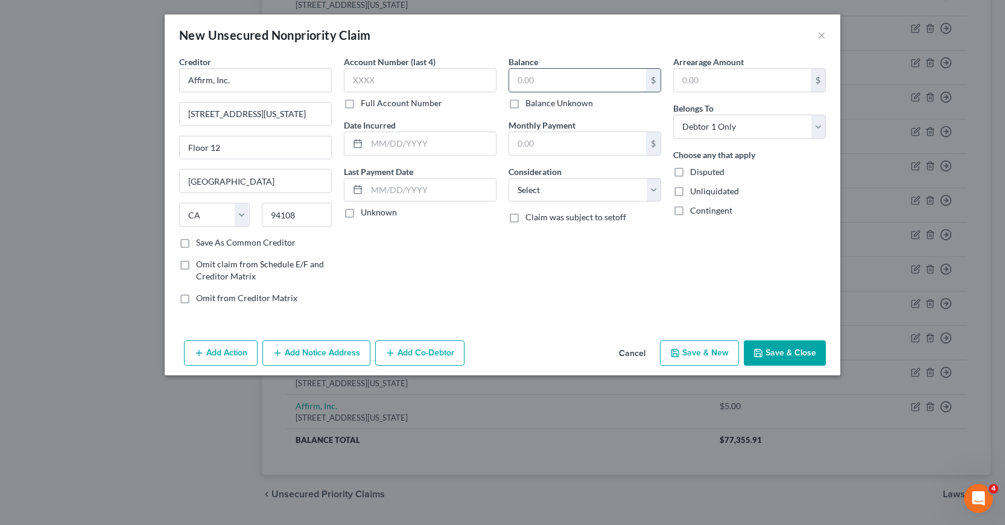
click at [515, 81] on input "text" at bounding box center [577, 80] width 137 height 23
click at [367, 146] on input "text" at bounding box center [431, 143] width 129 height 23
click at [655, 189] on select "Select Cable / Satellite Services Collection Agency Credit Card Debt Debt Couns…" at bounding box center [585, 190] width 153 height 24
click at [509, 178] on select "Select Cable / Satellite Services Collection Agency Credit Card Debt Debt Couns…" at bounding box center [585, 190] width 153 height 24
click at [519, 239] on input "text" at bounding box center [584, 235] width 151 height 23
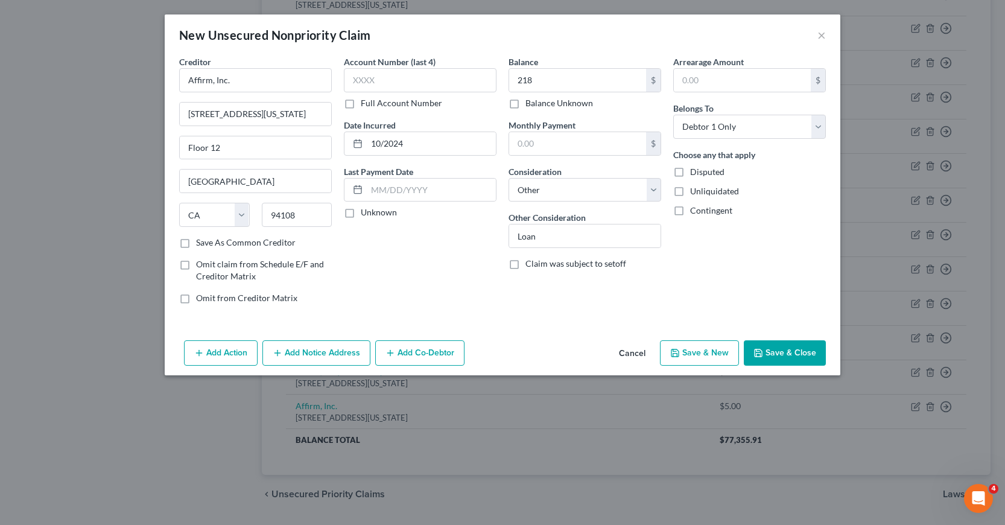
click at [708, 355] on button "Save & New" at bounding box center [699, 352] width 79 height 25
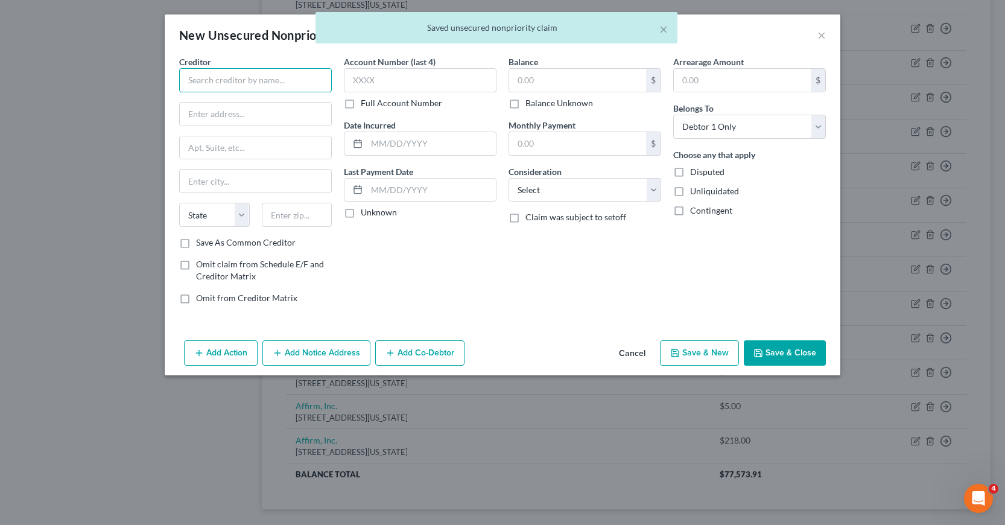
click at [193, 75] on input "text" at bounding box center [255, 80] width 153 height 24
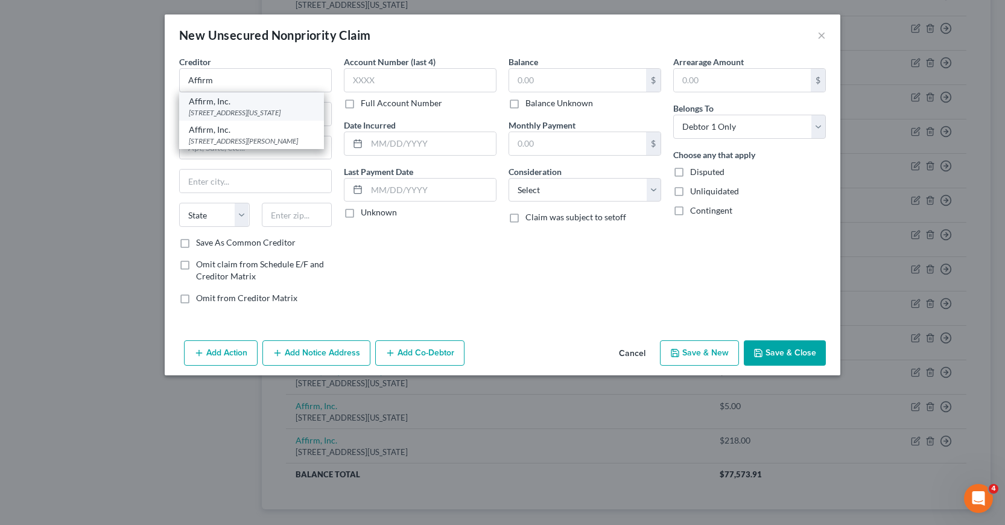
click at [217, 109] on div "[STREET_ADDRESS][US_STATE]" at bounding box center [251, 112] width 125 height 10
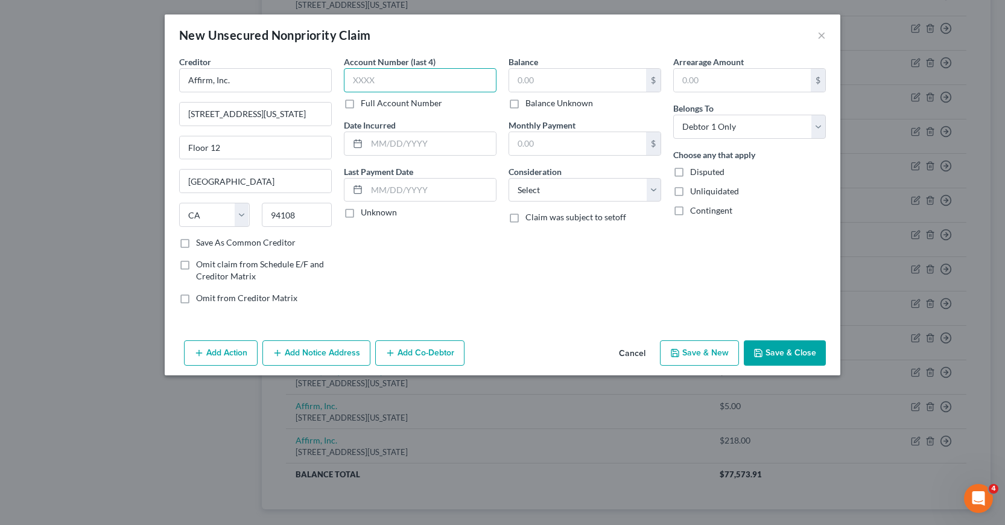
click at [354, 80] on input "text" at bounding box center [420, 80] width 153 height 24
click at [372, 142] on input "text" at bounding box center [431, 143] width 129 height 23
click at [522, 80] on input "text" at bounding box center [577, 80] width 137 height 23
click at [655, 187] on select "Select Cable / Satellite Services Collection Agency Credit Card Debt Debt Couns…" at bounding box center [585, 190] width 153 height 24
click at [509, 178] on select "Select Cable / Satellite Services Collection Agency Credit Card Debt Debt Couns…" at bounding box center [585, 190] width 153 height 24
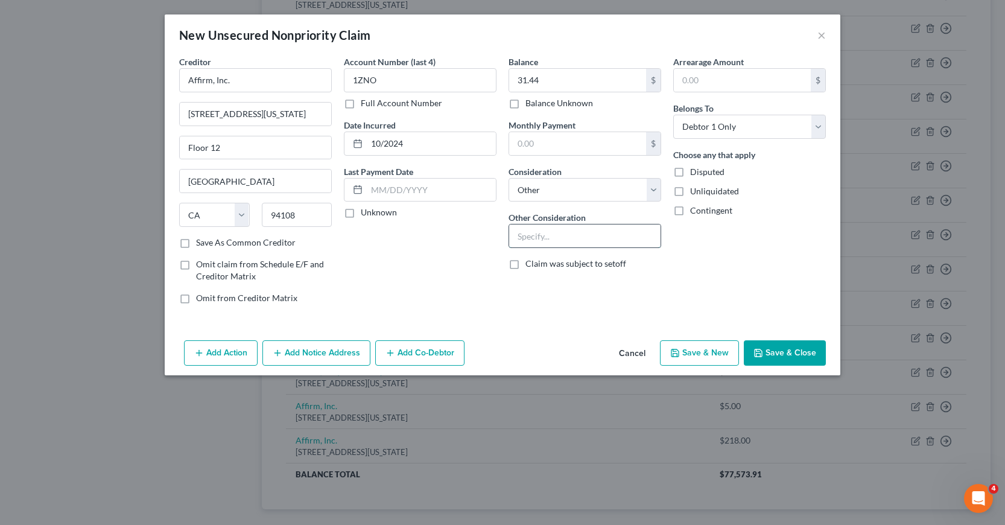
click at [522, 236] on input "text" at bounding box center [584, 235] width 151 height 23
click at [309, 353] on button "Add Notice Address" at bounding box center [316, 352] width 108 height 25
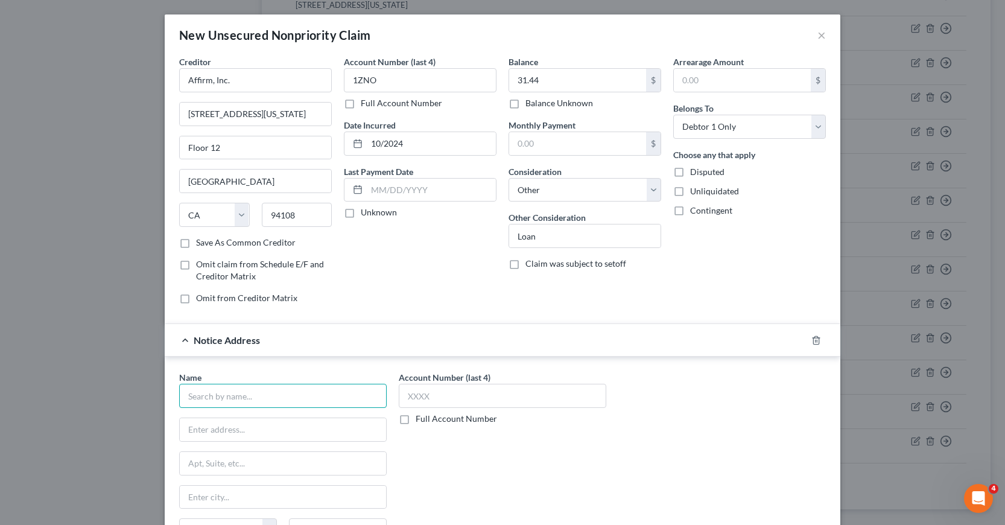
click at [226, 391] on input "text" at bounding box center [283, 396] width 208 height 24
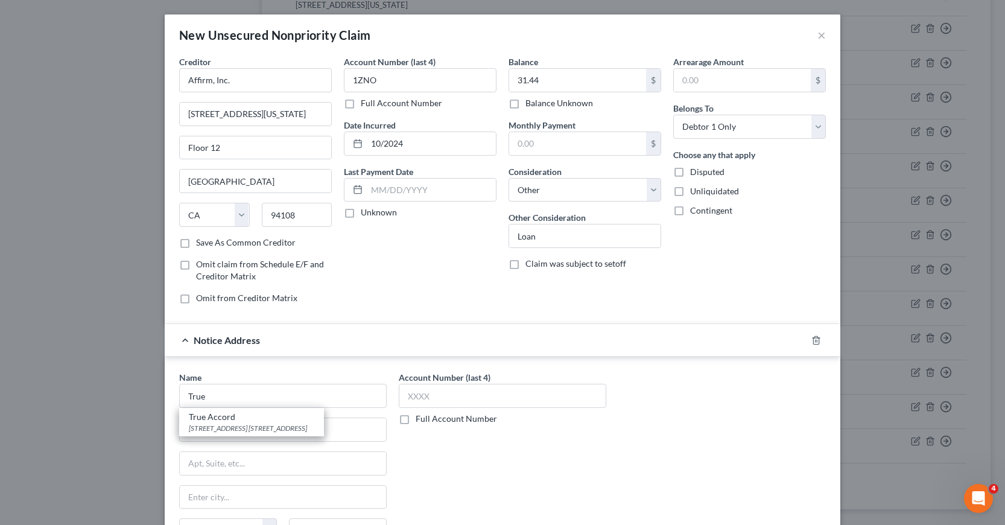
drag, startPoint x: 222, startPoint y: 416, endPoint x: 277, endPoint y: 413, distance: 55.0
click at [222, 417] on div "True Accord" at bounding box center [251, 417] width 125 height 12
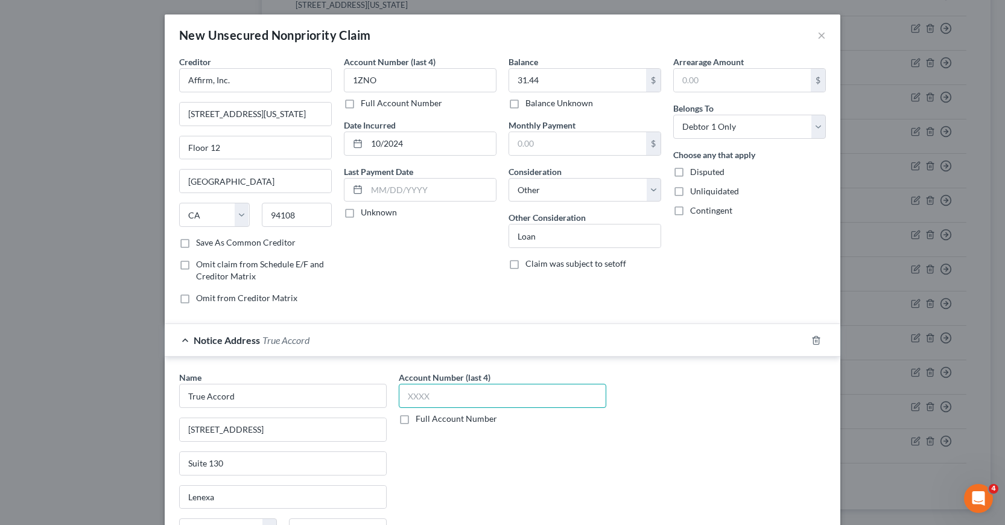
click at [402, 398] on input "text" at bounding box center [503, 396] width 208 height 24
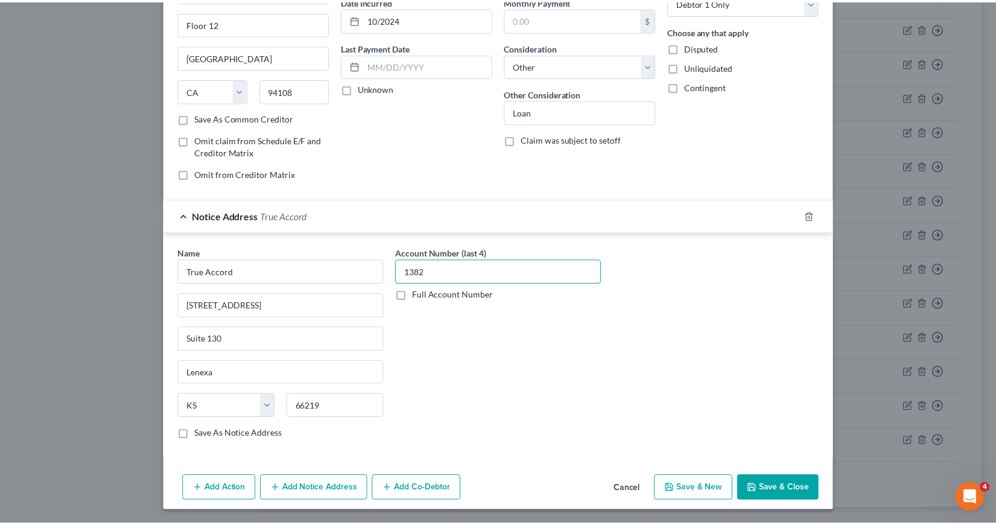
scroll to position [125, 0]
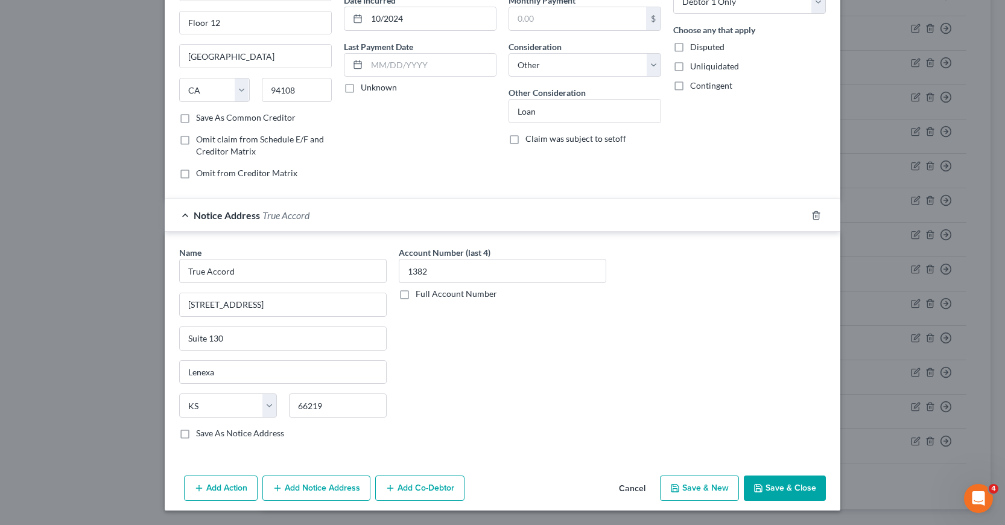
click at [776, 486] on button "Save & Close" at bounding box center [785, 487] width 82 height 25
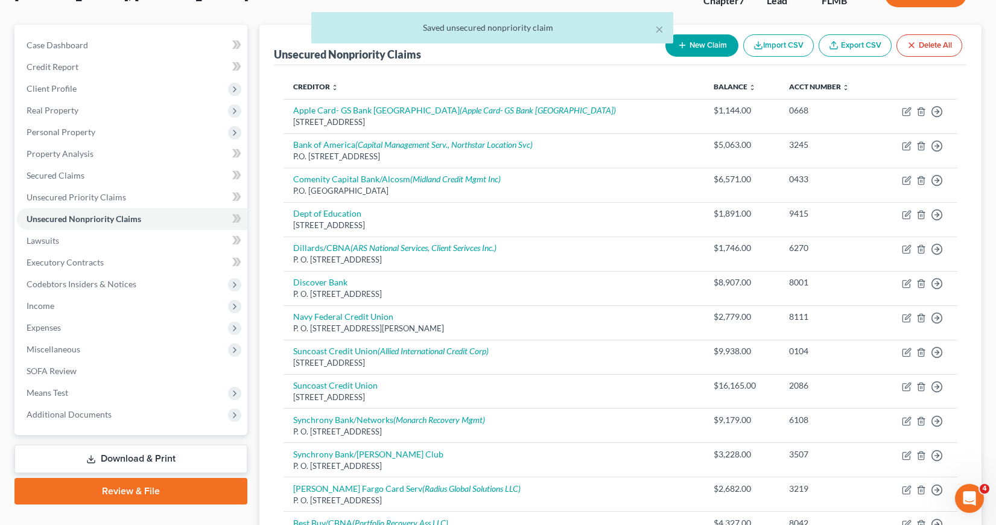
scroll to position [0, 0]
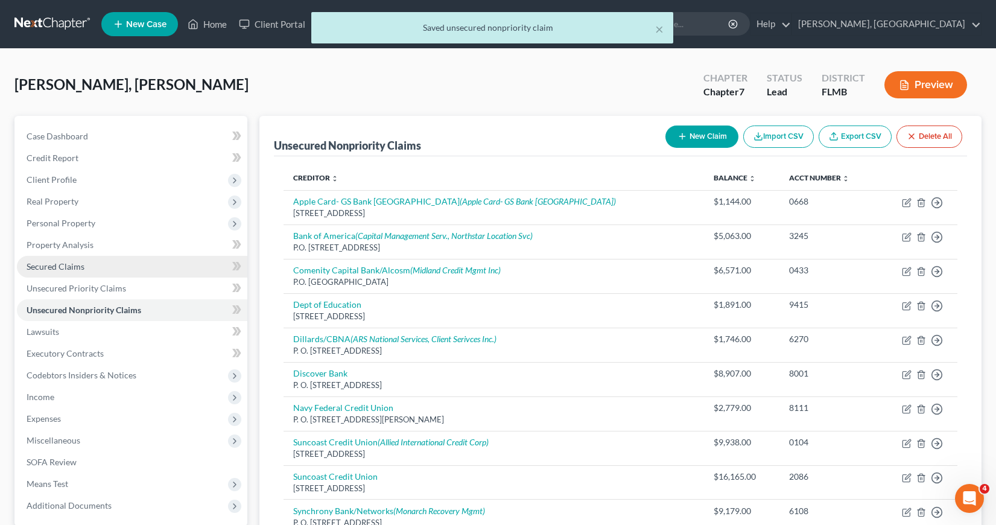
click at [43, 268] on span "Secured Claims" at bounding box center [56, 266] width 58 height 10
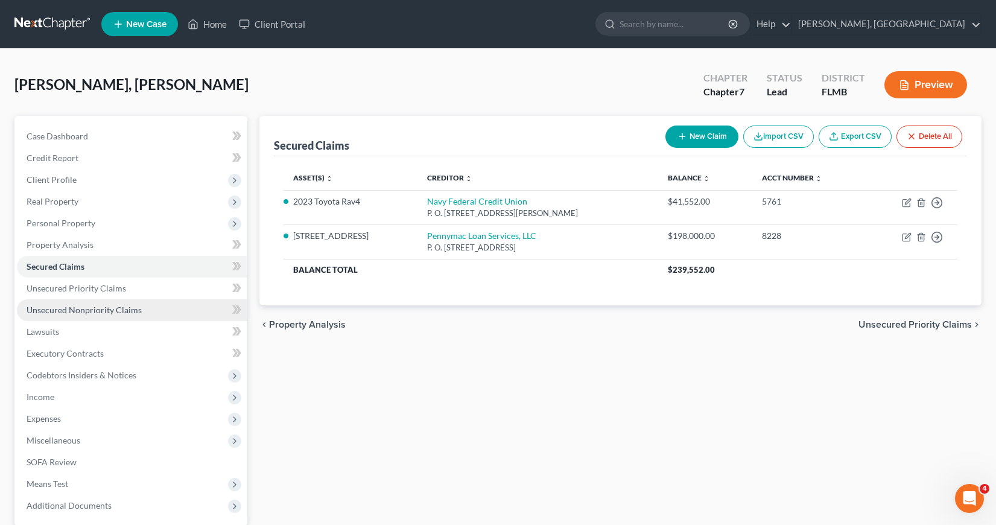
click at [51, 306] on span "Unsecured Nonpriority Claims" at bounding box center [84, 310] width 115 height 10
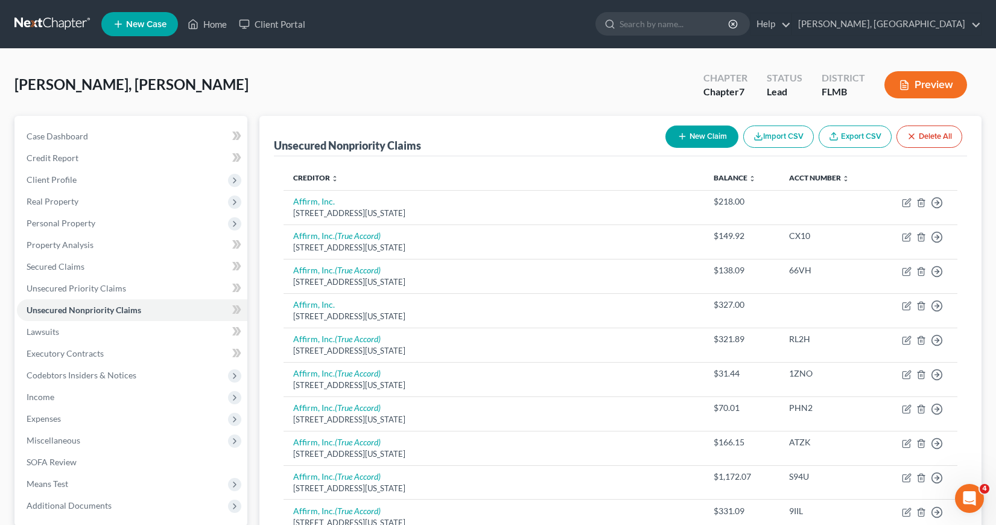
click at [696, 137] on button "New Claim" at bounding box center [701, 136] width 73 height 22
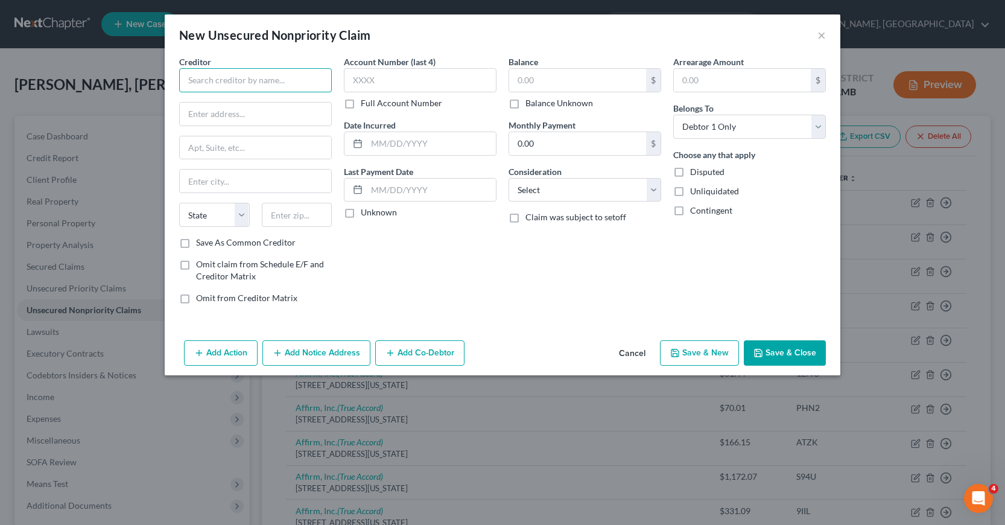
click at [185, 83] on input "text" at bounding box center [255, 80] width 153 height 24
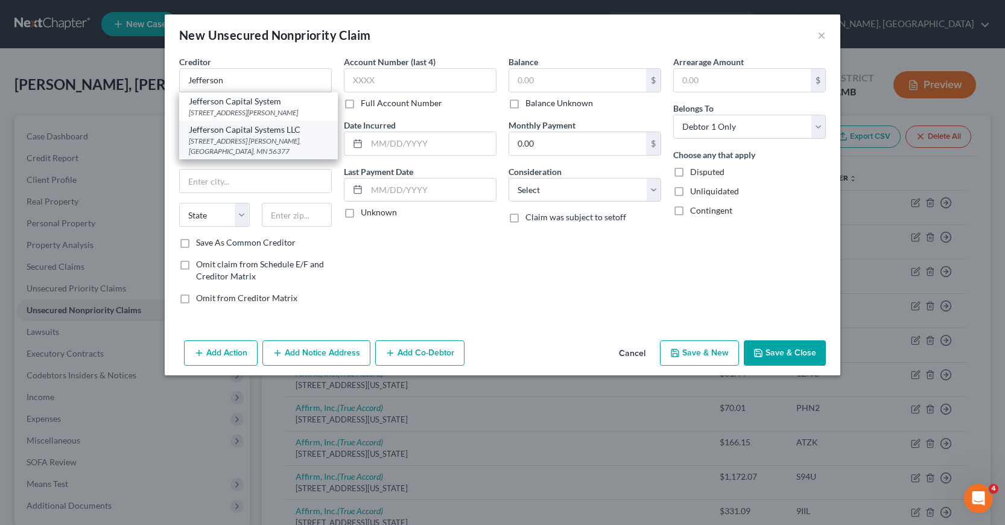
click at [236, 139] on div "[STREET_ADDRESS] [PERSON_NAME], [GEOGRAPHIC_DATA], MN 56377" at bounding box center [258, 146] width 139 height 21
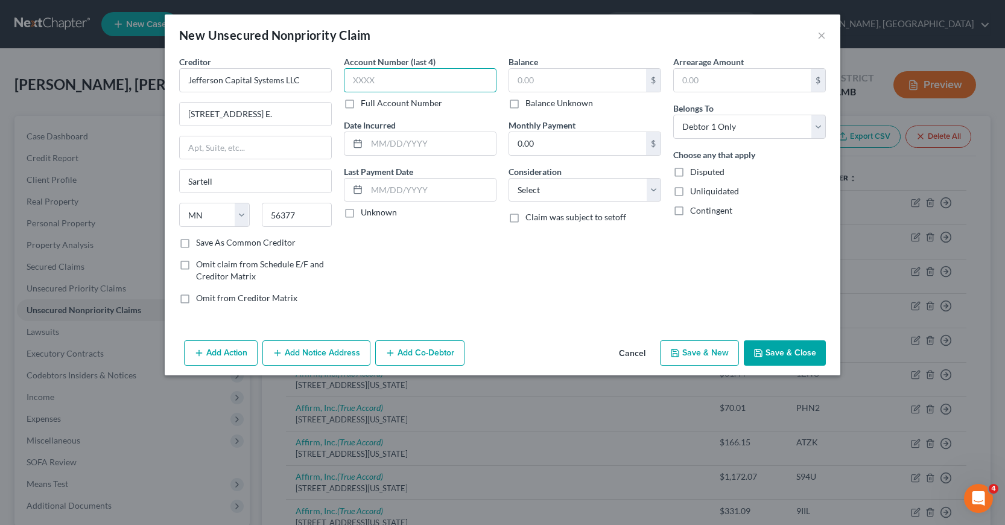
click at [356, 83] on input "text" at bounding box center [420, 80] width 153 height 24
click at [522, 75] on input "text" at bounding box center [577, 80] width 137 height 23
drag, startPoint x: 652, startPoint y: 187, endPoint x: 643, endPoint y: 199, distance: 15.1
click at [652, 187] on select "Select Cable / Satellite Services Collection Agency Credit Card Debt Debt Couns…" at bounding box center [585, 190] width 153 height 24
click at [509, 178] on select "Select Cable / Satellite Services Collection Agency Credit Card Debt Debt Couns…" at bounding box center [585, 190] width 153 height 24
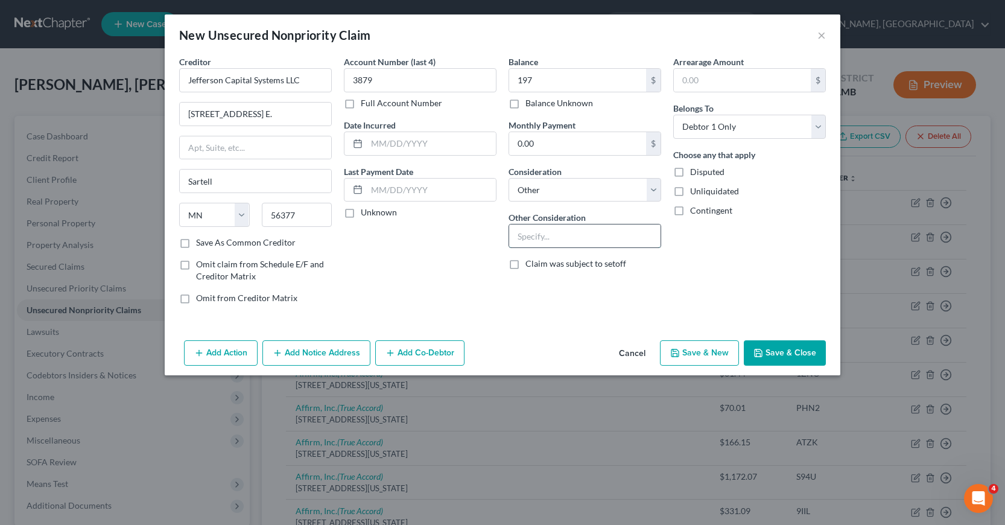
click at [519, 238] on input "text" at bounding box center [584, 235] width 151 height 23
click at [785, 354] on button "Save & Close" at bounding box center [785, 352] width 82 height 25
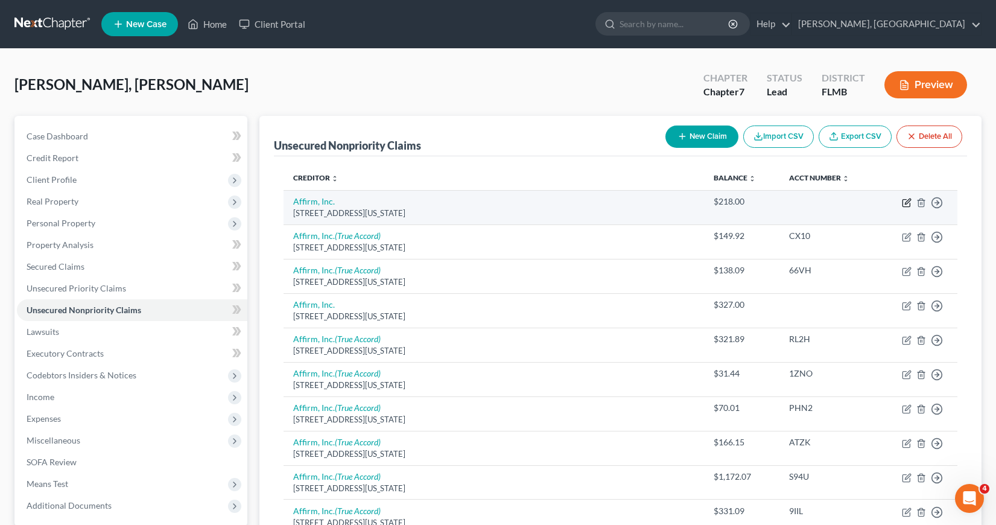
click at [905, 202] on icon "button" at bounding box center [907, 200] width 5 height 5
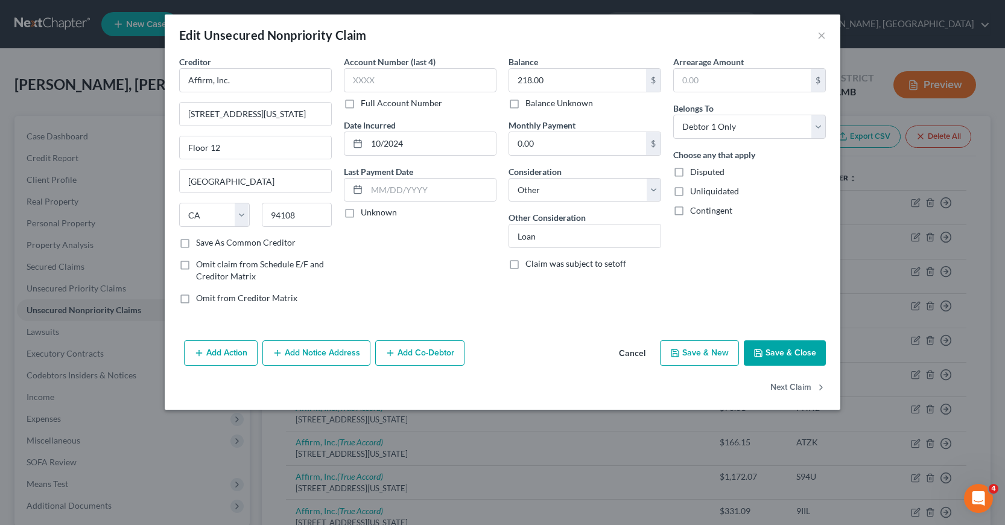
click at [777, 350] on button "Save & Close" at bounding box center [785, 352] width 82 height 25
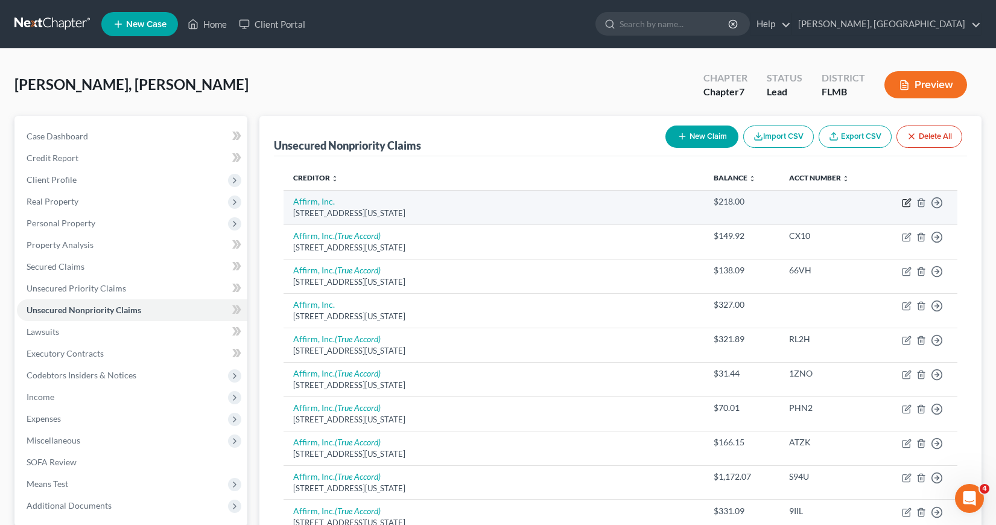
click at [905, 203] on icon "button" at bounding box center [907, 200] width 5 height 5
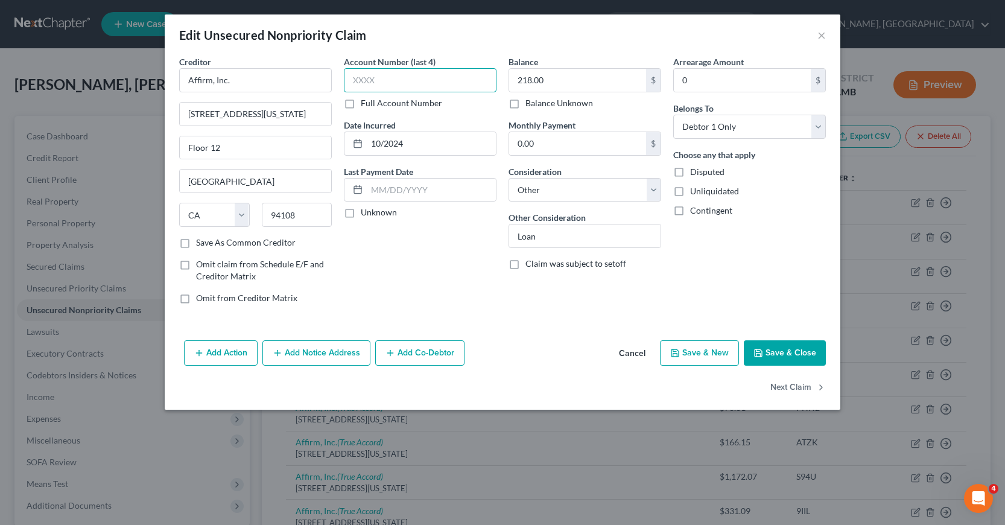
click at [354, 80] on input "text" at bounding box center [420, 80] width 153 height 24
click at [545, 77] on input "218.00" at bounding box center [577, 80] width 137 height 23
click at [544, 77] on input "218.00" at bounding box center [577, 80] width 137 height 23
click at [306, 350] on button "Add Notice Address" at bounding box center [316, 352] width 108 height 25
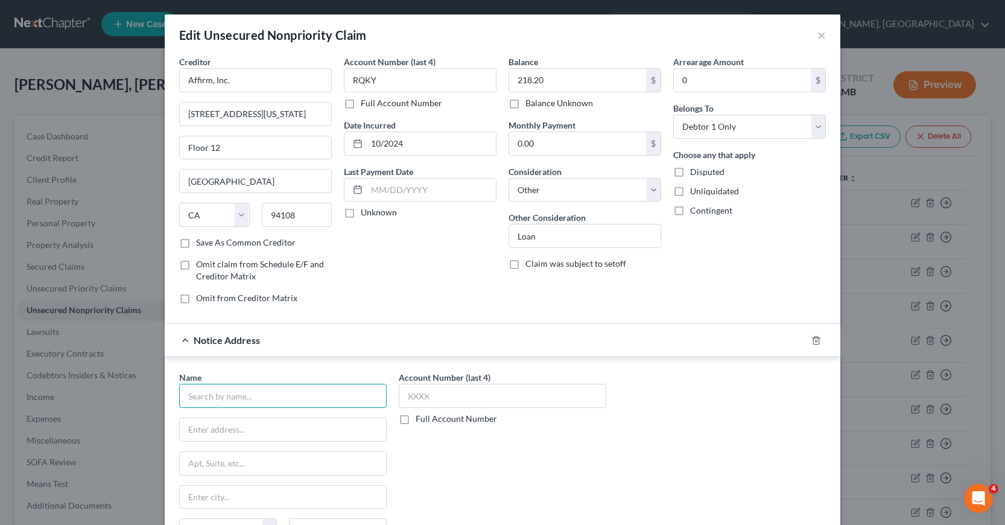
click at [191, 386] on input "text" at bounding box center [283, 396] width 208 height 24
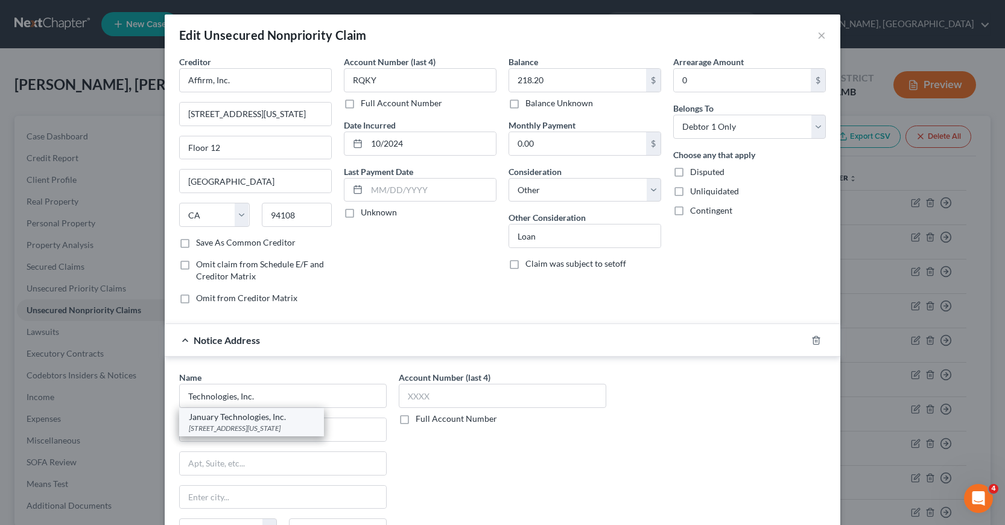
click at [259, 427] on div "[STREET_ADDRESS][US_STATE]" at bounding box center [251, 428] width 125 height 10
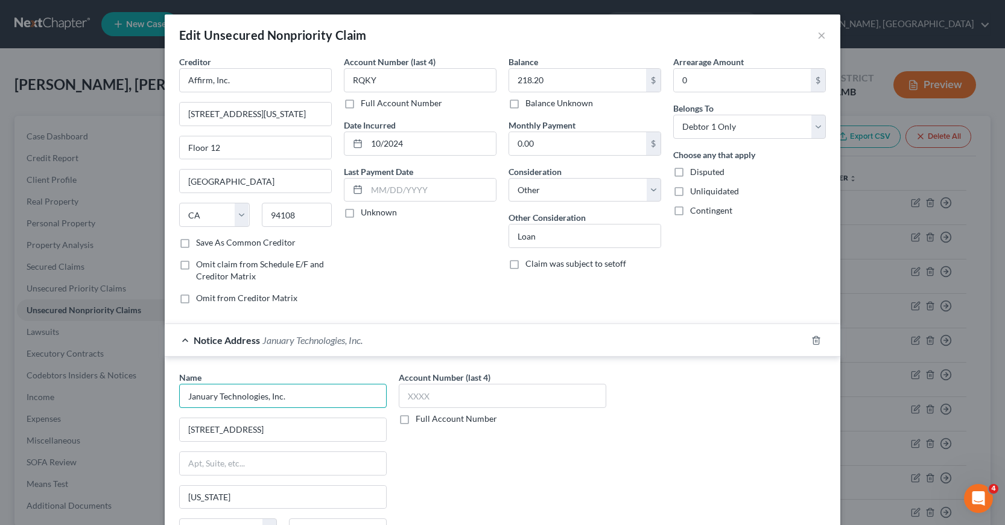
click at [214, 395] on input "January Technologies, Inc." at bounding box center [283, 396] width 208 height 24
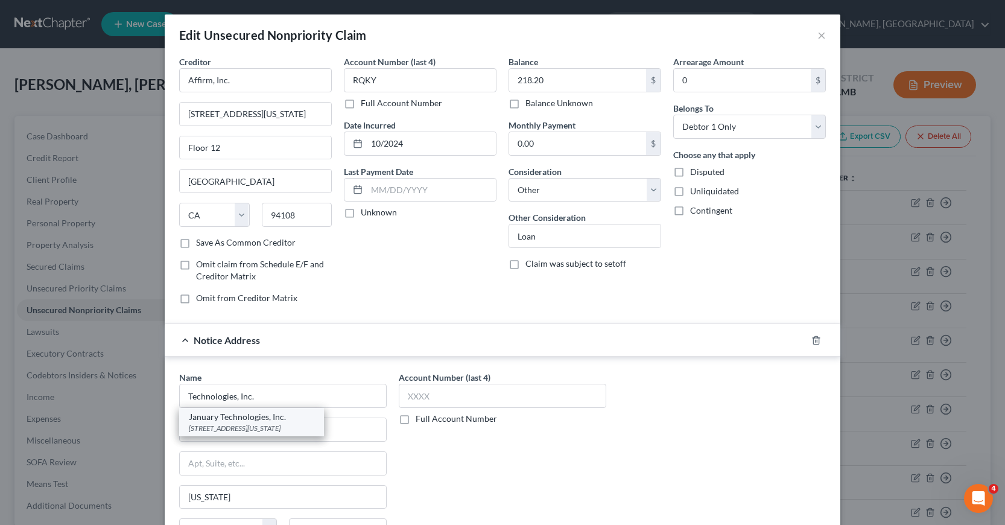
click at [238, 417] on div "January Technologies, Inc." at bounding box center [251, 417] width 125 height 12
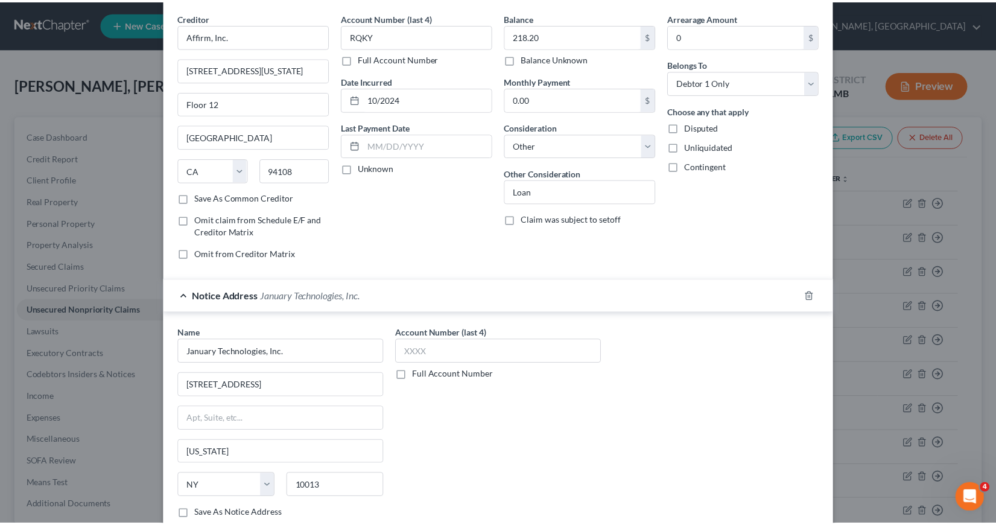
scroll to position [159, 0]
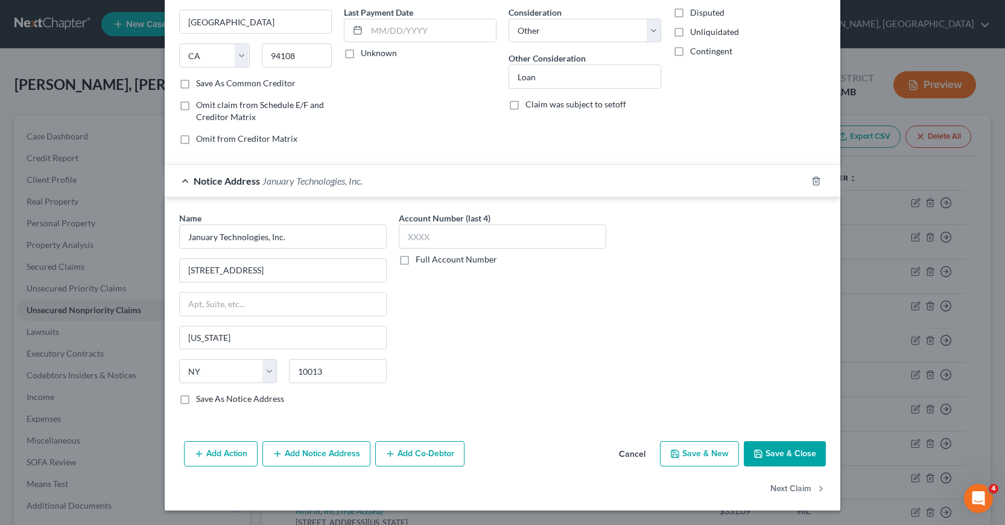
click at [788, 451] on button "Save & Close" at bounding box center [785, 453] width 82 height 25
